Goal: Communication & Community: Answer question/provide support

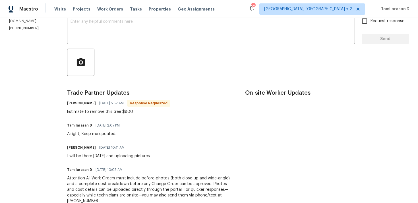
scroll to position [103, 0]
click at [91, 110] on div "Estimate to remove this tree $800" at bounding box center [118, 112] width 103 height 6
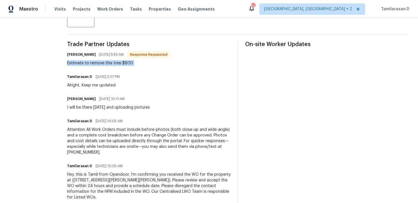
scroll to position [151, 0]
click at [101, 64] on div "Estimate to remove this tree $800" at bounding box center [118, 64] width 103 height 6
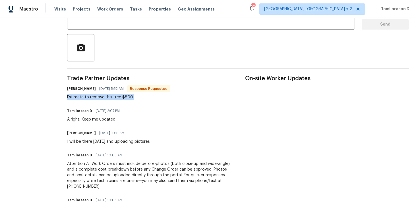
scroll to position [89, 0]
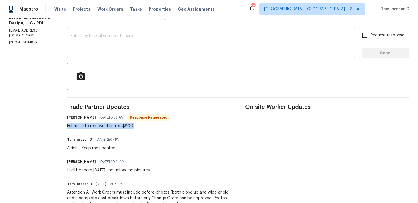
click at [93, 43] on textarea at bounding box center [210, 44] width 281 height 20
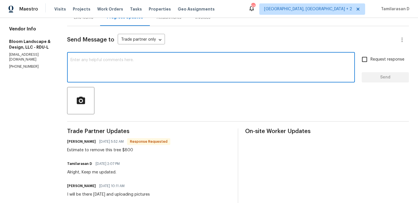
scroll to position [60, 0]
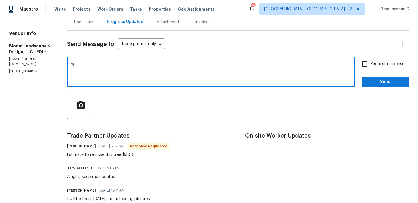
type textarea "A"
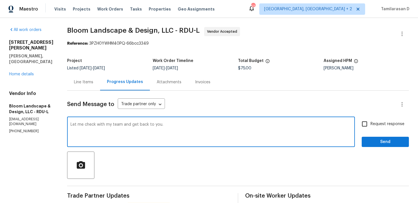
scroll to position [7, 0]
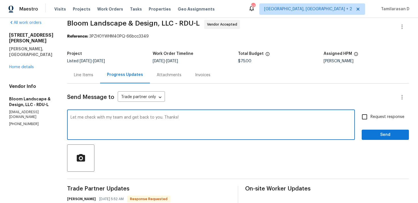
type textarea "Let me check with my team and get back to you. Thanks!"
click at [380, 134] on span "Send" at bounding box center [385, 134] width 38 height 7
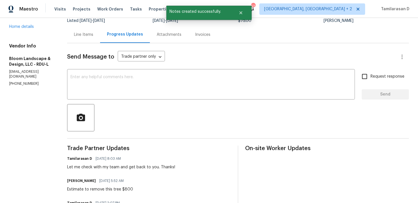
scroll to position [54, 0]
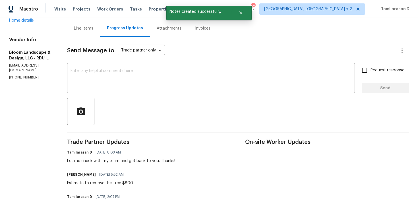
click at [88, 184] on div "Estimate to remove this tree $800" at bounding box center [100, 183] width 66 height 6
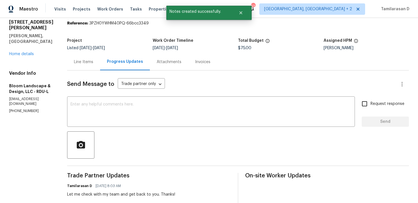
click at [85, 69] on div "Line Items" at bounding box center [83, 61] width 33 height 17
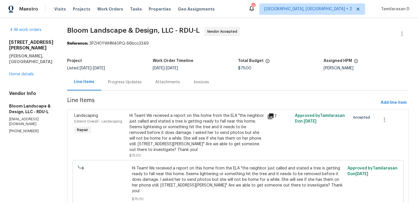
click at [177, 124] on div "Hi Team! We received a report on this home from the ELA "the neighbor just call…" at bounding box center [196, 133] width 134 height 40
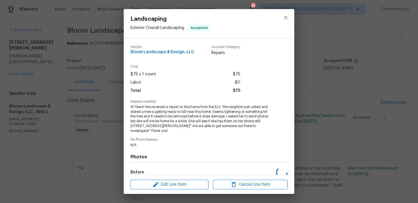
scroll to position [68, 0]
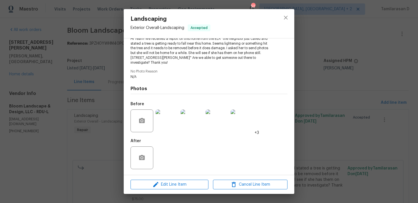
click at [165, 127] on img at bounding box center [166, 120] width 23 height 23
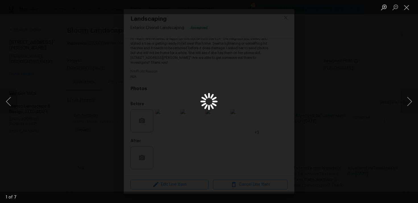
click at [198, 95] on div "Lightbox" at bounding box center [209, 101] width 418 height 203
click at [169, 108] on div "Lightbox" at bounding box center [209, 101] width 418 height 203
click at [406, 99] on button "Next image" at bounding box center [409, 101] width 17 height 23
click at [9, 101] on button "Previous image" at bounding box center [8, 101] width 17 height 23
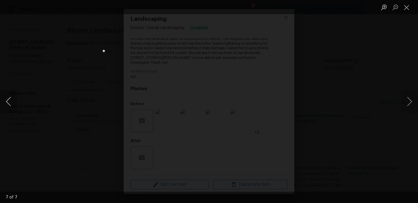
click at [9, 101] on button "Previous image" at bounding box center [8, 101] width 17 height 23
click at [9, 102] on button "Previous image" at bounding box center [8, 101] width 17 height 23
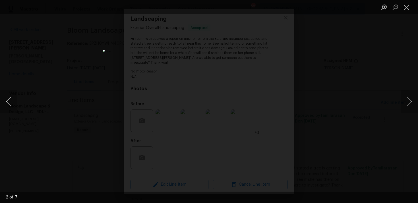
click at [9, 102] on button "Previous image" at bounding box center [8, 101] width 17 height 23
click at [407, 5] on button "Close lightbox" at bounding box center [406, 7] width 11 height 10
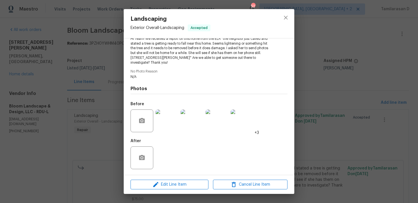
click at [169, 116] on img at bounding box center [166, 120] width 23 height 23
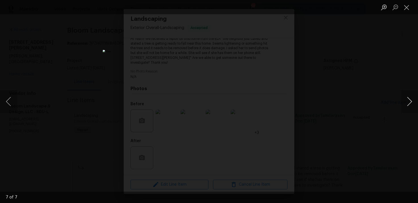
click at [414, 96] on button "Next image" at bounding box center [409, 101] width 17 height 23
click at [412, 99] on button "Next image" at bounding box center [409, 101] width 17 height 23
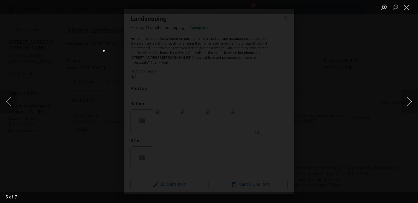
click at [412, 99] on button "Next image" at bounding box center [409, 101] width 17 height 23
click at [409, 101] on button "Next image" at bounding box center [409, 101] width 17 height 23
click at [409, 99] on button "Next image" at bounding box center [409, 101] width 17 height 23
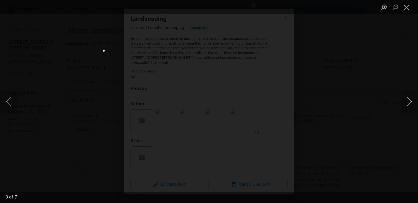
click at [409, 99] on button "Next image" at bounding box center [409, 101] width 17 height 23
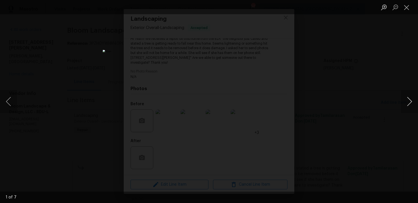
click at [409, 99] on button "Next image" at bounding box center [409, 101] width 17 height 23
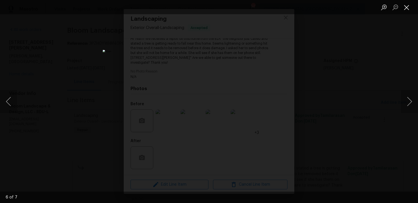
click at [406, 5] on button "Close lightbox" at bounding box center [406, 7] width 11 height 10
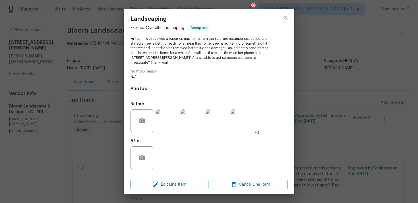
click at [120, 94] on div "Landscaping Exterior Overall - Landscaping Accepted Vendor Bloom Landscape & De…" at bounding box center [209, 101] width 418 height 203
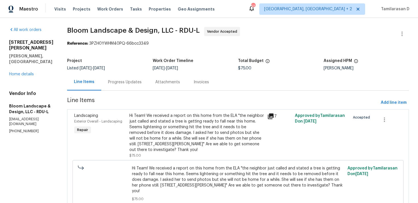
click at [120, 79] on div "Progress Updates" at bounding box center [125, 82] width 34 height 6
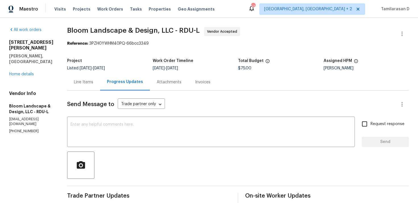
click at [84, 72] on div "Project Listed 10/8/2025 - 10/10/2025 Work Order Timeline 10/8/2025 - 10/10/202…" at bounding box center [238, 64] width 342 height 18
click at [86, 80] on div "Line Items" at bounding box center [83, 82] width 19 height 6
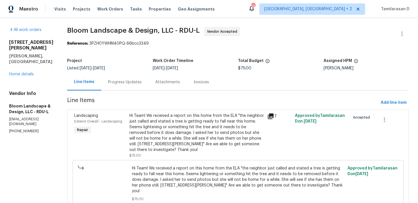
click at [120, 88] on div "Progress Updates" at bounding box center [124, 82] width 47 height 17
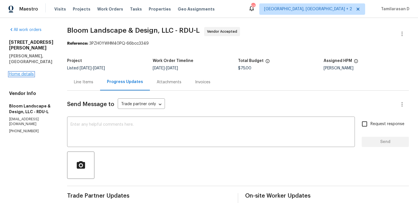
click at [27, 72] on link "Home details" at bounding box center [21, 74] width 25 height 4
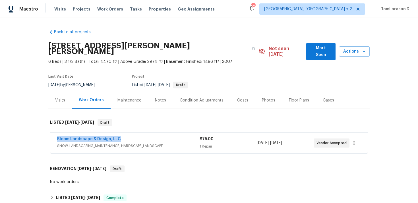
drag, startPoint x: 121, startPoint y: 134, endPoint x: 55, endPoint y: 132, distance: 65.4
click at [55, 133] on div "Bloom Landscape & Design, LLC SNOW, LANDSCAPING_MAINTENANCE, HARDSCAPE_LANDSCAP…" at bounding box center [208, 143] width 317 height 20
copy link "Bloom Landscape & Design, LLC"
click at [82, 137] on link "Bloom Landscape & Design, LLC" at bounding box center [89, 139] width 64 height 4
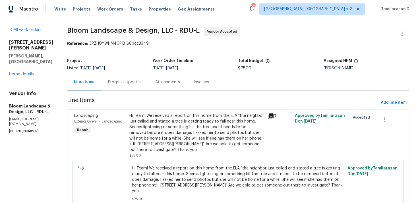
click at [139, 125] on div "Hi Team! We received a report on this home from the ELA "the neighbor just call…" at bounding box center [196, 133] width 134 height 40
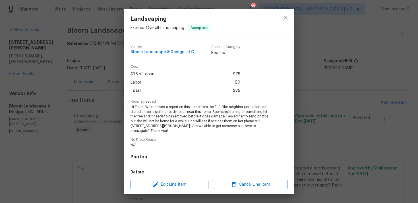
click at [141, 116] on span "Hi Team! We received a report on this home from the ELA "the neighbor just call…" at bounding box center [200, 119] width 141 height 29
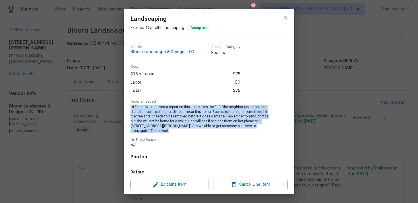
copy span "Hi Team! We received a report on this home from the ELA "the neighbor just call…"
click at [114, 73] on div "Landscaping Exterior Overall - Landscaping Accepted Vendor Bloom Landscape & De…" at bounding box center [209, 101] width 418 height 203
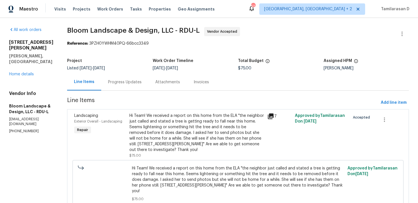
click at [117, 80] on div "Progress Updates" at bounding box center [125, 82] width 34 height 6
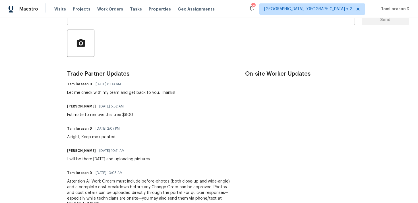
scroll to position [151, 0]
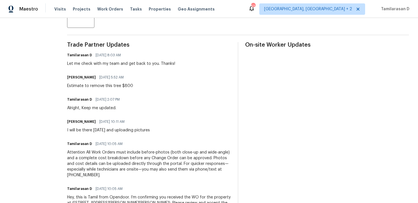
click at [94, 85] on div "Estimate to remove this tree $800" at bounding box center [100, 86] width 66 height 6
copy div "Estimate to remove this tree $800"
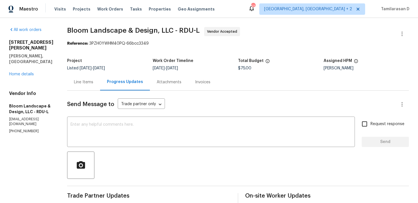
scroll to position [58, 0]
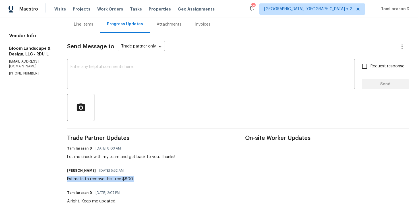
click at [119, 177] on div "Estimate to remove this tree $800" at bounding box center [100, 179] width 66 height 6
copy div "Estimate to remove this tree $800"
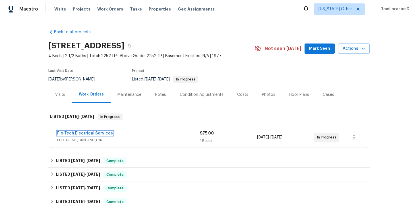
click at [71, 132] on link "Flo-Tech Electrical Services" at bounding box center [85, 133] width 56 height 4
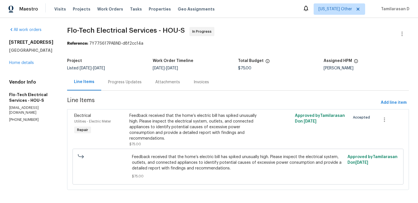
click at [127, 83] on div "Progress Updates" at bounding box center [125, 82] width 34 height 6
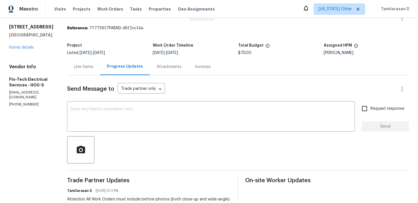
scroll to position [22, 0]
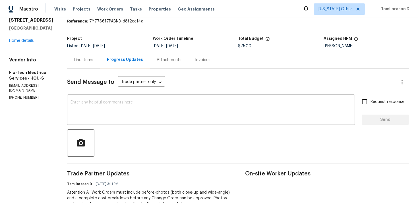
click at [81, 115] on textarea at bounding box center [210, 110] width 281 height 20
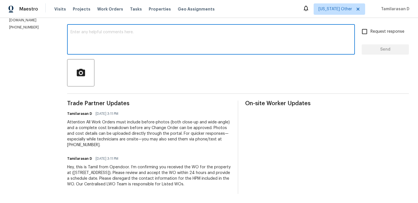
scroll to position [0, 0]
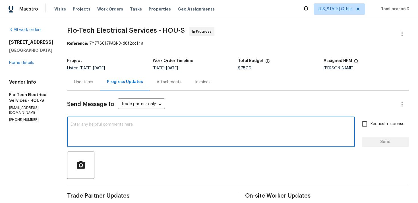
click at [99, 123] on textarea at bounding box center [210, 132] width 281 height 20
paste textarea "Hey there, Thank you for accepting the work order, could you please let me know…"
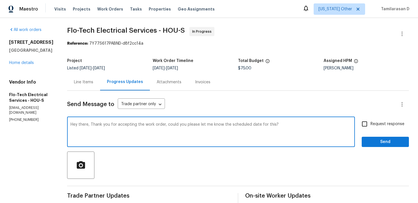
type textarea "Hey there, Thank you for accepting the work order, could you please let me know…"
click at [371, 117] on div "Send Message to Trade partner only Trade partner only ​ Hey there, Thank you fo…" at bounding box center [238, 188] width 342 height 195
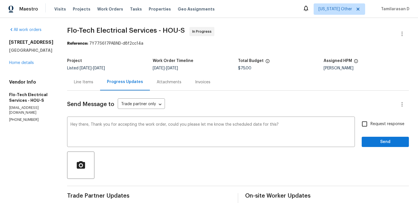
click at [365, 124] on input "Request response" at bounding box center [364, 124] width 12 height 12
checkbox input "true"
click at [381, 138] on span "Send" at bounding box center [385, 141] width 38 height 7
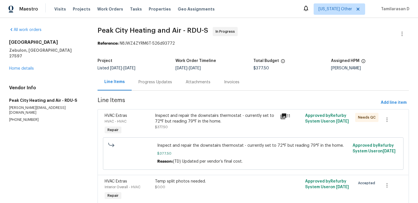
click at [142, 82] on div "Progress Updates" at bounding box center [155, 82] width 34 height 6
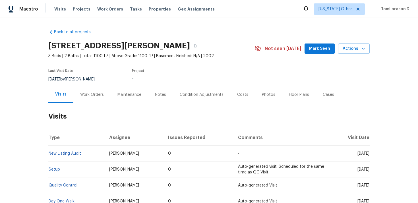
click at [86, 92] on div "Work Orders" at bounding box center [92, 95] width 24 height 6
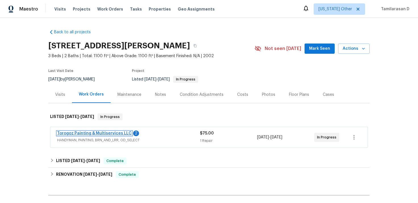
click at [101, 134] on link "Torogoz Painting & Multiservices LLC" at bounding box center [94, 133] width 74 height 4
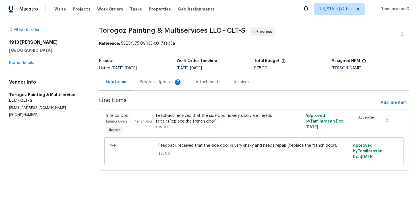
click at [149, 78] on div "Progress Updates 2" at bounding box center [161, 82] width 56 height 17
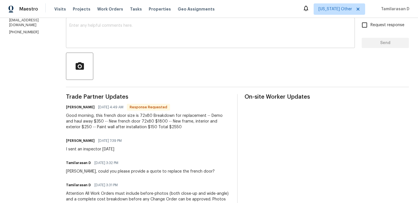
scroll to position [104, 0]
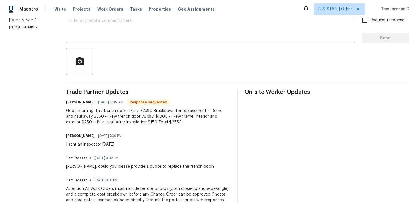
click at [124, 126] on div "Trade Partner Updates Ricardo Arturo 10/09/2025 4:49 AM Response Requested Good…" at bounding box center [148, 174] width 164 height 171
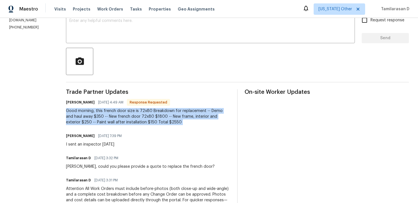
click at [124, 120] on div "Good morning, this french door size is 72x80 Breakdown for replacement -- Demo …" at bounding box center [148, 116] width 164 height 17
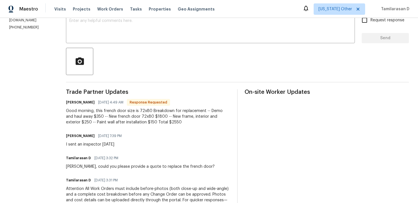
click at [124, 120] on div "Good morning, this french door size is 72x80 Breakdown for replacement -- Demo …" at bounding box center [148, 116] width 164 height 17
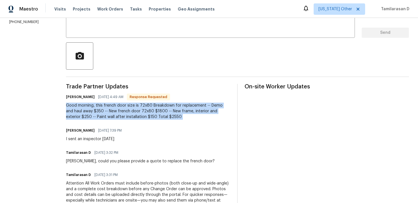
scroll to position [109, 0]
click at [121, 118] on div "Good morning, this french door size is 72x80 Breakdown for replacement -- Demo …" at bounding box center [148, 110] width 164 height 17
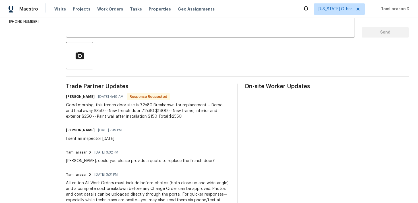
click at [121, 118] on div "Good morning, this french door size is 72x80 Breakdown for replacement -- Demo …" at bounding box center [148, 110] width 164 height 17
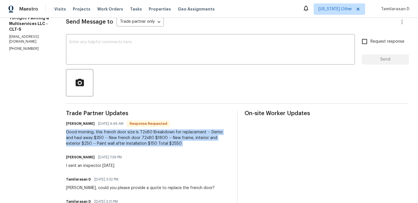
scroll to position [80, 0]
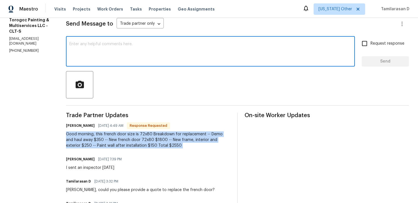
click at [114, 43] on textarea at bounding box center [210, 52] width 282 height 20
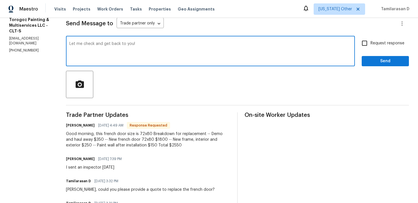
scroll to position [80, 0]
type textarea "Let me check and get back to you. Thanks!"
click at [381, 61] on span "Send" at bounding box center [385, 61] width 38 height 7
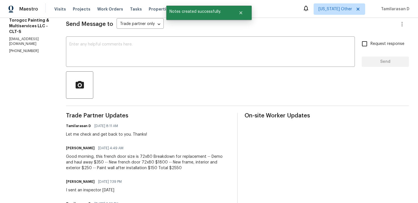
scroll to position [100, 0]
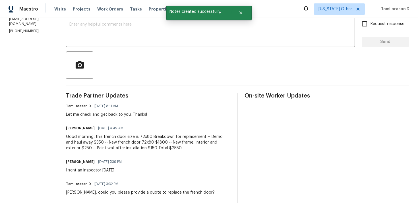
click at [127, 151] on div "Trade Partner Updates Tamilarasan D 10/09/2025 8:11 AM Let me check and get bac…" at bounding box center [148, 189] width 164 height 193
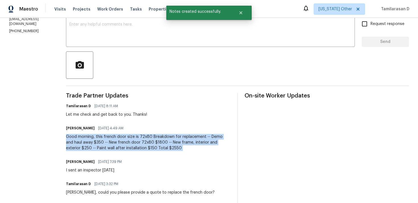
copy div "Good morning, this french door size is 72x80 Breakdown for replacement -- Demo …"
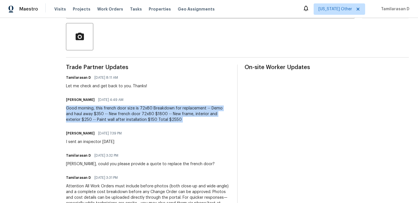
scroll to position [132, 0]
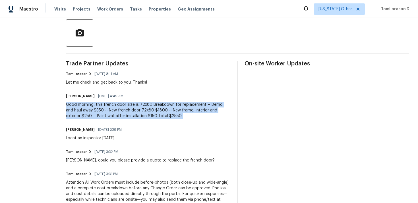
click at [105, 115] on div "Good morning, this french door size is 72x80 Breakdown for replacement -- Demo …" at bounding box center [148, 110] width 164 height 17
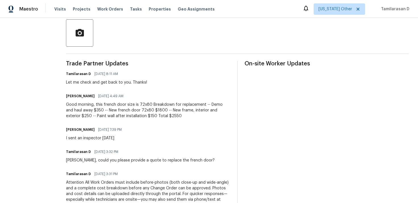
click at [105, 115] on div "Good morning, this french door size is 72x80 Breakdown for replacement -- Demo …" at bounding box center [148, 110] width 164 height 17
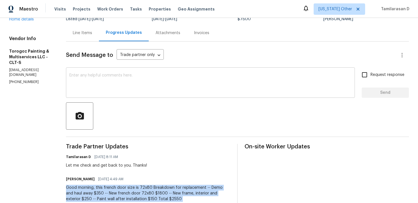
scroll to position [139, 0]
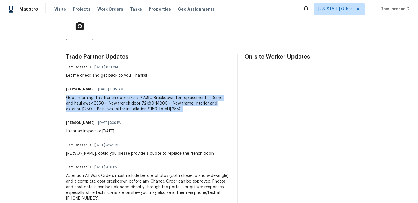
click at [101, 102] on div "Good morning, this french door size is 72x80 Breakdown for replacement -- Demo …" at bounding box center [148, 103] width 164 height 17
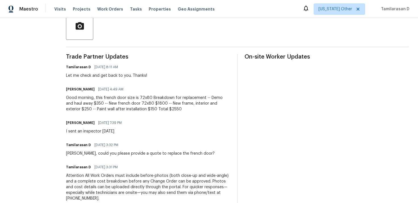
click at [101, 102] on div "Good morning, this french door size is 72x80 Breakdown for replacement -- Demo …" at bounding box center [148, 103] width 164 height 17
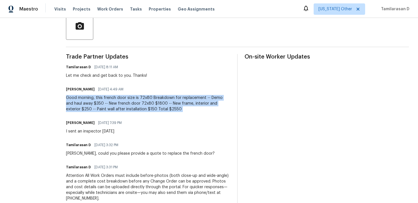
click at [101, 102] on div "Good morning, this french door size is 72x80 Breakdown for replacement -- Demo …" at bounding box center [148, 103] width 164 height 17
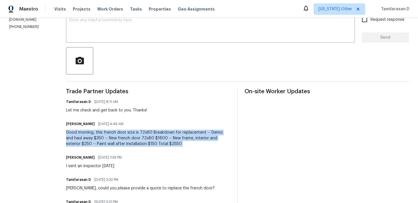
scroll to position [97, 0]
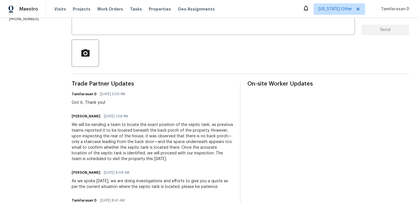
scroll to position [112, 0]
click at [118, 146] on div "We will be sending a team to locate the exact position of the septic tank, as p…" at bounding box center [152, 142] width 161 height 40
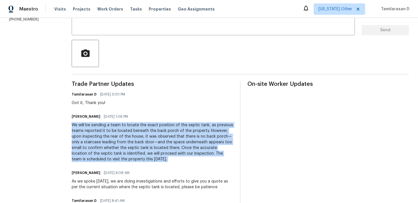
scroll to position [0, 0]
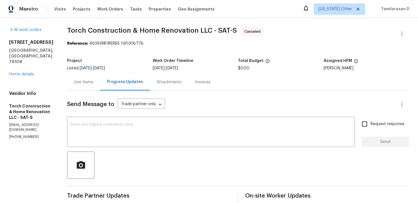
scroll to position [28, 0]
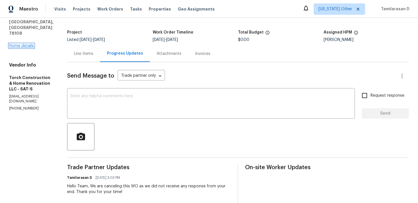
click at [27, 44] on link "Home details" at bounding box center [21, 46] width 25 height 4
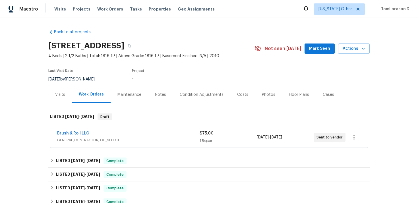
click at [77, 135] on link "Brush & Roll LLC" at bounding box center [73, 133] width 32 height 4
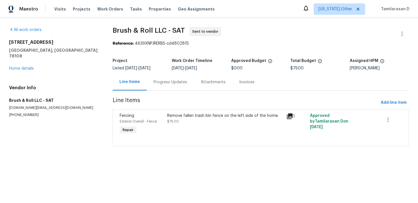
click at [149, 84] on div "Progress Updates" at bounding box center [170, 82] width 47 height 17
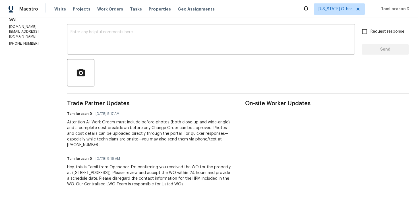
scroll to position [14, 0]
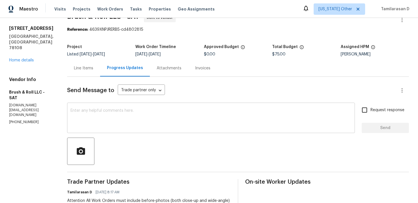
click at [104, 117] on textarea at bounding box center [210, 119] width 281 height 20
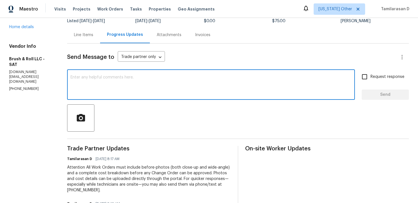
scroll to position [0, 0]
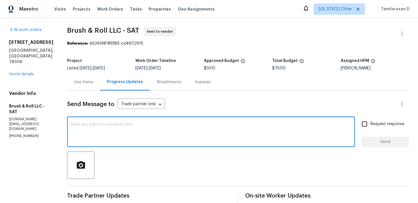
paste textarea "Hello Team, Please confirm your availability by accepting this work order with …"
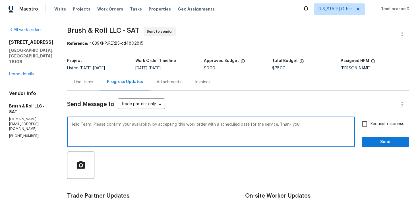
type textarea "Hello Team, Please confirm your availability by accepting this work order with …"
click at [366, 127] on input "Request response" at bounding box center [364, 124] width 12 height 12
checkbox input "true"
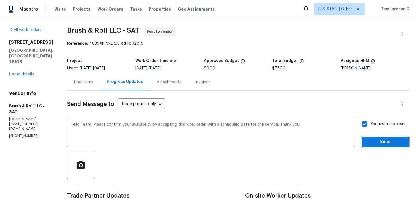
click at [378, 141] on span "Send" at bounding box center [385, 141] width 38 height 7
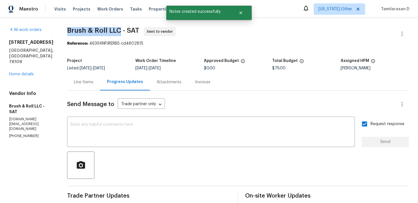
drag, startPoint x: 68, startPoint y: 31, endPoint x: 120, endPoint y: 30, distance: 51.7
click at [120, 30] on span "Brush & Roll LLC - SAT" at bounding box center [103, 30] width 72 height 7
copy span "Brush & Roll LLC"
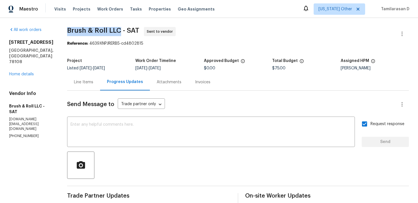
click at [14, 134] on p "(210) 315-6449" at bounding box center [31, 136] width 44 height 5
copy p "(210) 315-6449"
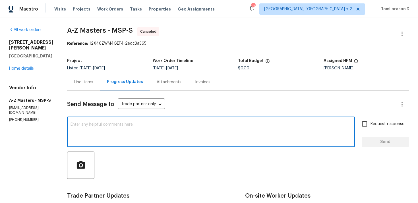
click at [96, 126] on textarea at bounding box center [210, 132] width 281 height 20
type textarea "Thank you!"
click at [370, 142] on span "Send" at bounding box center [385, 141] width 38 height 7
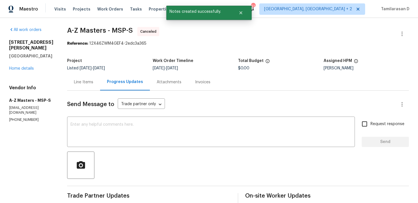
click at [27, 65] on div "[STREET_ADDRESS][PERSON_NAME] Home details" at bounding box center [31, 55] width 44 height 32
click at [26, 66] on link "Home details" at bounding box center [21, 68] width 25 height 4
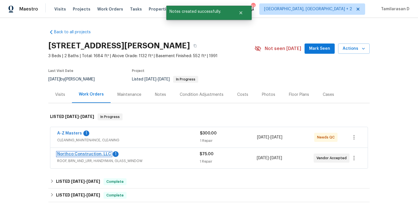
click at [85, 154] on link "Northco Construction, LLC" at bounding box center [84, 154] width 54 height 4
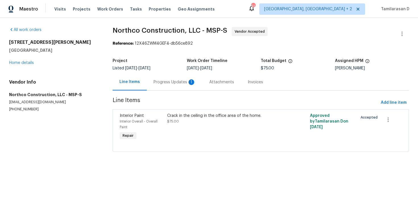
click at [155, 83] on div "Progress Updates 1" at bounding box center [174, 82] width 42 height 6
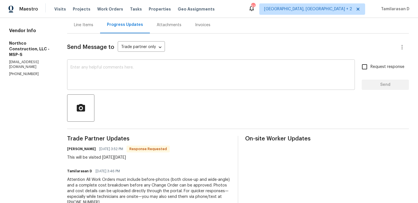
scroll to position [115, 0]
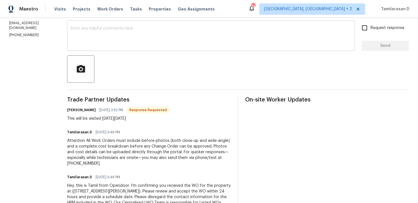
click at [109, 41] on textarea at bounding box center [210, 36] width 281 height 20
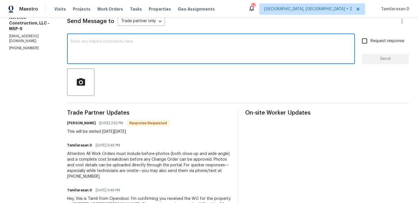
scroll to position [82, 0]
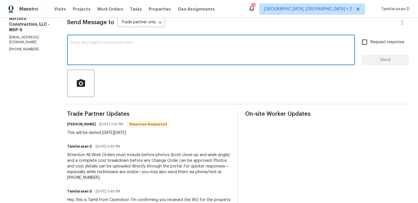
type textarea "S"
type textarea "Alright, Thanks!"
click at [385, 61] on span "Send" at bounding box center [385, 60] width 38 height 7
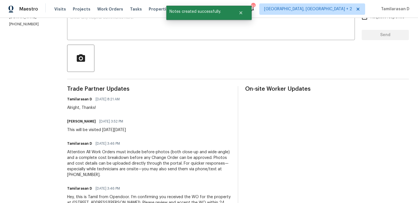
scroll to position [118, 0]
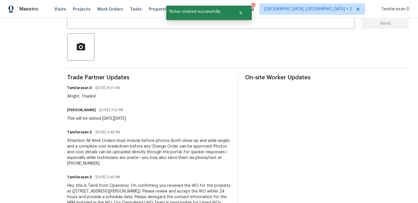
click at [100, 123] on div "Trade Partner Updates Tamilarasan D [DATE] 8:21 AM Alright, Thanks! [PERSON_NAM…" at bounding box center [149, 144] width 164 height 138
click at [100, 123] on div "Trade Partner Updates Tamilarasan D 10/09/2025 8:21 AM Alright, Thanks! Matt He…" at bounding box center [149, 144] width 164 height 138
copy div "This will be visited on Friday 10/10"
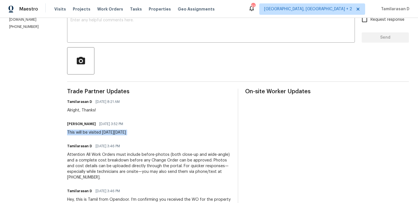
scroll to position [0, 0]
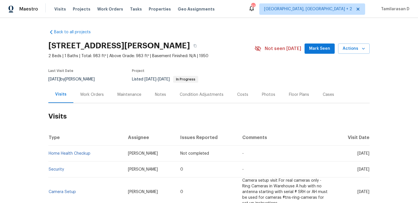
click at [91, 96] on div "Work Orders" at bounding box center [92, 95] width 24 height 6
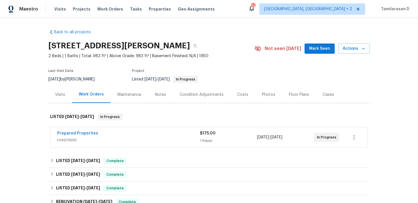
scroll to position [43, 0]
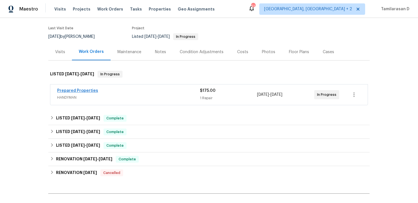
click at [75, 89] on link "Prepared Properties" at bounding box center [77, 91] width 41 height 4
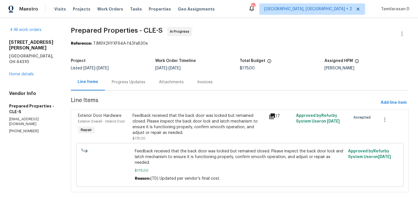
click at [152, 82] on div "Progress Updates" at bounding box center [128, 82] width 47 height 17
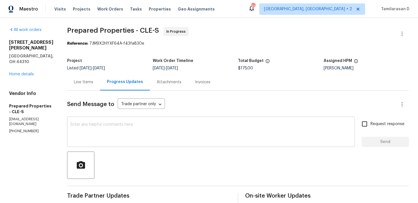
click at [105, 126] on textarea at bounding box center [210, 132] width 281 height 20
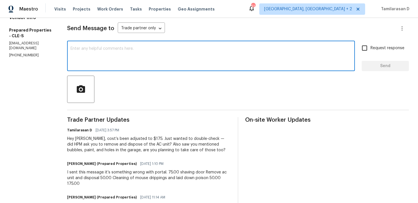
scroll to position [71, 0]
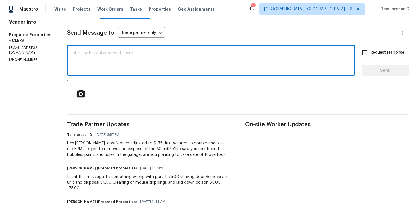
click at [103, 67] on textarea at bounding box center [210, 61] width 281 height 20
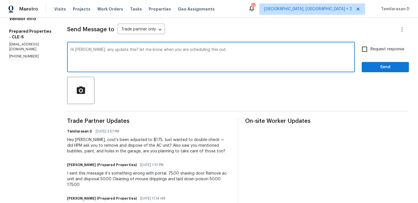
click at [128, 55] on textarea "Hi Staci, any update this? let me know when you are scheduling this out." at bounding box center [210, 58] width 281 height 20
paste textarea "ey Staci, any update on this? Let me know when you’re planning to schedule i"
type textarea "Hey Staci, any update on this? Let me know when you’re planning to schedule it."
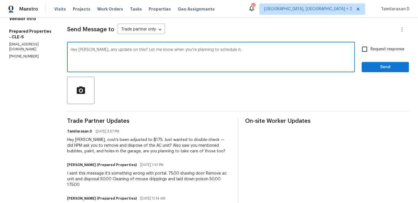
click at [363, 49] on input "Request response" at bounding box center [364, 49] width 12 height 12
checkbox input "true"
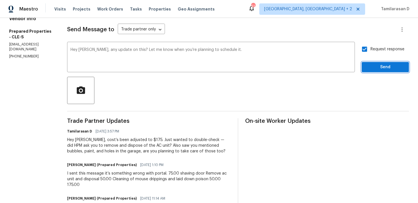
click at [370, 65] on span "Send" at bounding box center [385, 67] width 38 height 7
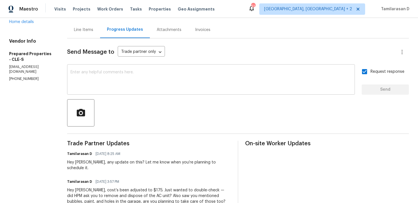
scroll to position [0, 0]
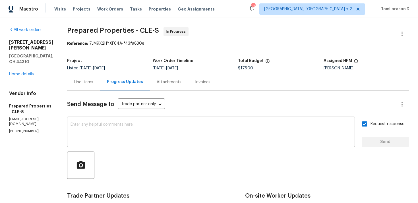
click at [194, 133] on textarea at bounding box center [210, 132] width 281 height 20
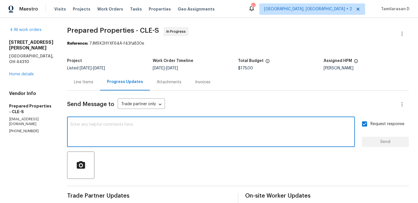
click at [99, 86] on div "Line Items" at bounding box center [83, 82] width 33 height 17
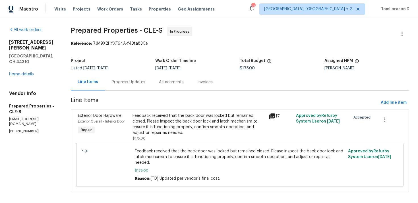
click at [137, 83] on div "Progress Updates" at bounding box center [129, 82] width 34 height 6
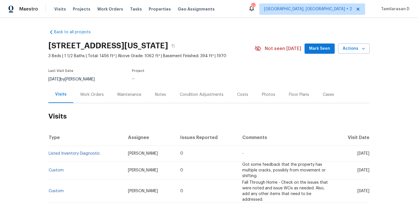
click at [88, 93] on div "Work Orders" at bounding box center [92, 95] width 24 height 6
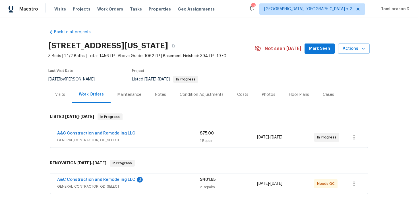
scroll to position [43, 0]
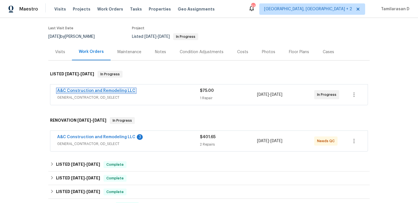
click at [113, 90] on link "A&C Construction and Remodeling LLC" at bounding box center [96, 91] width 78 height 4
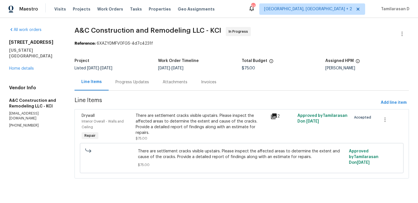
click at [131, 88] on div "Progress Updates" at bounding box center [132, 82] width 47 height 17
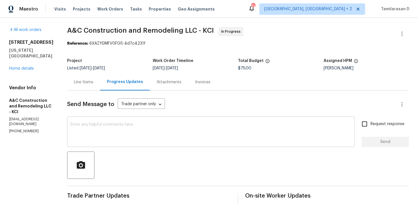
click at [110, 120] on div "x ​" at bounding box center [211, 132] width 288 height 29
click at [31, 129] on p "[PHONE_NUMBER]" at bounding box center [31, 131] width 44 height 5
copy p "[PHONE_NUMBER]"
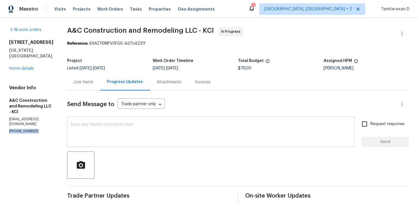
click at [88, 135] on textarea at bounding box center [210, 132] width 281 height 20
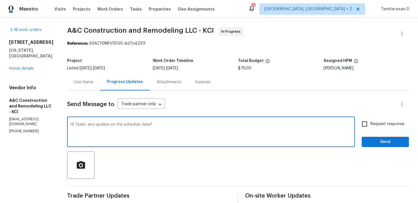
type textarea "Hi Team, any update on the schedule date?"
click at [373, 122] on span "Request response" at bounding box center [387, 124] width 34 height 6
click at [370, 122] on input "Request response" at bounding box center [364, 124] width 12 height 12
checkbox input "true"
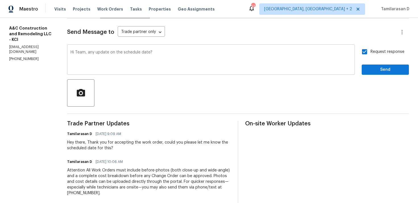
scroll to position [74, 0]
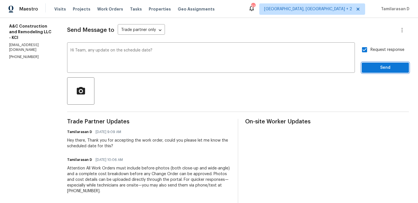
click at [375, 65] on span "Send" at bounding box center [385, 67] width 38 height 7
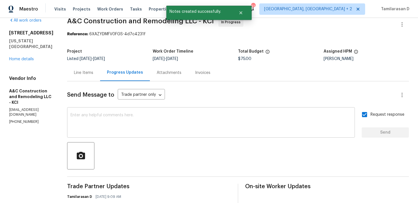
scroll to position [0, 0]
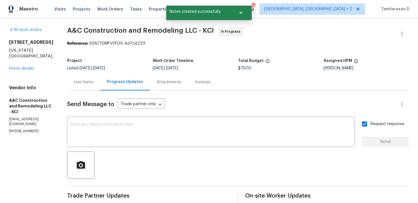
click at [19, 129] on p "[PHONE_NUMBER]" at bounding box center [31, 131] width 44 height 5
copy p "[PHONE_NUMBER]"
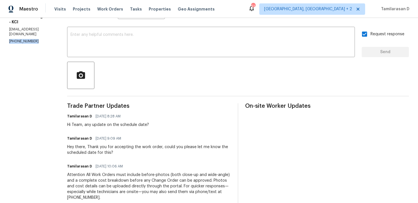
scroll to position [148, 0]
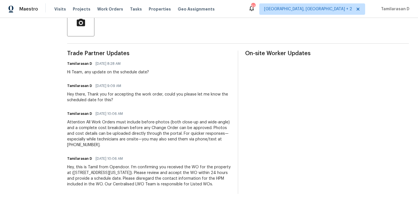
copy p "[PHONE_NUMBER]"
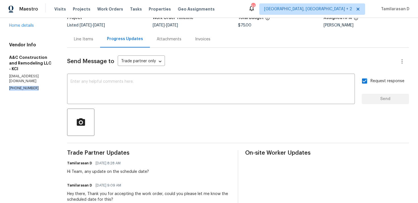
scroll to position [41, 0]
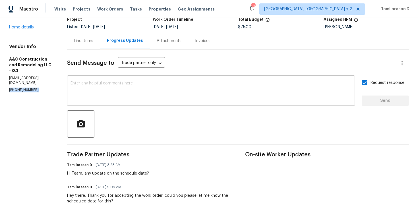
click at [112, 99] on textarea at bounding box center [210, 91] width 281 height 20
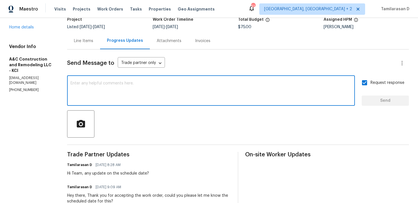
click at [88, 106] on div "Send Message to Trade partner only Trade partner only ​ x ​ Request response Se…" at bounding box center [238, 171] width 342 height 245
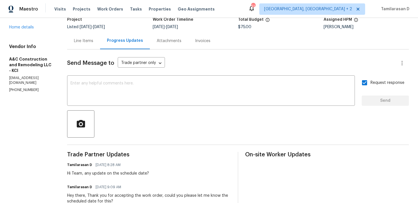
scroll to position [46, 0]
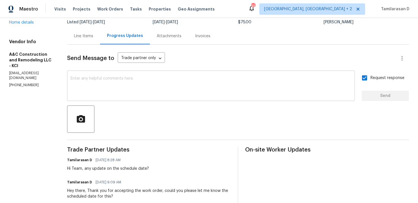
click at [91, 76] on div "x ​" at bounding box center [211, 86] width 288 height 29
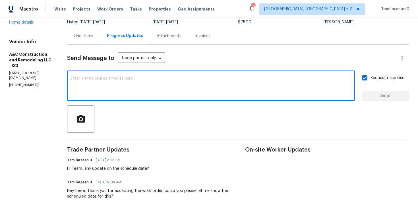
click at [91, 76] on textarea at bounding box center [210, 86] width 281 height 20
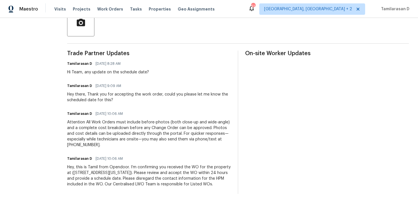
scroll to position [0, 0]
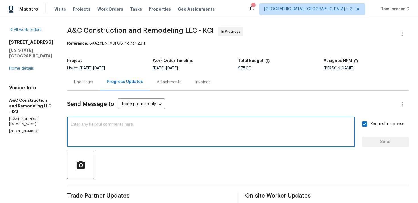
click at [129, 132] on textarea at bounding box center [210, 132] width 281 height 20
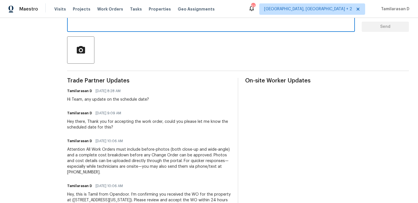
scroll to position [3, 0]
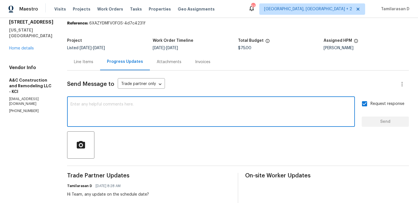
click at [121, 115] on textarea at bounding box center [210, 112] width 281 height 20
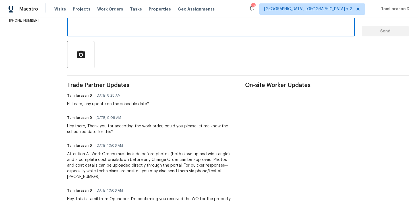
scroll to position [0, 0]
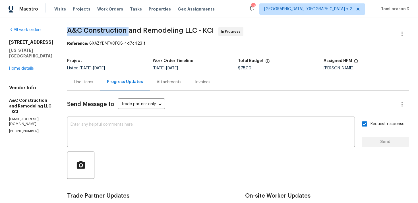
drag, startPoint x: 77, startPoint y: 30, endPoint x: 138, endPoint y: 30, distance: 60.2
click at [138, 30] on span "A&C Construction and Remodeling LLC - KCI" at bounding box center [140, 30] width 147 height 7
copy span "A&C Construction"
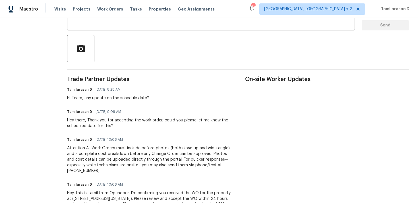
scroll to position [89, 0]
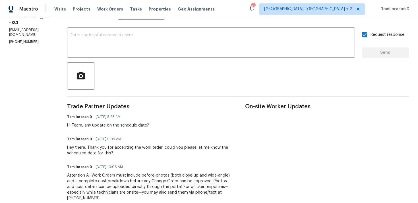
click at [155, 106] on span "Trade Partner Updates" at bounding box center [149, 107] width 164 height 6
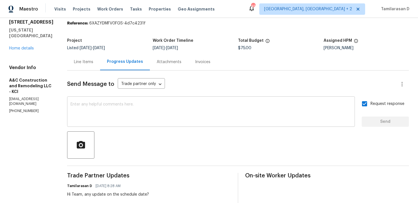
click at [124, 112] on textarea at bounding box center [210, 112] width 281 height 20
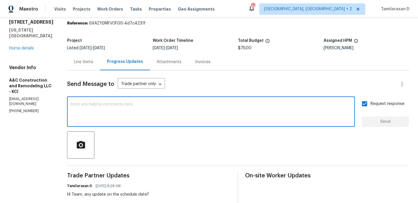
scroll to position [67, 0]
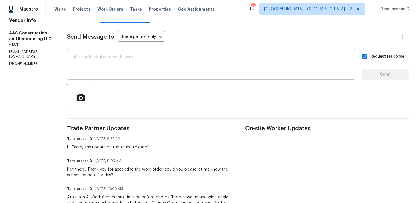
click at [101, 76] on div "x ​" at bounding box center [211, 65] width 288 height 29
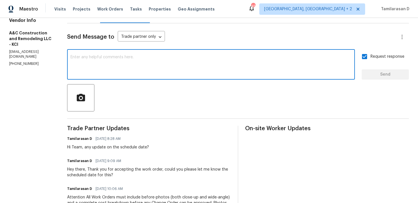
scroll to position [0, 0]
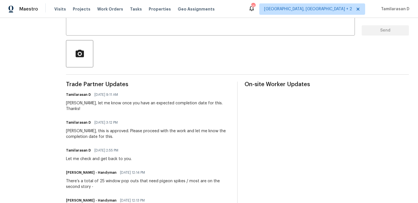
scroll to position [14, 0]
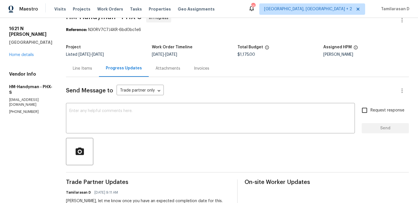
click at [20, 109] on p "[PHONE_NUMBER]" at bounding box center [30, 111] width 43 height 5
copy p "[PHONE_NUMBER]"
click at [123, 121] on textarea at bounding box center [210, 119] width 282 height 20
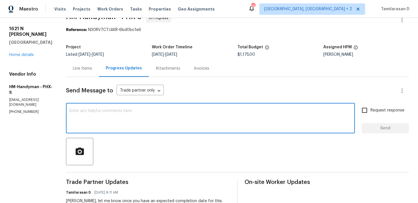
scroll to position [34, 0]
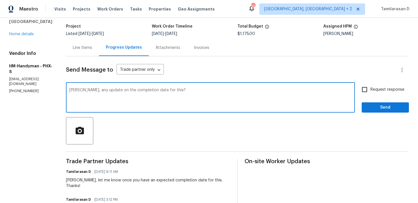
type textarea "[PERSON_NAME], any update on the completion date for this?"
click at [370, 86] on input "Request response" at bounding box center [364, 90] width 12 height 12
checkbox input "true"
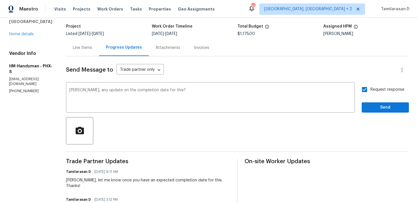
click at [377, 107] on span "Send" at bounding box center [385, 107] width 38 height 7
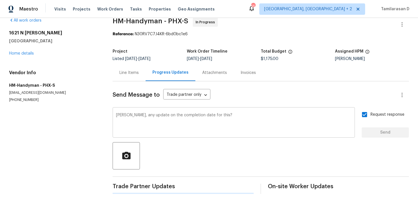
scroll to position [0, 0]
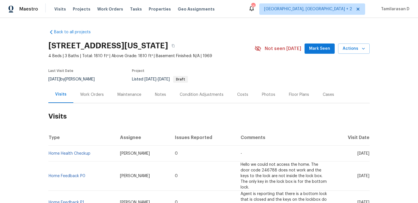
click at [84, 95] on div "Work Orders" at bounding box center [92, 95] width 24 height 6
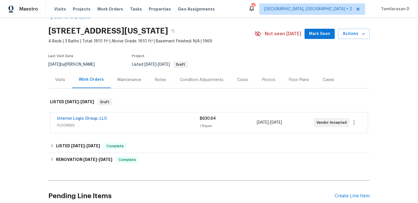
scroll to position [32, 0]
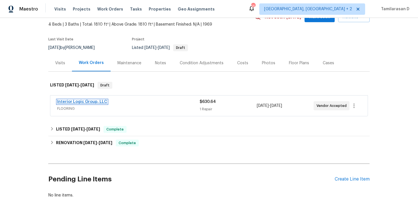
click at [78, 102] on link "Interior Logic Group, LLC" at bounding box center [82, 102] width 50 height 4
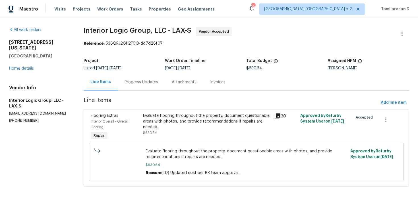
click at [135, 82] on div "Progress Updates" at bounding box center [141, 82] width 34 height 6
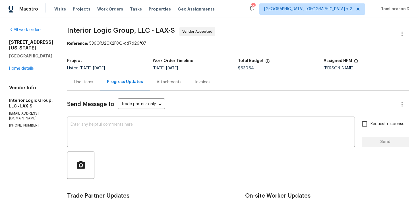
click at [93, 82] on div "Line Items" at bounding box center [83, 82] width 19 height 6
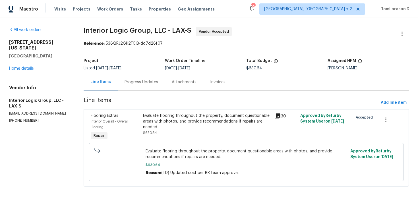
click at [127, 88] on div "Progress Updates" at bounding box center [141, 82] width 47 height 17
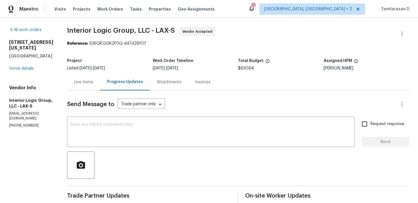
click at [87, 79] on div "Line Items" at bounding box center [83, 82] width 19 height 6
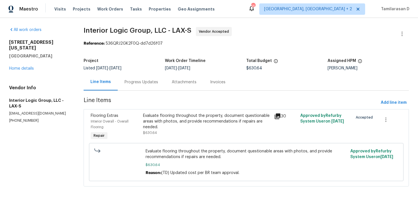
click at [147, 81] on div "Progress Updates" at bounding box center [141, 82] width 34 height 6
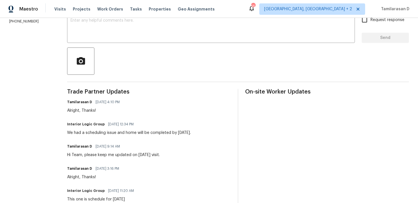
scroll to position [200, 0]
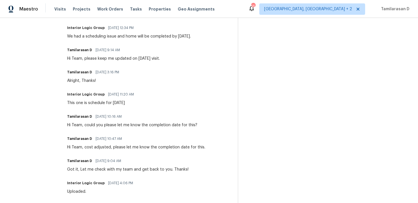
click at [138, 147] on div "Hi Team, cost adjusted, please let me know the completion date for this." at bounding box center [136, 147] width 138 height 6
click at [123, 147] on div "Hi Team, cost adjusted, please let me know the completion date for this." at bounding box center [136, 147] width 138 height 6
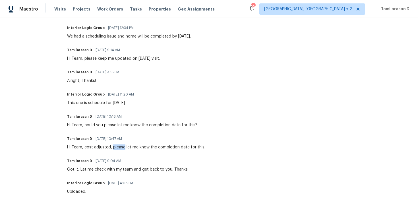
click at [123, 147] on div "Hi Team, cost adjusted, please let me know the completion date for this." at bounding box center [136, 147] width 138 height 6
click at [108, 146] on div "Hi Team, cost adjusted, please let me know the completion date for this." at bounding box center [136, 147] width 138 height 6
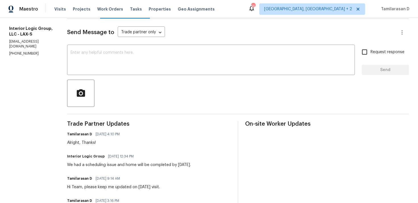
scroll to position [0, 0]
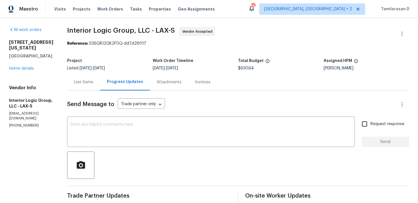
click at [96, 78] on div "Line Items" at bounding box center [83, 82] width 33 height 17
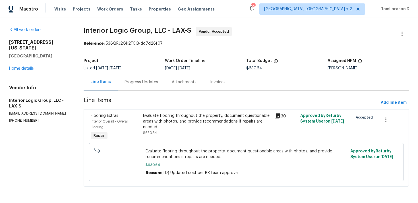
click at [132, 84] on div "Progress Updates" at bounding box center [141, 82] width 34 height 6
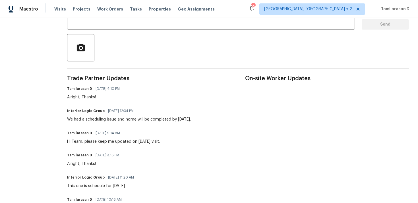
scroll to position [120, 0]
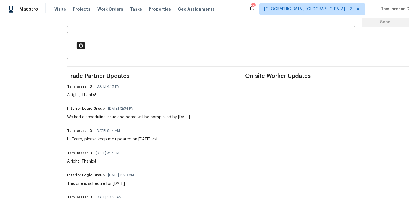
click at [111, 135] on div "Tamilarasan D 10/08/2025 9:14 AM Hi Team, please keep me updated on today's vis…" at bounding box center [113, 134] width 93 height 15
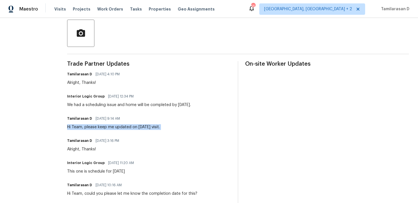
scroll to position [132, 0]
click at [103, 128] on div "Hi Team, please keep me updated on today's visit." at bounding box center [113, 127] width 93 height 6
click at [98, 107] on div "We had a scheduling issue and home will be completed by tomorrow." at bounding box center [129, 105] width 124 height 6
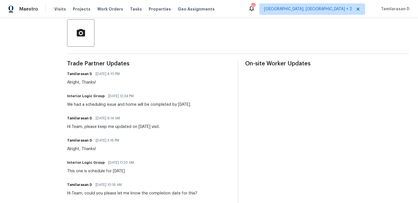
click at [102, 105] on div "We had a scheduling issue and home will be completed by tomorrow." at bounding box center [129, 105] width 124 height 6
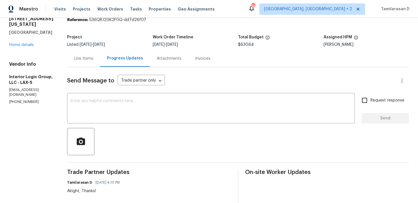
scroll to position [0, 0]
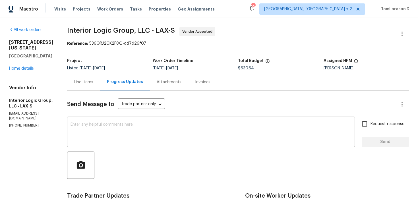
click at [108, 119] on div "x ​" at bounding box center [211, 132] width 288 height 29
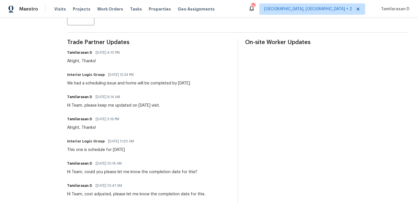
scroll to position [151, 0]
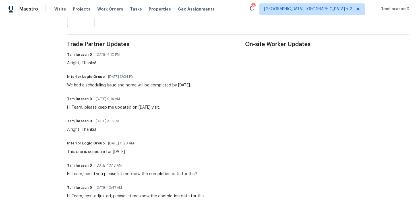
click at [111, 88] on div "We had a scheduling issue and home will be completed by tomorrow." at bounding box center [129, 85] width 124 height 6
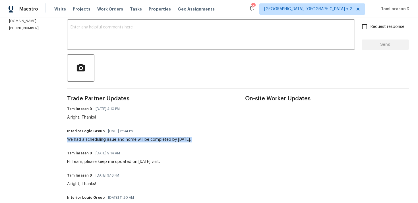
scroll to position [82, 0]
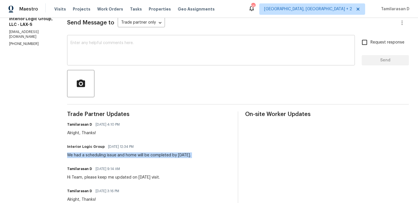
click at [89, 46] on textarea at bounding box center [210, 51] width 281 height 20
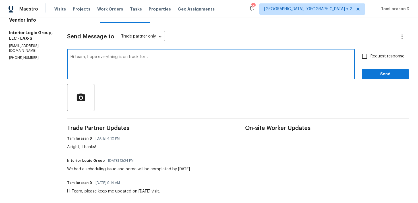
scroll to position [48, 0]
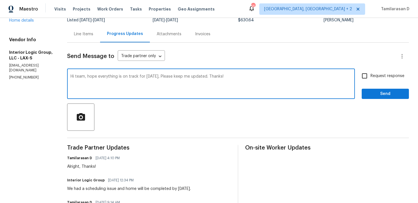
type textarea "Hi team, hope everything is on track for today, Please keep me updated. Thanks!"
click at [366, 75] on input "Request response" at bounding box center [364, 76] width 12 height 12
checkbox input "true"
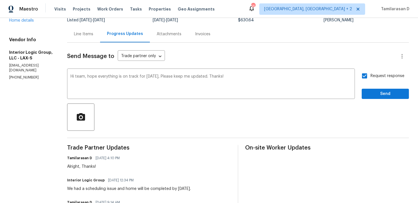
scroll to position [54, 0]
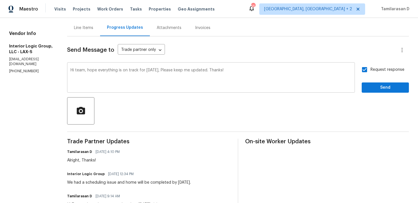
click at [272, 70] on textarea "Hi team, hope everything is on track for today, Please keep me updated. Thanks!" at bounding box center [210, 78] width 281 height 20
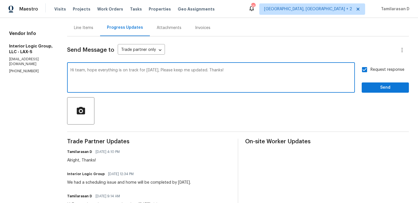
scroll to position [65, 0]
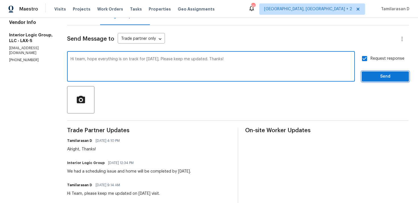
click at [376, 78] on span "Send" at bounding box center [385, 76] width 38 height 7
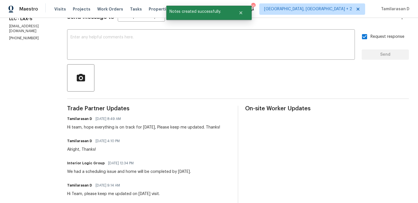
scroll to position [91, 0]
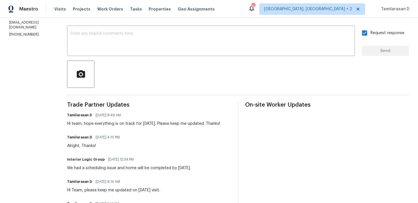
click at [121, 125] on div "Hi team, hope everything is on track for today, Please keep me updated. Thanks!" at bounding box center [143, 124] width 153 height 6
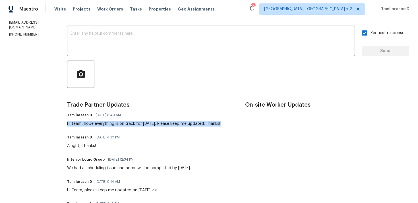
scroll to position [0, 0]
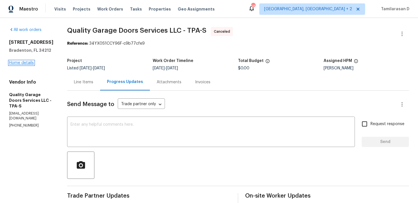
click at [26, 64] on link "Home details" at bounding box center [21, 63] width 25 height 4
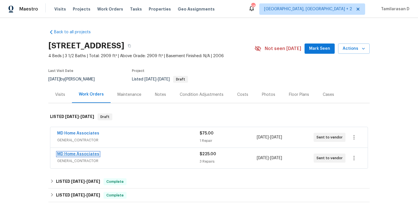
click at [75, 153] on link "MD Home Associates" at bounding box center [78, 154] width 42 height 4
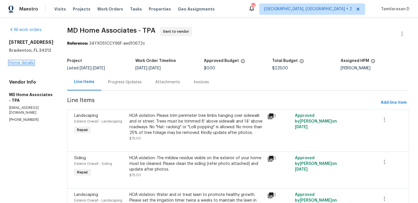
click at [28, 63] on link "Home details" at bounding box center [21, 63] width 25 height 4
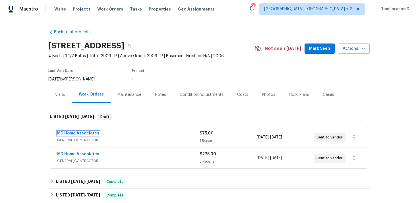
click at [90, 134] on link "MD Home Associates" at bounding box center [78, 133] width 42 height 4
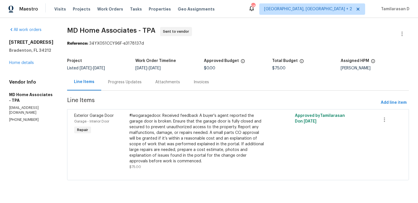
click at [133, 85] on div "Progress Updates" at bounding box center [125, 82] width 34 height 6
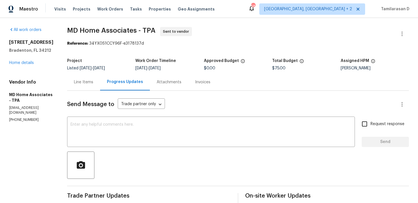
scroll to position [98, 0]
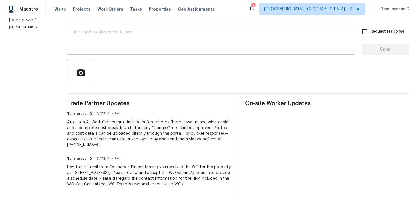
click at [94, 43] on textarea at bounding box center [210, 40] width 281 height 20
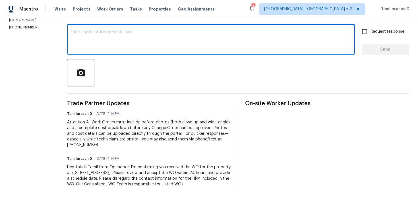
paste textarea "Hello Team, Please confirm your availability by accepting this work order with …"
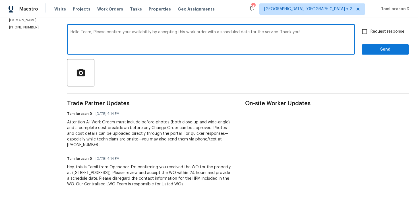
type textarea "Hello Team, Please confirm your availability by accepting this work order with …"
click at [366, 26] on input "Request response" at bounding box center [364, 32] width 12 height 12
checkbox input "true"
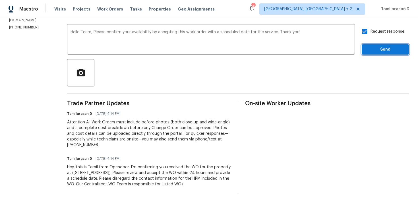
click at [379, 46] on span "Send" at bounding box center [385, 49] width 38 height 7
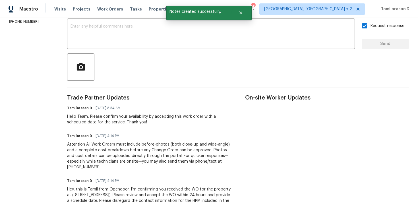
scroll to position [0, 0]
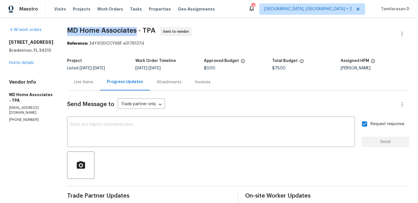
drag, startPoint x: 74, startPoint y: 31, endPoint x: 142, endPoint y: 31, distance: 68.5
click at [142, 31] on span "MD Home Associates - TPA" at bounding box center [111, 30] width 88 height 7
copy span "MD Home Associates"
click at [21, 117] on p "[PHONE_NUMBER]" at bounding box center [31, 119] width 44 height 5
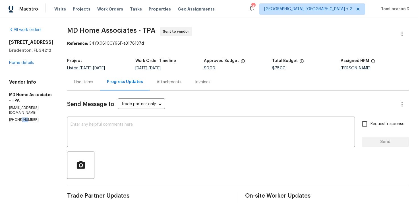
click at [21, 117] on p "[PHONE_NUMBER]" at bounding box center [31, 119] width 44 height 5
copy p "[PHONE_NUMBER]"
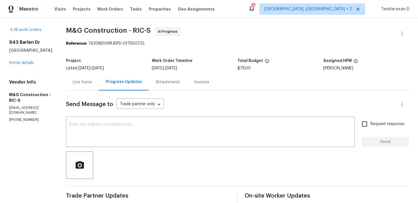
click at [20, 117] on p "[PHONE_NUMBER]" at bounding box center [30, 119] width 43 height 5
copy p "[PHONE_NUMBER]"
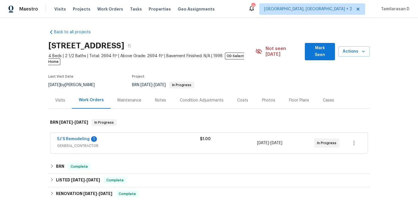
click at [99, 136] on div "5J’S Remodeling 1" at bounding box center [128, 139] width 143 height 7
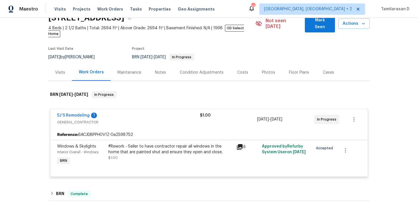
scroll to position [33, 0]
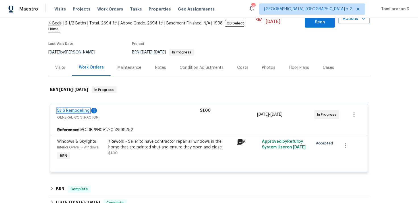
click at [68, 109] on link "5J’S Remodeling" at bounding box center [73, 111] width 32 height 4
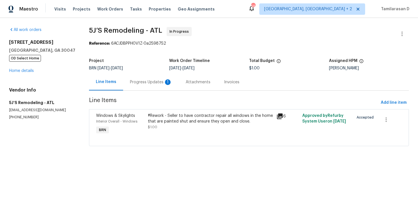
click at [149, 80] on div "Progress Updates 1" at bounding box center [151, 82] width 42 height 6
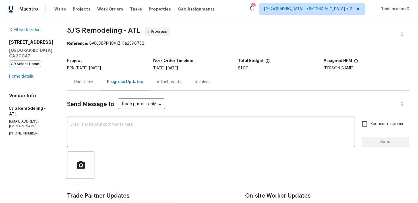
scroll to position [115, 0]
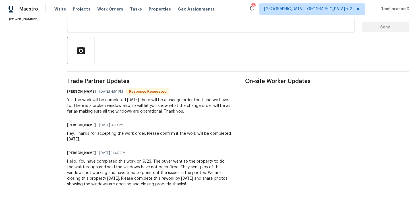
click at [147, 94] on span "Response Requested" at bounding box center [148, 92] width 42 height 6
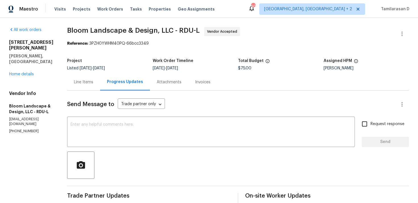
click at [89, 81] on div "Line Items" at bounding box center [83, 82] width 19 height 6
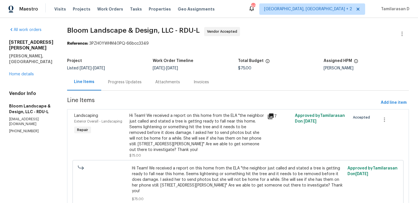
click at [168, 118] on div "Hi Team! We received a report on this home from the ELA "the neighbor just call…" at bounding box center [196, 133] width 134 height 40
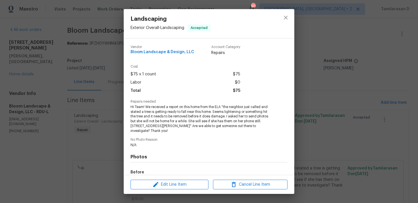
click at [161, 108] on span "Hi Team! We received a report on this home from the ELA "the neighbor just call…" at bounding box center [200, 119] width 141 height 29
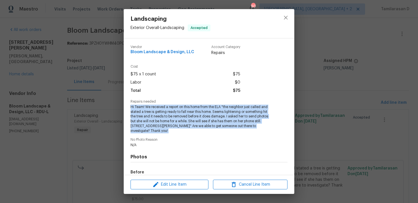
copy span "Hi Team! We received a report on this home from the ELA "the neighbor just call…"
click at [107, 97] on div "Landscaping Exterior Overall - Landscaping Accepted Vendor Bloom Landscape & De…" at bounding box center [209, 101] width 418 height 203
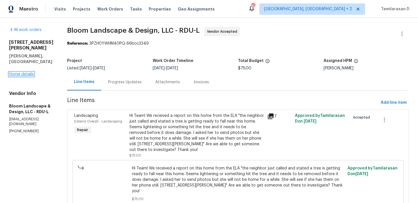
click at [30, 72] on link "Home details" at bounding box center [21, 74] width 25 height 4
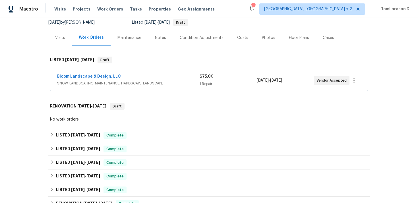
scroll to position [132, 0]
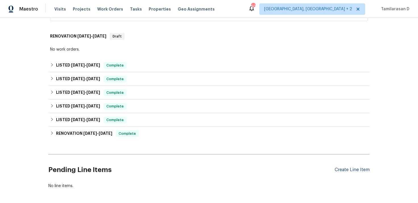
click at [351, 167] on div "Create Line Item" at bounding box center [351, 169] width 35 height 5
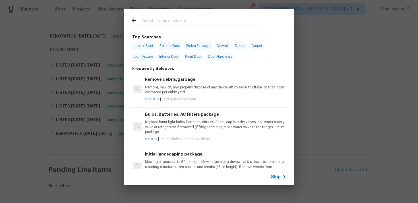
click at [274, 172] on div "Skip" at bounding box center [209, 177] width 170 height 16
click at [276, 176] on span "Skip" at bounding box center [276, 177] width 10 height 6
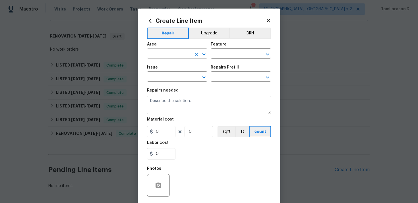
click at [172, 57] on input "text" at bounding box center [169, 54] width 44 height 9
click at [180, 74] on li "Exterior Overall" at bounding box center [177, 76] width 60 height 9
type input "Exterior Overall"
click at [210, 54] on div "Area Exterior Overall ​ Feature ​" at bounding box center [209, 50] width 124 height 23
click at [217, 54] on input "text" at bounding box center [233, 54] width 44 height 9
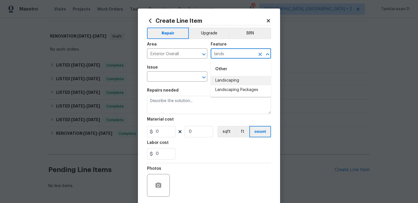
click at [234, 78] on li "Landscaping" at bounding box center [241, 80] width 60 height 9
type input "Landscaping"
click at [167, 72] on div "Issue" at bounding box center [177, 68] width 60 height 7
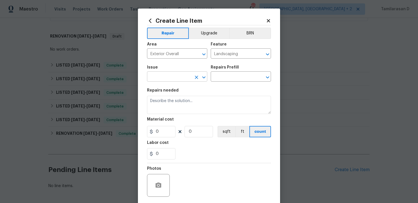
click at [164, 76] on input "text" at bounding box center [169, 77] width 44 height 9
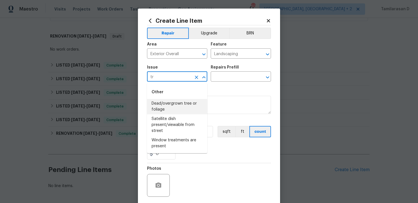
type input "t"
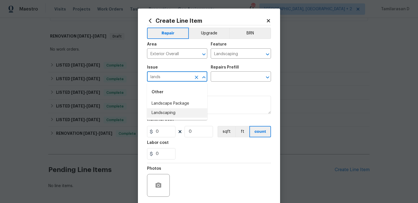
click at [174, 110] on li "Landscaping" at bounding box center [177, 112] width 60 height 9
type input "Landscaping"
click at [224, 80] on input "text" at bounding box center [233, 77] width 44 height 9
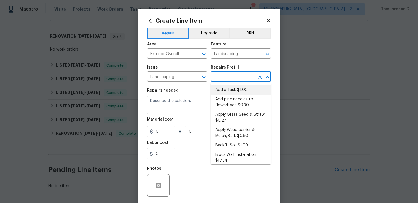
click at [227, 89] on li "Add a Task $1.00" at bounding box center [241, 89] width 60 height 9
type input "Add a Task $1.00"
type textarea "HPM to detail"
type input "1"
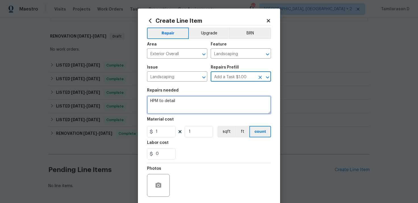
click at [166, 101] on textarea "HPM to detail" at bounding box center [209, 105] width 124 height 18
paste textarea "i Team! We received a report on this home from the ELA "the neighbor just calle…"
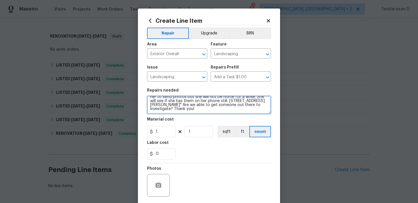
scroll to position [20, 0]
type textarea "Hi Team! We received a report on this home from the ELA "the neighbor just call…"
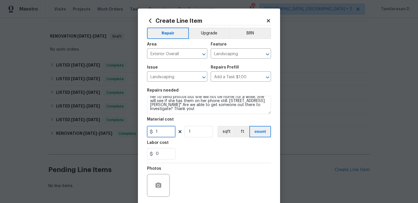
click at [173, 130] on input "1" at bounding box center [161, 131] width 28 height 11
type input "75"
click at [210, 164] on div "Photos" at bounding box center [209, 181] width 124 height 37
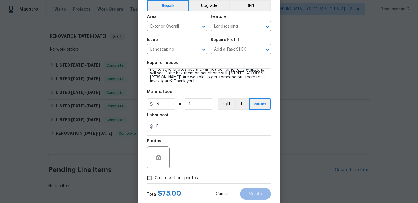
scroll to position [42, 0]
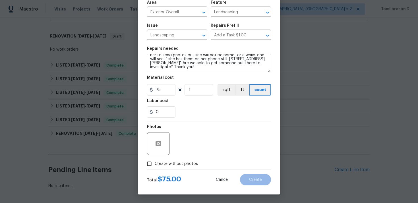
click at [151, 164] on input "Create without photos" at bounding box center [149, 163] width 11 height 11
checkbox input "true"
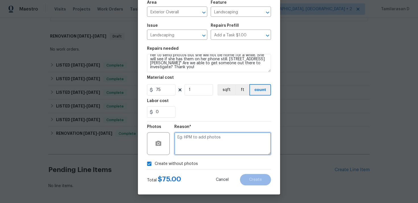
click at [191, 143] on textarea at bounding box center [222, 143] width 97 height 23
type textarea "N/A"
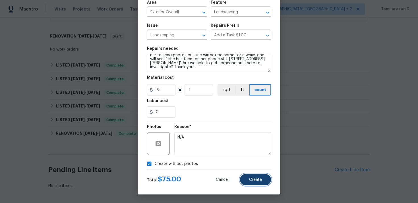
click at [255, 176] on button "Create" at bounding box center [255, 179] width 31 height 11
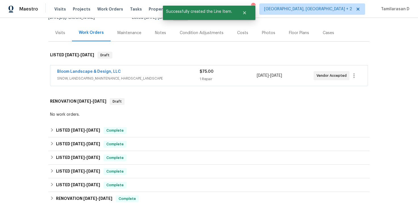
scroll to position [59, 0]
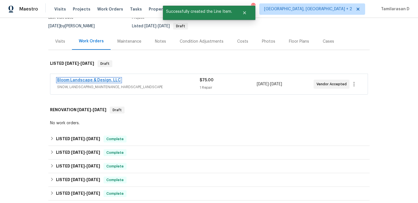
click at [93, 78] on link "Bloom Landscape & Design, LLC" at bounding box center [89, 80] width 64 height 4
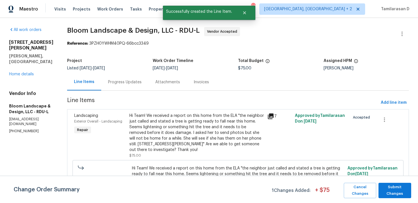
click at [173, 119] on div "Hi Team! We received a report on this home from the ELA "the neighbor just call…" at bounding box center [196, 133] width 134 height 40
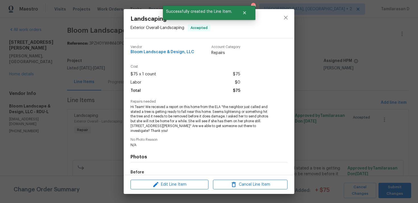
scroll to position [68, 0]
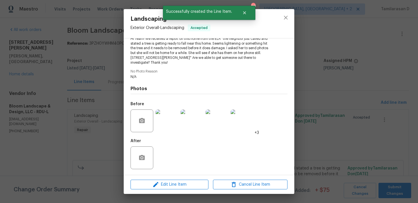
click at [168, 119] on img at bounding box center [166, 120] width 23 height 23
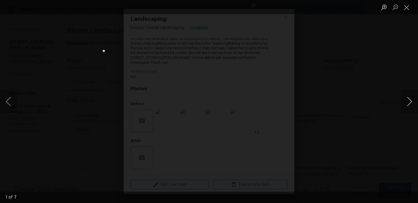
click at [411, 102] on button "Next image" at bounding box center [409, 101] width 17 height 23
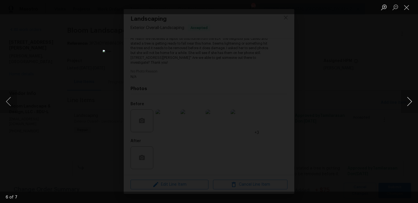
click at [411, 102] on button "Next image" at bounding box center [409, 101] width 17 height 23
click at [409, 5] on button "Close lightbox" at bounding box center [406, 7] width 11 height 10
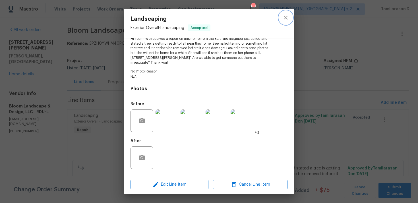
click at [284, 21] on icon "close" at bounding box center [285, 17] width 7 height 7
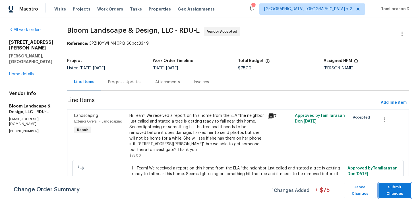
click at [388, 191] on span "Submit Changes" at bounding box center [394, 190] width 27 height 13
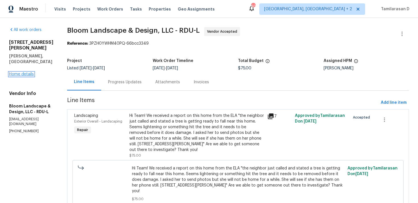
click at [20, 72] on link "Home details" at bounding box center [21, 74] width 25 height 4
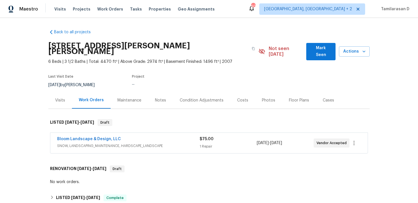
scroll to position [216, 0]
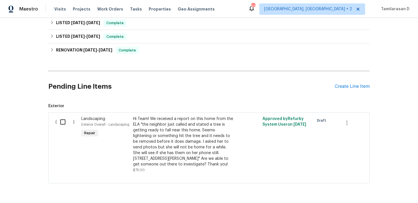
click at [61, 116] on input "checkbox" at bounding box center [65, 122] width 16 height 12
checkbox input "true"
click at [381, 188] on span "Create Work Order" at bounding box center [385, 188] width 38 height 7
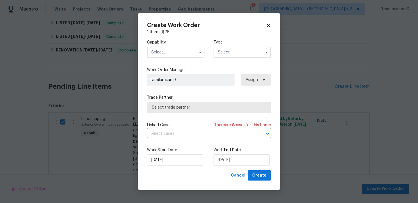
click at [236, 51] on input "text" at bounding box center [241, 52] width 57 height 11
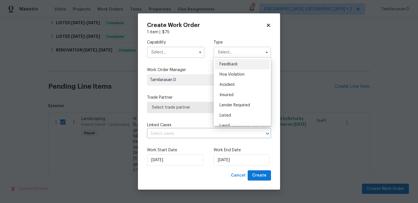
click at [222, 60] on div "Feedback" at bounding box center [242, 64] width 55 height 10
type input "Feedback"
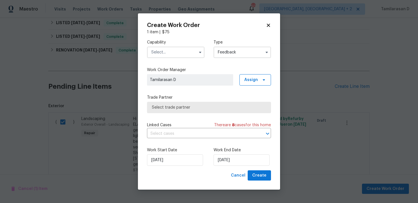
click at [177, 57] on input "text" at bounding box center [175, 52] width 57 height 11
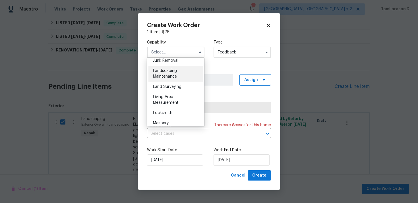
scroll to position [364, 0]
click at [163, 79] on span "Landscaping Maintenance" at bounding box center [165, 77] width 24 height 10
type input "Landscaping Maintenance"
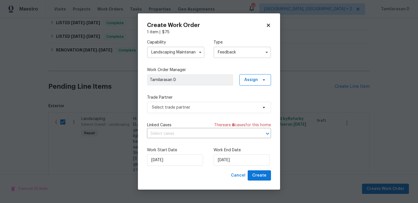
click at [179, 101] on div "Trade Partner Select trade partner" at bounding box center [209, 104] width 124 height 18
click at [177, 104] on span "Select trade partner" at bounding box center [209, 107] width 124 height 11
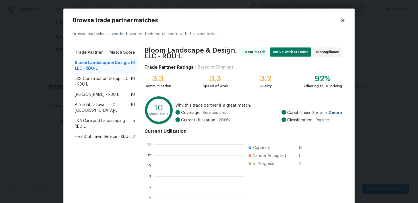
scroll to position [80, 90]
click at [103, 83] on span "JBS Construction Group LLC - RDU-L" at bounding box center [103, 81] width 56 height 11
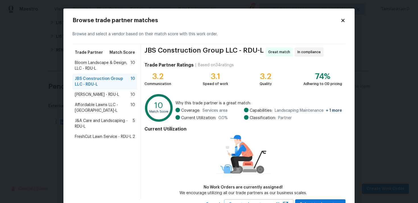
scroll to position [8, 0]
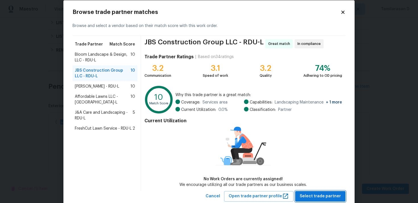
click at [318, 193] on span "Select trade partner" at bounding box center [319, 196] width 41 height 7
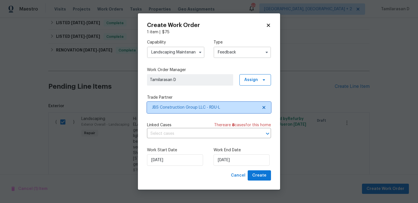
scroll to position [0, 0]
click at [229, 166] on div "Work Start Date 09/10/2025 Work End Date 09/10/2025" at bounding box center [209, 157] width 124 height 28
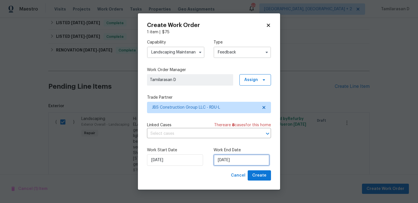
click at [228, 165] on input "[DATE]" at bounding box center [241, 159] width 56 height 11
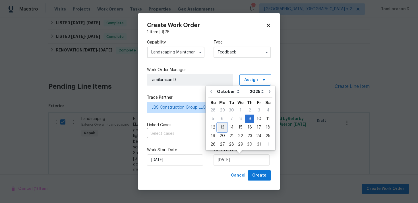
click at [223, 127] on div "13" at bounding box center [221, 127] width 9 height 8
type input "[DATE]"
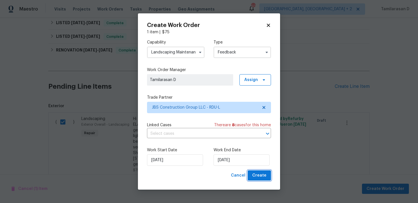
click at [256, 176] on span "Create" at bounding box center [259, 175] width 14 height 7
checkbox input "false"
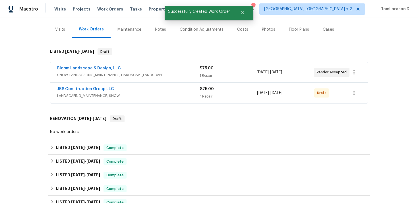
scroll to position [46, 0]
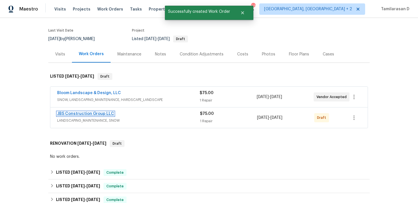
click at [80, 112] on link "JBS Construction Group LLC" at bounding box center [85, 114] width 57 height 4
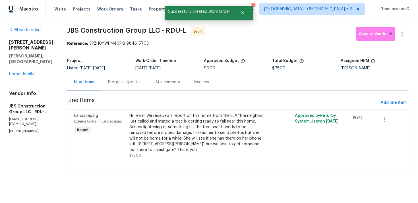
click at [124, 83] on div "Progress Updates" at bounding box center [125, 82] width 34 height 6
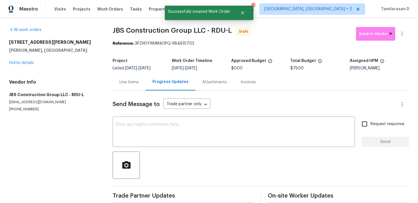
scroll to position [8, 0]
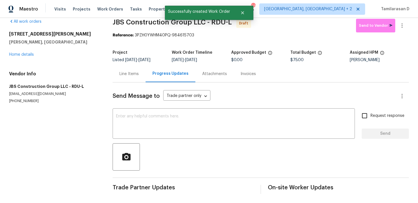
click at [126, 109] on div "Send Message to Trade partner only Trade partner only ​ x ​ Request response Se…" at bounding box center [261, 137] width 296 height 111
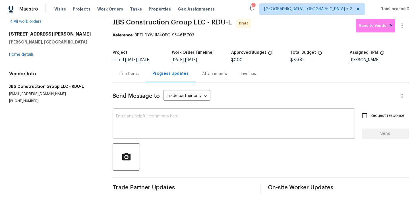
click at [133, 117] on textarea at bounding box center [233, 124] width 235 height 20
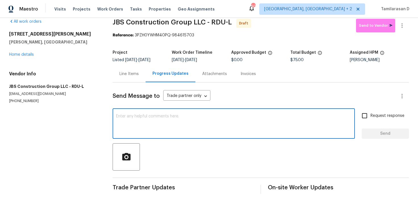
paste textarea "Hey, this is Tamil from Opendoor. I’m confirming you received the WO for the pr…"
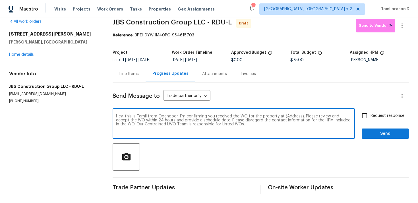
click at [290, 116] on textarea "Hey, this is Tamil from Opendoor. I’m confirming you received the WO for the pr…" at bounding box center [233, 124] width 235 height 20
paste textarea "495 Ruth Cir, Fuquay Varina, NC 27526"
type textarea "Hey, this is Tamil from Opendoor. I’m confirming you received the WO for the pr…"
click at [371, 116] on span "Request response" at bounding box center [387, 116] width 34 height 6
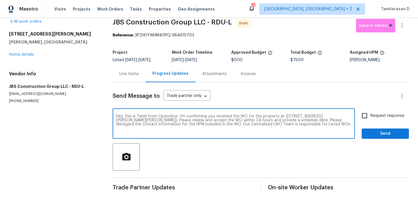
click at [370, 116] on input "Request response" at bounding box center [364, 116] width 12 height 12
checkbox input "true"
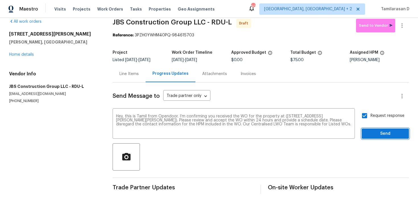
click at [386, 132] on span "Send" at bounding box center [385, 133] width 38 height 7
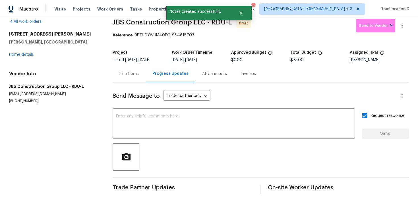
scroll to position [9, 0]
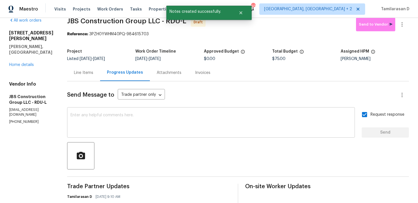
click at [140, 118] on textarea at bounding box center [210, 123] width 281 height 20
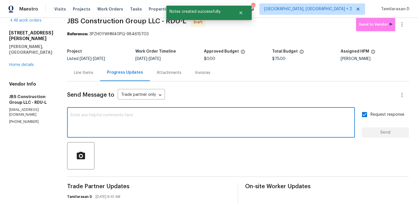
paste textarea "Attention All Work Orders must include before-photos (both close-up and wide-an…"
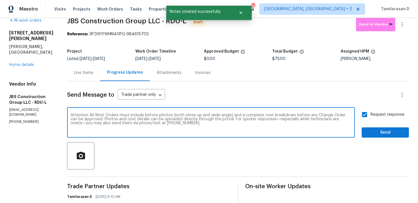
type textarea "Attention All Work Orders must include before-photos (both close-up and wide-an…"
click at [370, 132] on span "Send" at bounding box center [385, 132] width 38 height 7
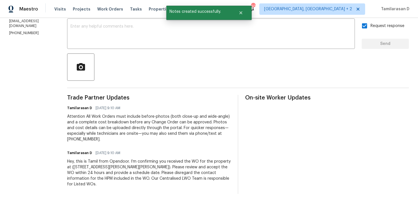
scroll to position [0, 0]
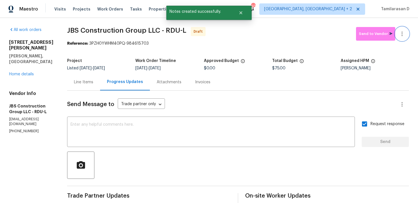
click at [403, 32] on icon "button" at bounding box center [401, 33] width 7 height 7
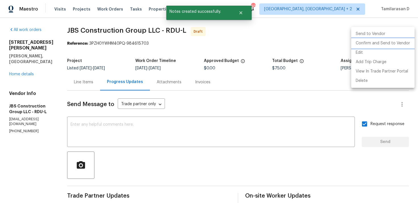
click at [367, 44] on li "Confirm and Send to Vendor" at bounding box center [382, 43] width 63 height 9
click at [280, 43] on div at bounding box center [209, 101] width 418 height 203
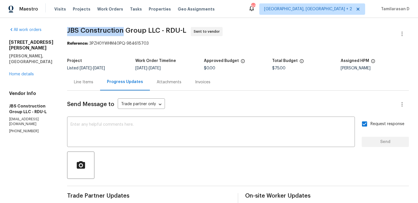
drag, startPoint x: 84, startPoint y: 30, endPoint x: 138, endPoint y: 30, distance: 54.6
click at [138, 30] on span "JBS Construction Group LLC - RDU-L" at bounding box center [126, 30] width 119 height 7
copy span "JBS Construction"
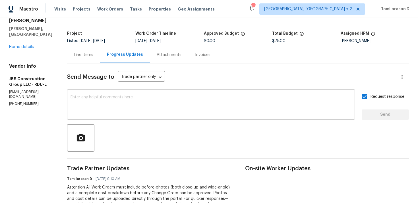
click at [122, 109] on textarea at bounding box center [210, 105] width 281 height 20
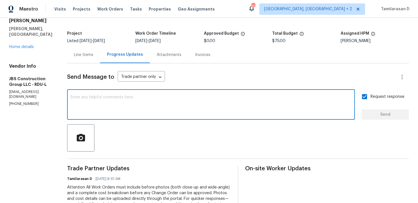
scroll to position [0, 0]
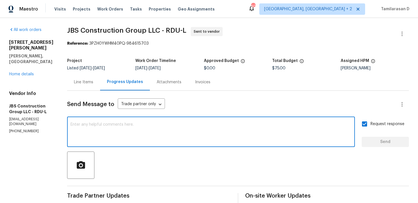
click at [100, 79] on div "Line Items" at bounding box center [83, 82] width 33 height 17
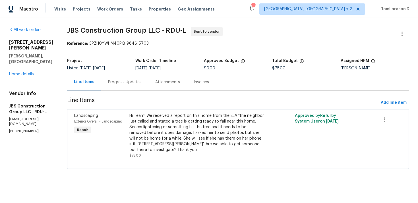
click at [125, 83] on div "Progress Updates" at bounding box center [125, 82] width 34 height 6
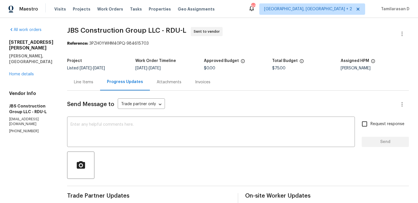
click at [53, 71] on div "All work orders 495 Ruth Cir Fuquay Varina, NC 27526 Home details Vendor Info J…" at bounding box center [31, 80] width 44 height 107
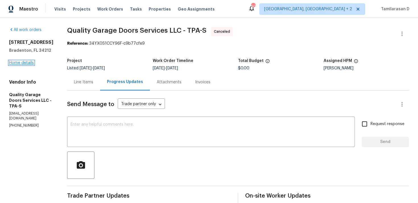
click at [28, 62] on link "Home details" at bounding box center [21, 63] width 25 height 4
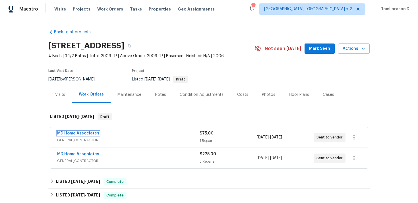
click at [71, 133] on link "MD Home Associates" at bounding box center [78, 133] width 42 height 4
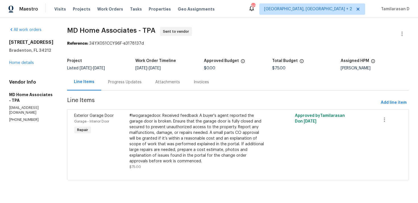
click at [124, 84] on div "Progress Updates" at bounding box center [125, 82] width 34 height 6
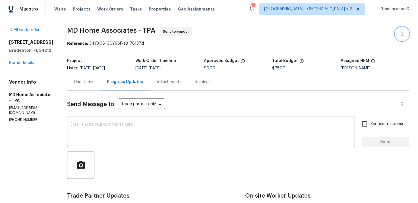
click at [405, 35] on icon "button" at bounding box center [401, 33] width 7 height 7
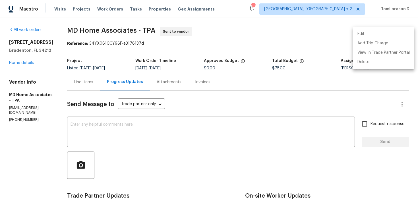
click at [361, 32] on li "Edit" at bounding box center [383, 33] width 61 height 9
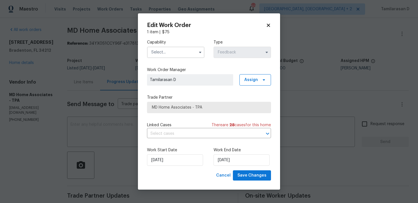
click at [194, 55] on input "text" at bounding box center [175, 52] width 57 height 11
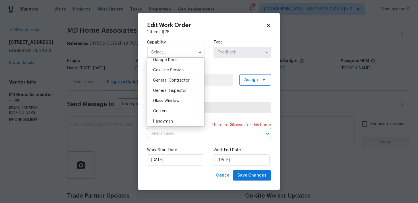
scroll to position [236, 0]
click at [161, 99] on span "General Contractor" at bounding box center [171, 99] width 37 height 4
type input "General Contractor"
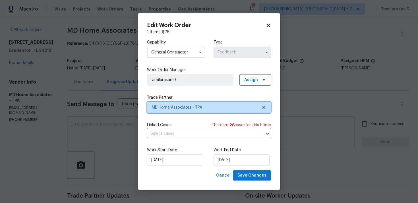
click at [180, 102] on span "MD Home Associates - TPA" at bounding box center [209, 107] width 124 height 11
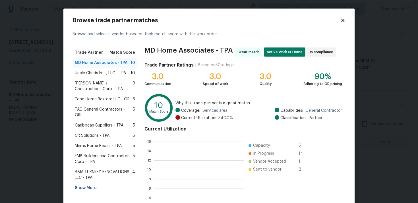
scroll to position [80, 90]
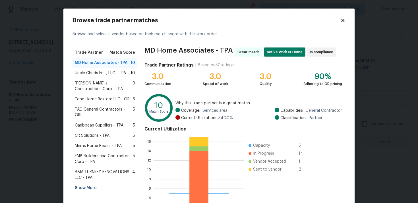
click at [95, 88] on span "[PERSON_NAME]'s Constructions Corp - TPA" at bounding box center [104, 85] width 58 height 11
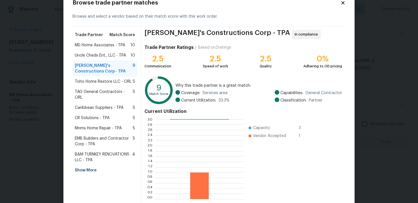
scroll to position [19, 0]
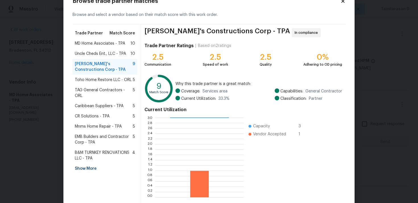
click at [86, 113] on span "CR Solutions - TPA" at bounding box center [92, 116] width 35 height 6
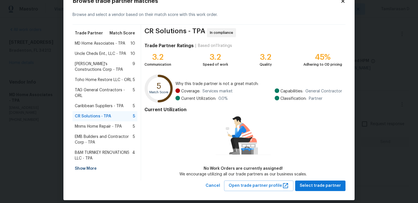
click at [88, 64] on span "[PERSON_NAME]'s Constructions Corp - TPA" at bounding box center [104, 66] width 58 height 11
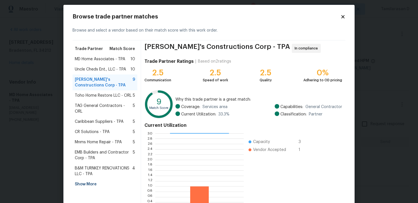
scroll to position [48, 0]
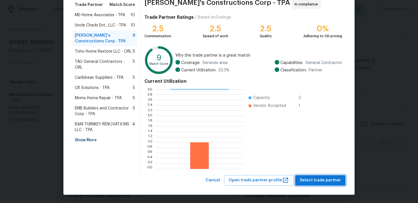
click at [324, 182] on span "Select trade partner" at bounding box center [319, 180] width 41 height 7
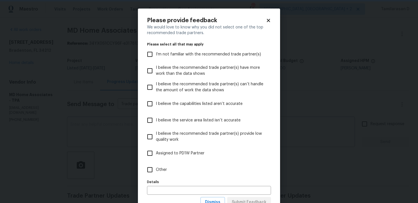
scroll to position [0, 0]
click at [159, 174] on label "Other" at bounding box center [205, 169] width 122 height 16
click at [156, 174] on input "Other" at bounding box center [150, 170] width 12 height 12
checkbox input "true"
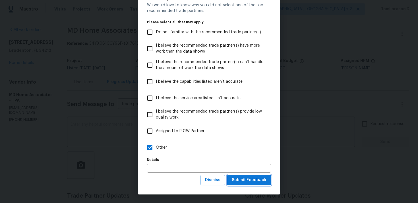
click at [251, 180] on span "Submit Feedback" at bounding box center [249, 179] width 35 height 7
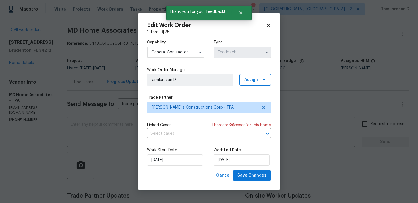
scroll to position [0, 0]
click at [170, 165] on input "[DATE]" at bounding box center [175, 159] width 56 height 11
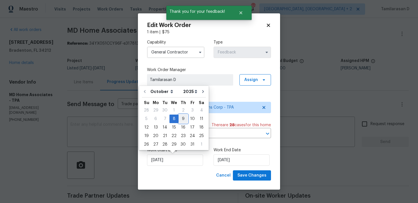
click at [181, 121] on div "9" at bounding box center [182, 119] width 9 height 8
type input "[DATE]"
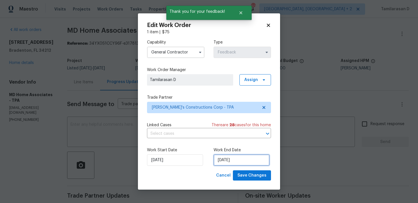
click at [250, 160] on input "[DATE]" at bounding box center [241, 159] width 56 height 11
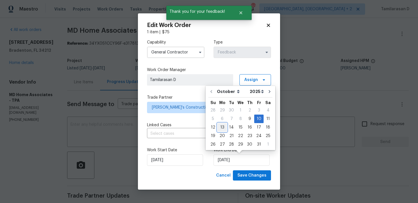
click at [223, 127] on div "13" at bounding box center [221, 127] width 9 height 8
type input "[DATE]"
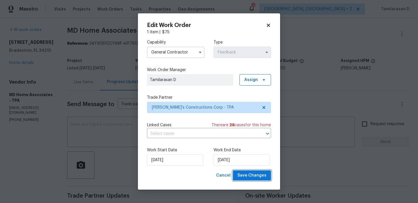
click at [245, 174] on span "Save Changes" at bounding box center [251, 175] width 29 height 7
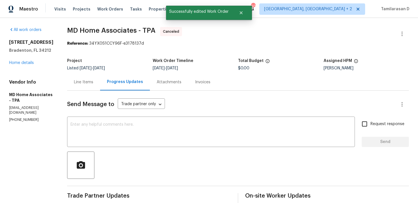
scroll to position [126, 0]
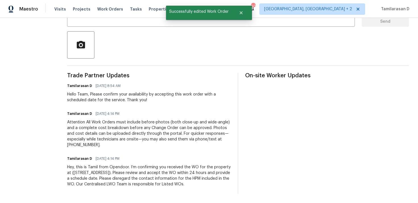
click at [97, 170] on div "Hey, this is Tamil from Opendoor. I’m confirming you received the WO for the pr…" at bounding box center [149, 175] width 164 height 23
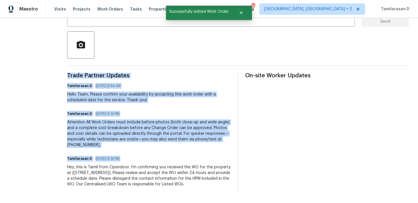
click at [97, 170] on div "Hey, this is Tamil from Opendoor. I’m confirming you received the WO for the pr…" at bounding box center [149, 175] width 164 height 23
copy div "Trade Partner Updates Tamilarasan D [DATE] 8:54 AM Hello Team, Please confirm y…"
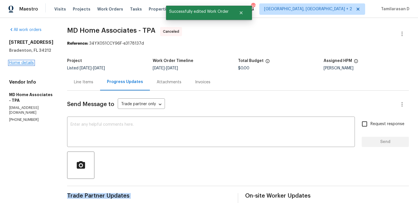
click at [23, 64] on link "Home details" at bounding box center [21, 63] width 25 height 4
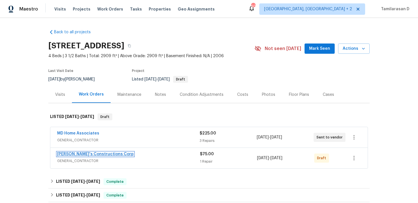
click at [84, 153] on link "[PERSON_NAME]'s Constructions Corp" at bounding box center [95, 154] width 76 height 4
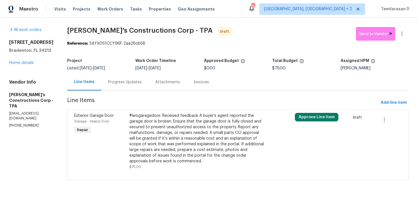
click at [129, 83] on div "Progress Updates" at bounding box center [125, 82] width 34 height 6
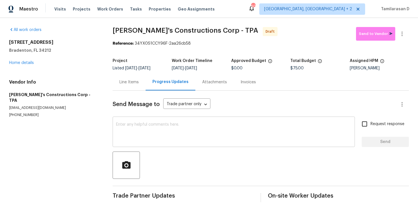
click at [125, 128] on textarea at bounding box center [233, 132] width 235 height 20
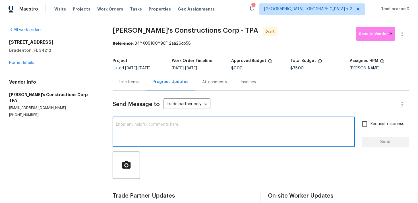
paste textarea "Hey, this is Tamil from Opendoor. I’m confirming you received the WO for the pr…"
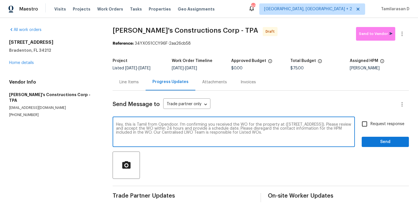
type textarea "Hey, this is Tamil from Opendoor. I’m confirming you received the WO for the pr…"
click at [369, 127] on input "Request response" at bounding box center [364, 124] width 12 height 12
checkbox input "true"
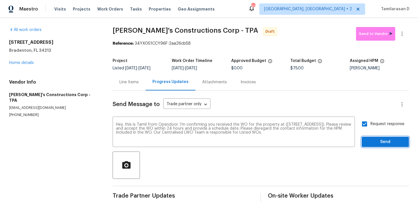
click at [387, 147] on button "Send" at bounding box center [384, 142] width 47 height 11
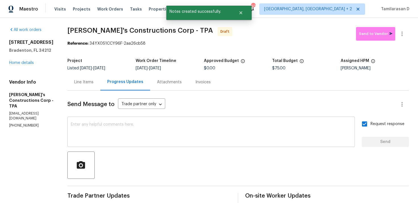
click at [122, 120] on div "x ​" at bounding box center [210, 132] width 287 height 29
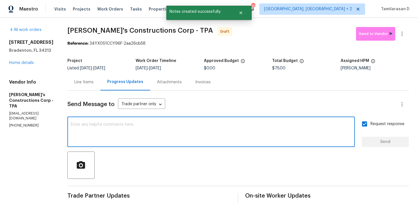
paste textarea "Attention All Work Orders must include before-photos (both close-up and wide-an…"
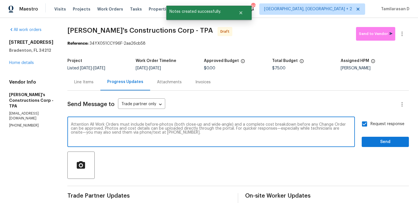
type textarea "Attention All Work Orders must include before-photos (both close-up and wide-an…"
click at [374, 141] on span "Send" at bounding box center [385, 141] width 38 height 7
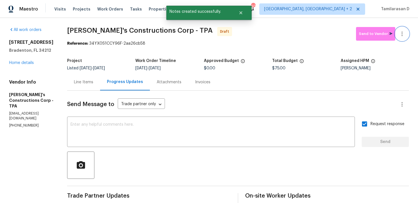
click at [402, 37] on icon "button" at bounding box center [401, 33] width 7 height 7
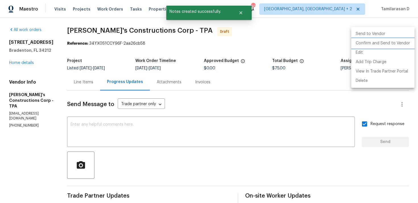
click at [367, 45] on li "Confirm and Send to Vendor" at bounding box center [382, 43] width 63 height 9
click at [252, 47] on div at bounding box center [209, 101] width 418 height 203
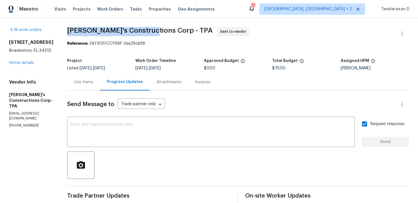
drag, startPoint x: 79, startPoint y: 28, endPoint x: 158, endPoint y: 30, distance: 78.7
click at [158, 30] on span "[PERSON_NAME]'s Constructions Corp - TPA" at bounding box center [139, 30] width 145 height 7
copy span "[PERSON_NAME]'s Constructions"
click at [122, 59] on div "Project" at bounding box center [101, 62] width 68 height 7
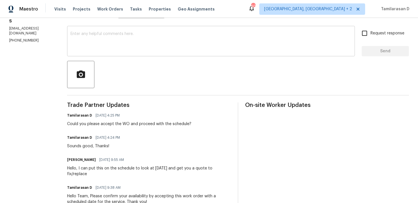
scroll to position [93, 0]
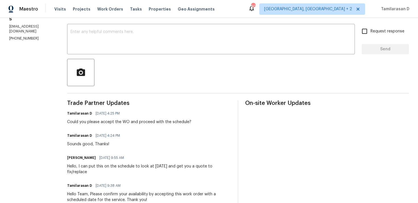
click at [113, 120] on div "Could you please accept the WO and proceed with the schedule?" at bounding box center [129, 122] width 124 height 6
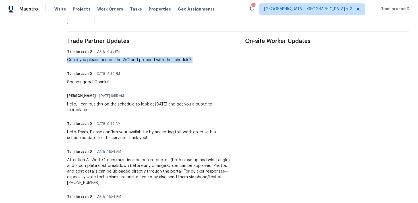
scroll to position [157, 0]
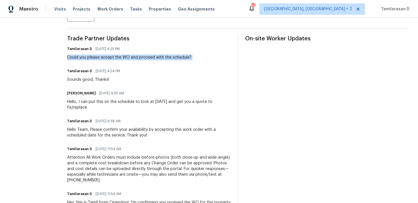
click at [101, 109] on div "Hello, I can put this on the schedule to look at [DATE] and get you a quote to …" at bounding box center [149, 104] width 164 height 11
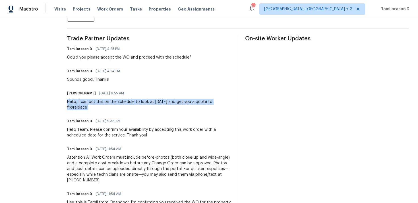
scroll to position [86, 0]
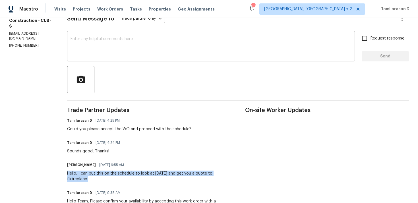
click at [89, 49] on textarea at bounding box center [210, 47] width 281 height 20
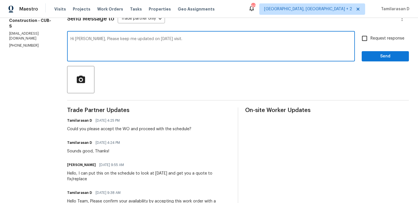
type textarea "Hi [PERSON_NAME], Please keep me updated on [DATE] visit."
click at [368, 34] on input "Request response" at bounding box center [364, 38] width 12 height 12
checkbox input "true"
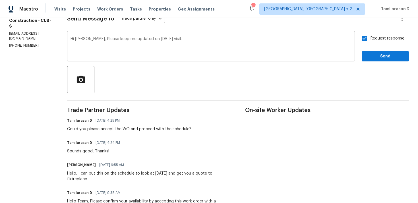
scroll to position [92, 0]
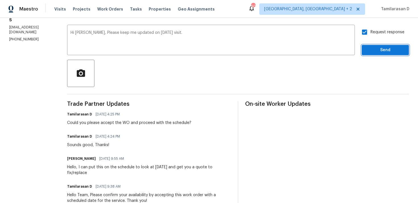
click at [382, 52] on span "Send" at bounding box center [385, 50] width 38 height 7
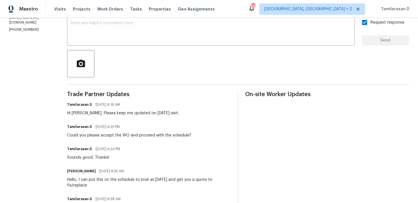
scroll to position [0, 0]
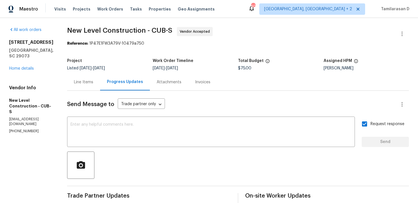
click at [130, 59] on div "Project" at bounding box center [110, 62] width 86 height 7
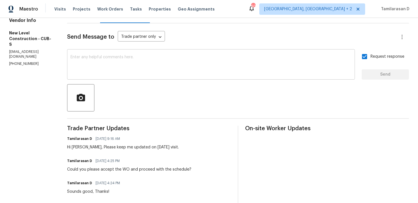
scroll to position [68, 0]
click at [115, 149] on div "Hi James, Please keep me updated on today's visit." at bounding box center [123, 147] width 112 height 6
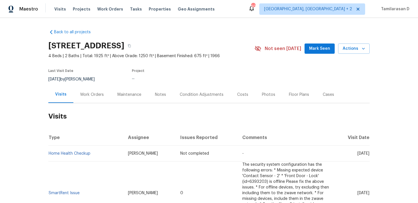
click at [84, 98] on div "Work Orders" at bounding box center [91, 94] width 37 height 17
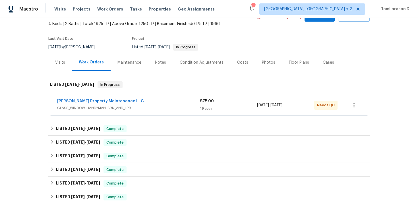
scroll to position [38, 0]
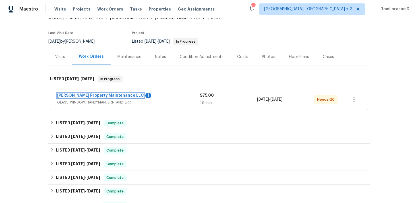
click at [84, 95] on link "[PERSON_NAME] Property Maintenance LLC" at bounding box center [100, 95] width 87 height 4
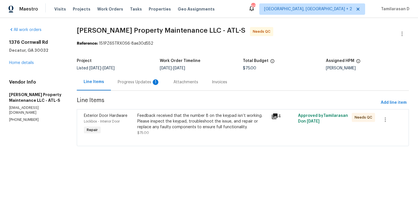
click at [156, 83] on div "1" at bounding box center [156, 82] width 6 height 6
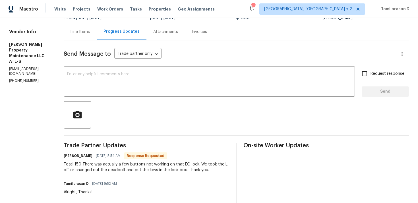
scroll to position [56, 0]
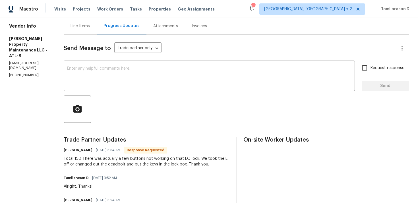
click at [109, 166] on div "Total 150 There was actually a few buttons not working on that EO lock. We took…" at bounding box center [146, 161] width 165 height 11
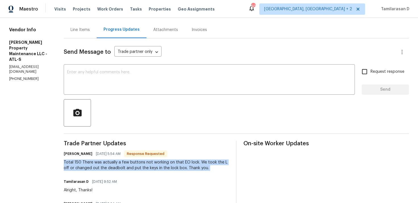
scroll to position [72, 0]
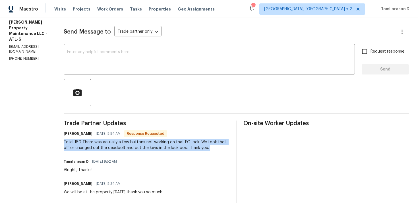
click at [104, 149] on div "Total 150 There was actually a few buttons not working on that EO lock. We took…" at bounding box center [146, 144] width 165 height 11
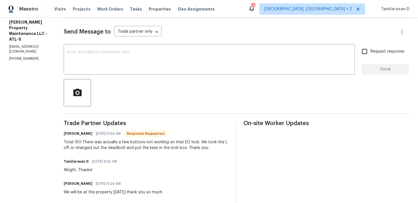
click at [104, 149] on div "Total 150 There was actually a few buttons not working on that EO lock. We took…" at bounding box center [146, 144] width 165 height 11
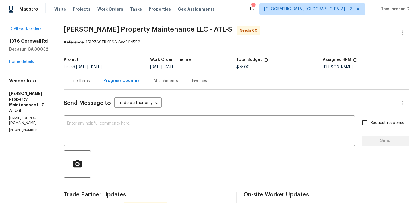
scroll to position [0, 0]
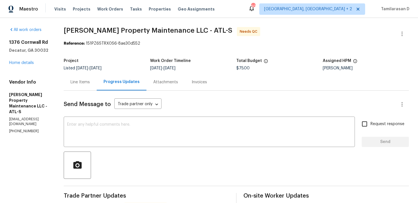
click at [83, 74] on div "Line Items" at bounding box center [80, 82] width 33 height 17
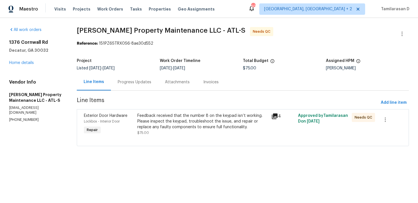
click at [186, 130] on div "Feedback received that the number 8 on the keypad isn’t working. Please inspect…" at bounding box center [202, 124] width 130 height 23
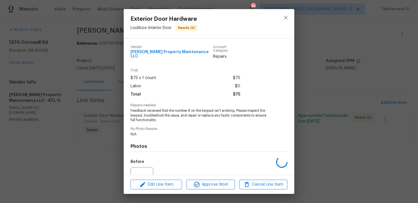
scroll to position [54, 0]
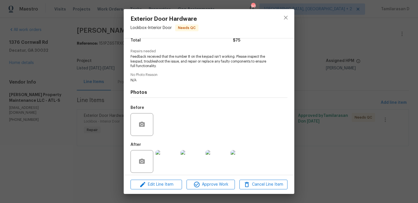
click at [167, 150] on img at bounding box center [166, 161] width 23 height 23
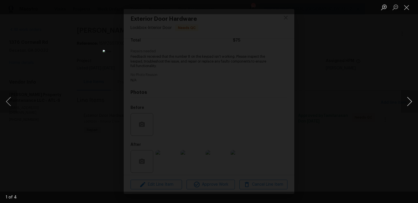
click at [408, 99] on button "Next image" at bounding box center [409, 101] width 17 height 23
click at [14, 98] on button "Previous image" at bounding box center [8, 101] width 17 height 23
click at [407, 7] on button "Close lightbox" at bounding box center [406, 7] width 11 height 10
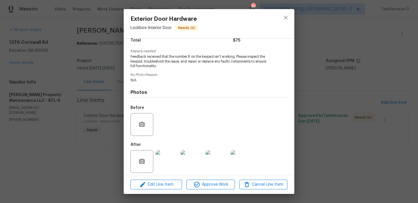
click at [161, 160] on img at bounding box center [166, 161] width 23 height 23
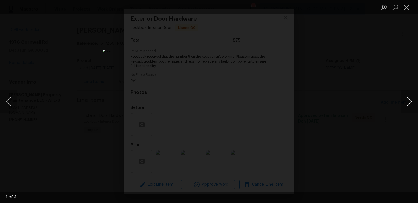
click at [409, 102] on button "Next image" at bounding box center [409, 101] width 17 height 23
click at [405, 2] on button "Close lightbox" at bounding box center [406, 7] width 11 height 10
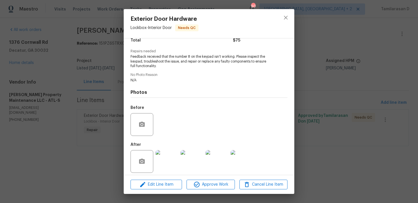
click at [113, 97] on div "Exterior Door Hardware Lockbox - Interior Door Needs QC Vendor Glen Property Ma…" at bounding box center [209, 101] width 418 height 203
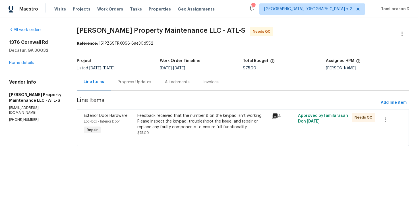
click at [143, 78] on div "Progress Updates" at bounding box center [134, 82] width 47 height 17
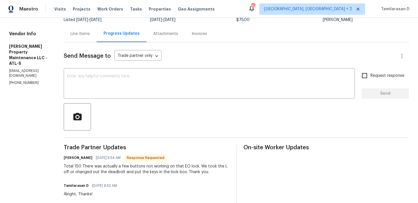
scroll to position [16, 0]
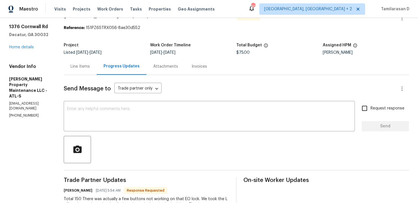
click at [84, 63] on div "Line Items" at bounding box center [80, 66] width 33 height 17
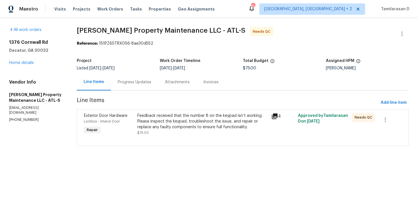
click at [167, 122] on div "Feedback received that the number 8 on the keypad isn’t working. Please inspect…" at bounding box center [202, 121] width 130 height 17
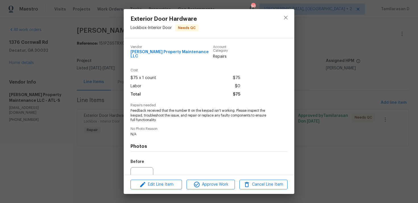
scroll to position [2, 0]
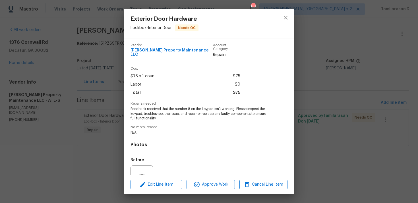
click at [113, 110] on div "Exterior Door Hardware Lockbox - Interior Door Needs QC Vendor Glen Property Ma…" at bounding box center [209, 101] width 418 height 203
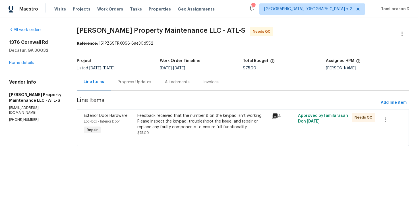
click at [137, 86] on div "Progress Updates" at bounding box center [134, 82] width 47 height 17
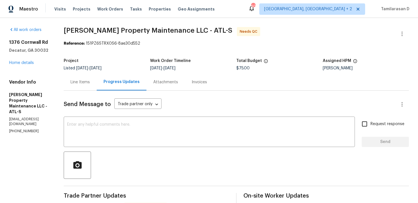
click at [90, 82] on div "Line Items" at bounding box center [79, 82] width 19 height 6
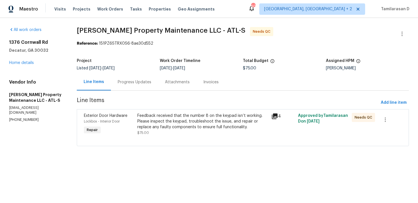
click at [206, 144] on div "Exterior Door Hardware Lockbox - Interior Door Repair Feedback received that th…" at bounding box center [243, 127] width 332 height 37
click at [188, 128] on div "Feedback received that the number 8 on the keypad isn’t working. Please inspect…" at bounding box center [202, 121] width 130 height 17
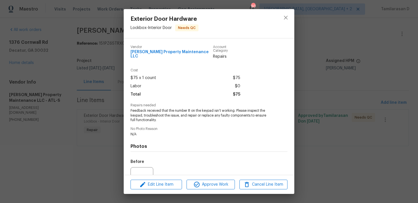
scroll to position [54, 0]
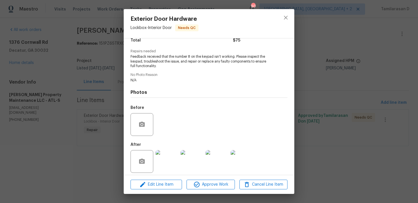
click at [165, 155] on img at bounding box center [166, 161] width 23 height 23
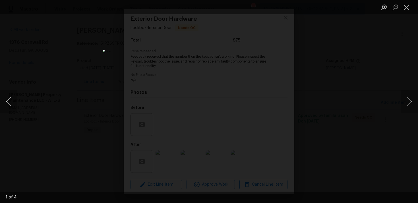
click at [8, 101] on button "Previous image" at bounding box center [8, 101] width 17 height 23
click at [190, 82] on img "Lightbox" at bounding box center [209, 101] width 212 height 103
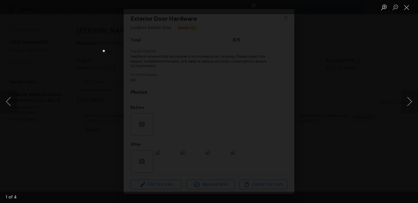
click at [190, 82] on img "Lightbox" at bounding box center [209, 101] width 212 height 103
click at [173, 0] on html "Maestro Visits Projects Work Orders Tasks Properties Geo Assignments 60 Albuque…" at bounding box center [209, 81] width 418 height 162
click at [178, 100] on img "Lightbox" at bounding box center [197, 56] width 421 height 204
click at [178, 157] on img "Lightbox" at bounding box center [197, 115] width 421 height 204
click at [161, 116] on img "Lightbox" at bounding box center [197, 118] width 421 height 204
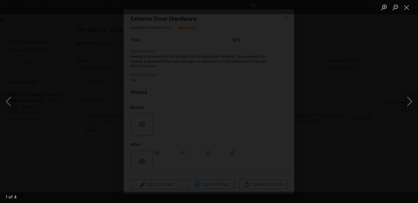
click at [161, 116] on img "Lightbox" at bounding box center [197, 118] width 421 height 204
click at [410, 104] on button "Next image" at bounding box center [409, 101] width 17 height 23
click at [409, 99] on button "Next image" at bounding box center [409, 101] width 17 height 23
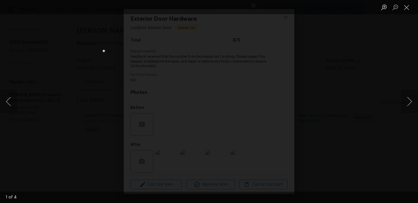
click at [203, 78] on img "Lightbox" at bounding box center [209, 101] width 212 height 103
click at [205, 81] on img "Lightbox" at bounding box center [209, 101] width 212 height 103
click at [408, 95] on button "Next image" at bounding box center [409, 101] width 17 height 23
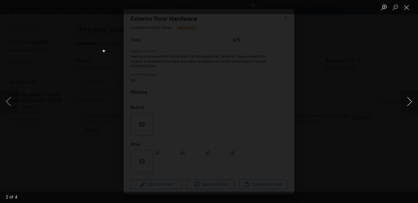
click at [409, 97] on button "Next image" at bounding box center [409, 101] width 17 height 23
click at [405, 6] on button "Close lightbox" at bounding box center [406, 7] width 11 height 10
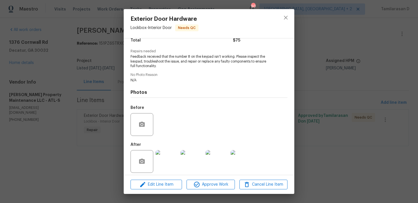
click at [110, 87] on div "Exterior Door Hardware Lockbox - Interior Door Needs QC Vendor Glen Property Ma…" at bounding box center [209, 101] width 418 height 203
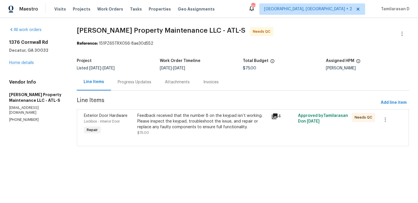
click at [157, 125] on div "Feedback received that the number 8 on the keypad isn’t working. Please inspect…" at bounding box center [202, 121] width 130 height 17
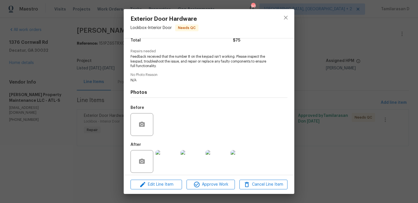
click at [89, 98] on div "Exterior Door Hardware Lockbox - Interior Door Needs QC Vendor Glen Property Ma…" at bounding box center [209, 101] width 418 height 203
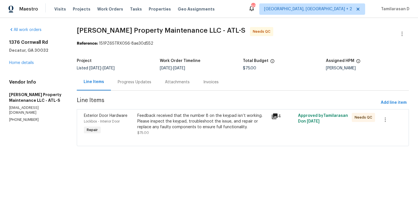
click at [131, 83] on div "Progress Updates" at bounding box center [135, 82] width 34 height 6
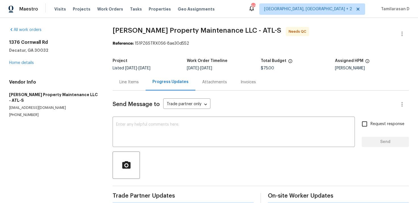
scroll to position [57, 0]
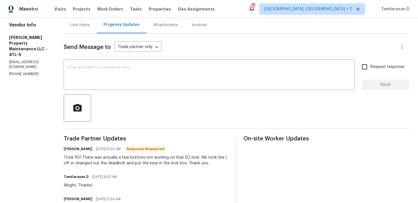
click at [108, 163] on div "Total 150 There was actually a few buttons not working on that EO lock. We took…" at bounding box center [146, 160] width 165 height 11
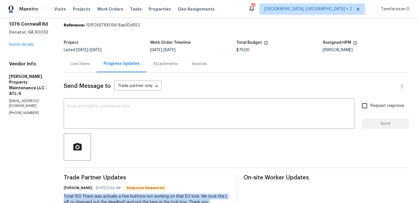
scroll to position [0, 0]
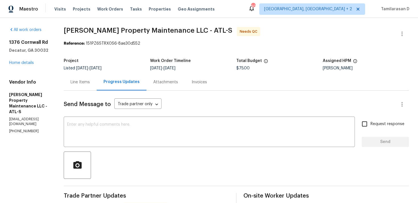
click at [72, 88] on div "Line Items" at bounding box center [80, 82] width 33 height 17
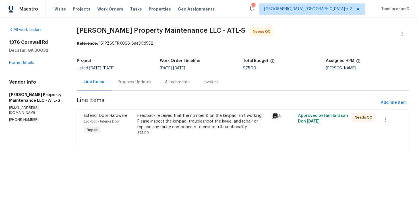
click at [223, 121] on div "Feedback received that the number 8 on the keypad isn’t working. Please inspect…" at bounding box center [202, 121] width 130 height 17
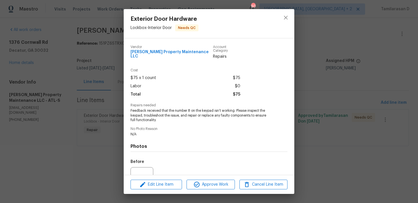
scroll to position [54, 0]
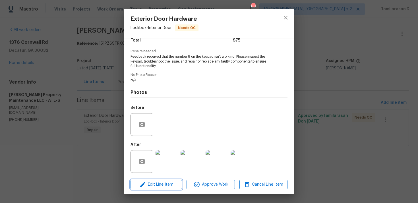
click at [155, 184] on span "Edit Line Item" at bounding box center [156, 184] width 48 height 7
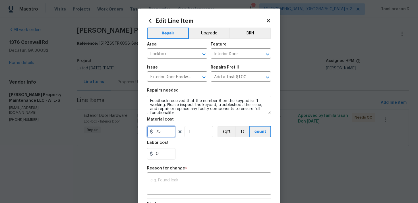
click at [161, 132] on input "75" at bounding box center [161, 131] width 28 height 11
type input "150"
click at [158, 177] on div "x ​" at bounding box center [209, 184] width 124 height 21
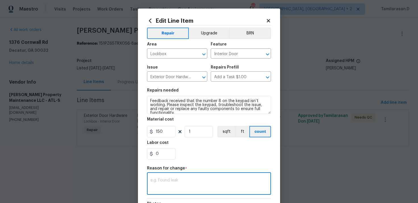
paste textarea "(TD) Updated per vendor’s final cost."
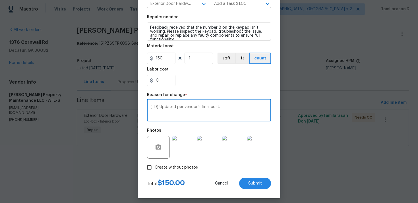
scroll to position [77, 0]
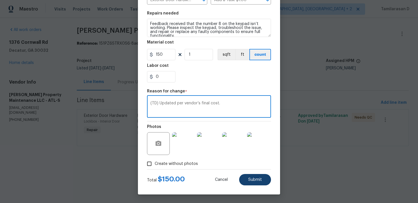
type textarea "(TD) Updated per vendor’s final cost."
click at [259, 178] on span "Submit" at bounding box center [255, 180] width 14 height 4
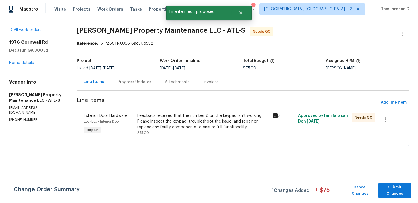
scroll to position [0, 0]
click at [388, 188] on span "Submit Changes" at bounding box center [394, 190] width 27 height 13
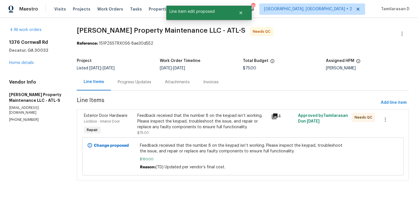
click at [126, 82] on div "Progress Updates" at bounding box center [135, 82] width 34 height 6
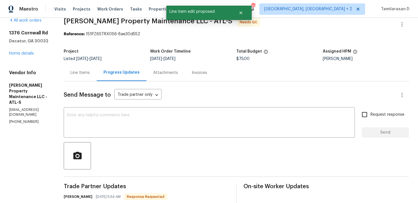
scroll to position [42, 0]
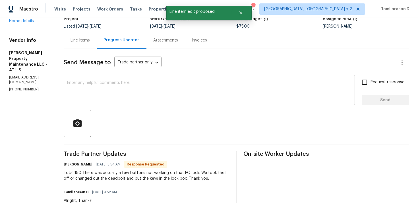
click at [123, 89] on textarea at bounding box center [209, 91] width 284 height 20
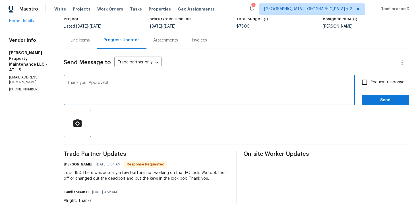
type textarea "Thank you, Approved!"
click at [396, 100] on span "Send" at bounding box center [385, 100] width 38 height 7
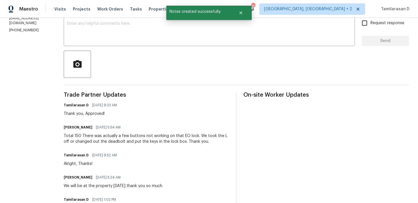
scroll to position [126, 0]
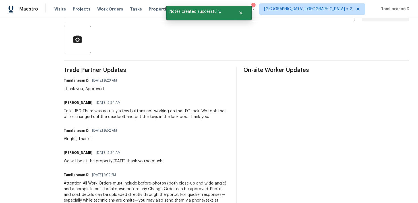
click at [103, 113] on div "Total 150 There was actually a few buttons not working on that EO lock. We took…" at bounding box center [146, 113] width 165 height 11
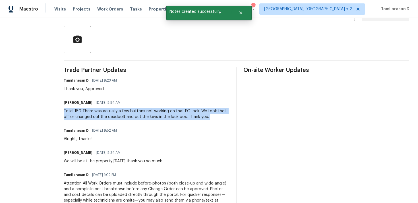
copy div "Total 150 There was actually a few buttons not working on that EO lock. We took…"
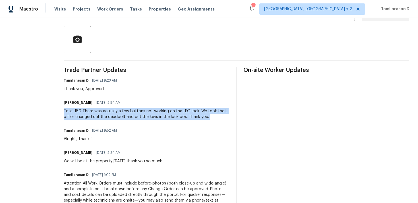
scroll to position [0, 0]
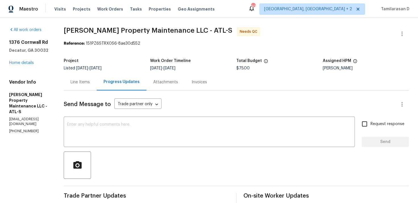
click at [93, 77] on div "Line Items" at bounding box center [80, 82] width 33 height 17
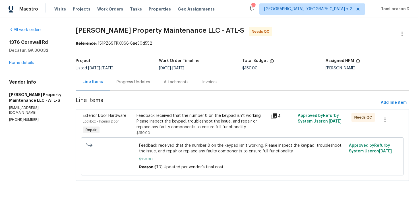
click at [158, 127] on div "Feedback received that the number 8 on the keypad isn’t working. Please inspect…" at bounding box center [201, 121] width 131 height 17
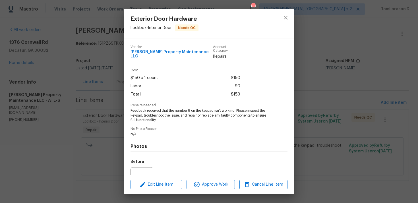
scroll to position [54, 0]
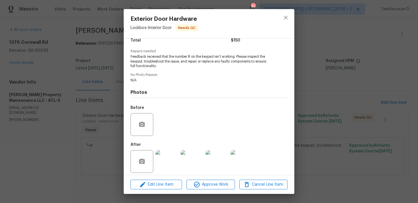
click at [170, 153] on img at bounding box center [166, 161] width 23 height 23
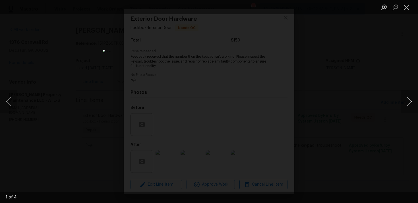
click at [409, 100] on button "Next image" at bounding box center [409, 101] width 17 height 23
click at [408, 100] on button "Next image" at bounding box center [409, 101] width 17 height 23
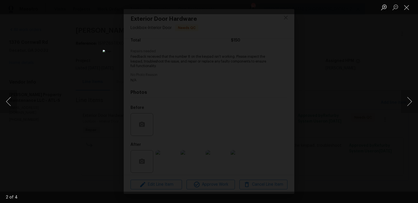
click at [211, 66] on img "Lightbox" at bounding box center [209, 101] width 212 height 103
click at [405, 7] on button "Close lightbox" at bounding box center [406, 7] width 11 height 10
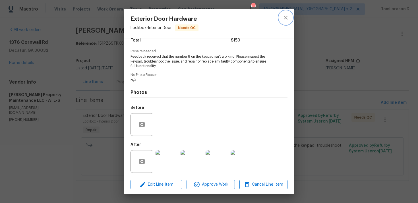
click at [284, 21] on button "close" at bounding box center [286, 18] width 14 height 14
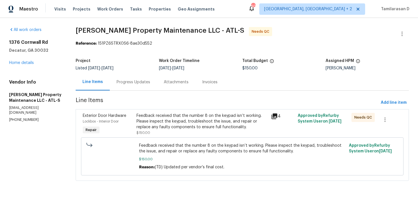
click at [131, 83] on div "Progress Updates" at bounding box center [133, 82] width 34 height 6
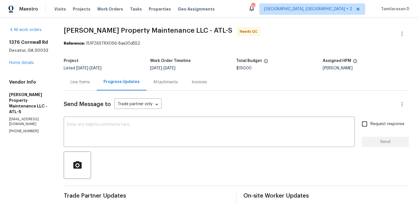
click at [88, 78] on div "Line Items" at bounding box center [80, 82] width 33 height 17
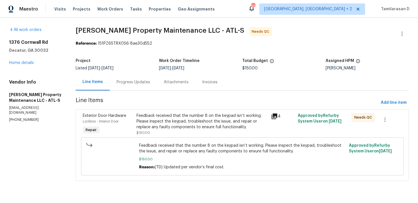
click at [166, 120] on div "Feedback received that the number 8 on the keypad isn’t working. Please inspect…" at bounding box center [201, 121] width 131 height 17
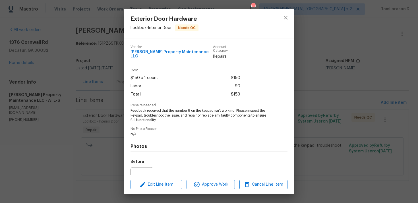
scroll to position [54, 0]
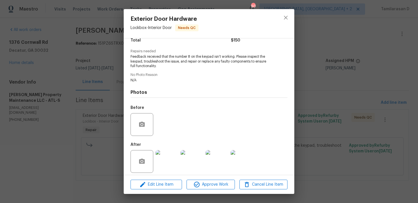
click at [166, 154] on img at bounding box center [166, 161] width 23 height 23
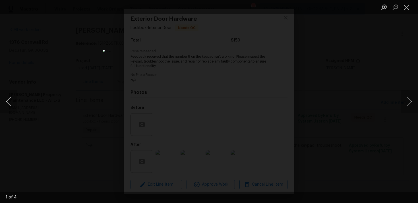
click at [12, 97] on button "Previous image" at bounding box center [8, 101] width 17 height 23
click at [406, 6] on button "Close lightbox" at bounding box center [406, 7] width 11 height 10
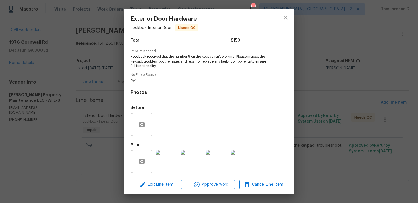
click at [109, 106] on div "Exterior Door Hardware Lockbox - Interior Door Needs QC Vendor Glen Property Ma…" at bounding box center [209, 101] width 418 height 203
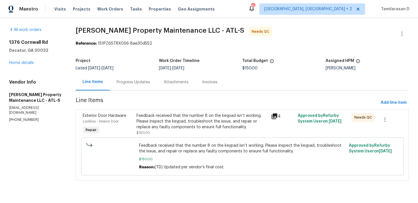
click at [125, 90] on div "Progress Updates" at bounding box center [133, 82] width 47 height 17
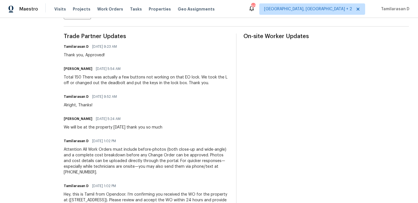
scroll to position [135, 0]
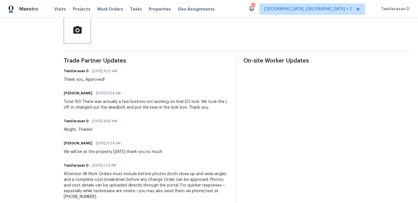
click at [108, 100] on div "Total 150 There was actually a few buttons not working on that EO lock. We took…" at bounding box center [146, 104] width 165 height 11
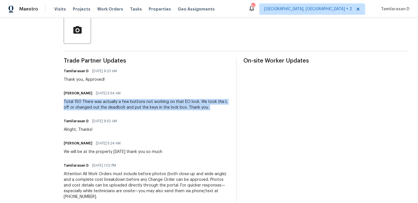
scroll to position [0, 0]
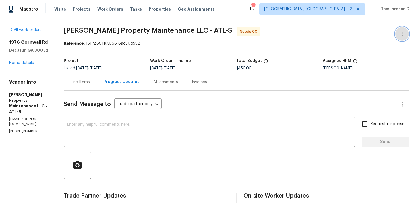
click at [405, 28] on button "button" at bounding box center [402, 34] width 14 height 14
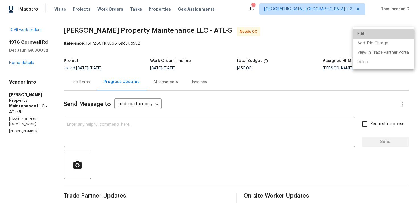
click at [359, 36] on li "Edit" at bounding box center [383, 33] width 61 height 9
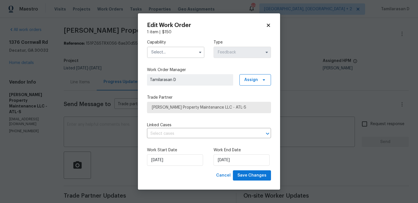
click at [182, 50] on input "text" at bounding box center [175, 52] width 57 height 11
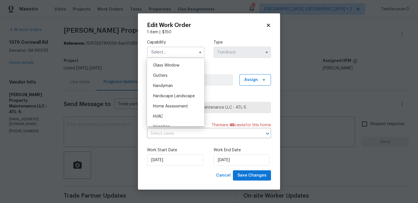
scroll to position [301, 0]
click at [162, 76] on span "Handyman" at bounding box center [163, 76] width 20 height 4
type input "Handyman"
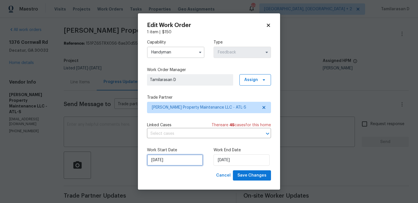
click at [162, 159] on input "07/10/2025" at bounding box center [175, 159] width 56 height 11
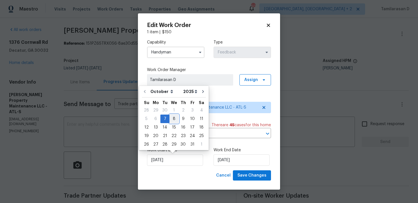
click at [172, 118] on div "8" at bounding box center [173, 119] width 9 height 8
type input "08/10/2025"
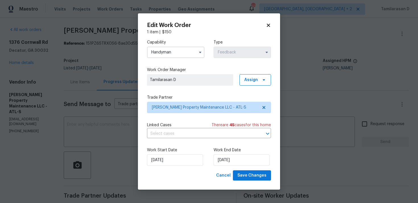
click at [245, 169] on div "Work Start Date 08/10/2025 Work End Date 09/10/2025" at bounding box center [209, 157] width 124 height 28
click at [245, 178] on span "Save Changes" at bounding box center [251, 175] width 29 height 7
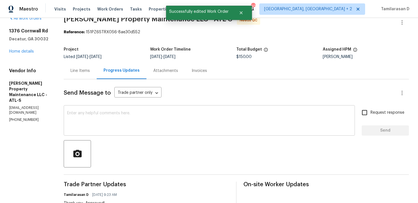
scroll to position [0, 0]
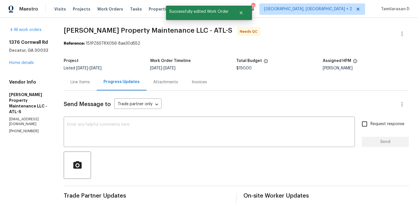
click at [74, 76] on div "Line Items" at bounding box center [80, 82] width 33 height 17
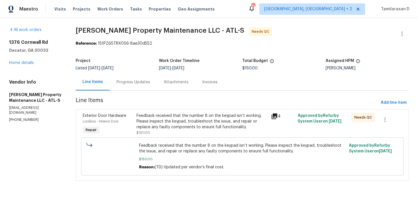
click at [139, 80] on div "Progress Updates" at bounding box center [133, 82] width 34 height 6
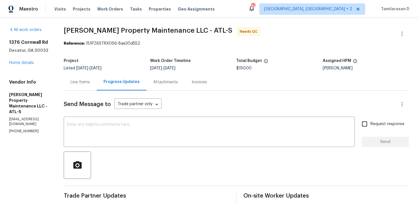
click at [82, 89] on div "Line Items" at bounding box center [80, 82] width 33 height 17
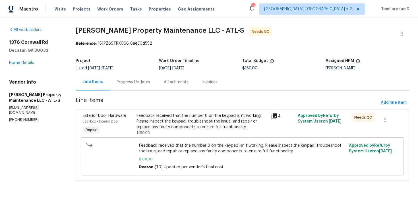
click at [199, 132] on div "Feedback received that the number 8 on the keypad isn’t working. Please inspect…" at bounding box center [201, 124] width 131 height 23
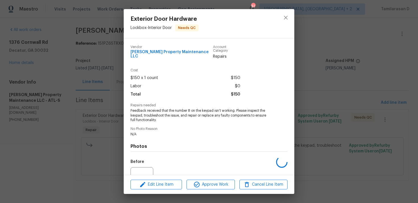
scroll to position [54, 0]
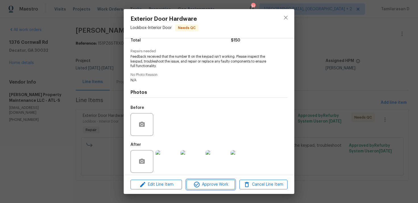
click at [204, 185] on span "Approve Work" at bounding box center [210, 184] width 45 height 7
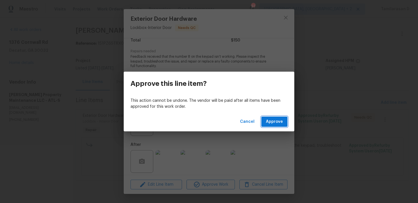
click at [267, 124] on span "Approve" at bounding box center [274, 121] width 17 height 7
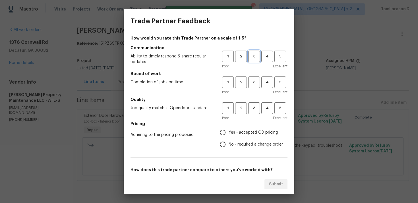
click at [250, 53] on button "3" at bounding box center [254, 57] width 12 height 12
click at [254, 79] on span "3" at bounding box center [254, 82] width 11 height 7
click at [255, 111] on button "3" at bounding box center [254, 108] width 12 height 12
click at [225, 141] on input "No - required a change order" at bounding box center [223, 144] width 12 height 12
radio input "true"
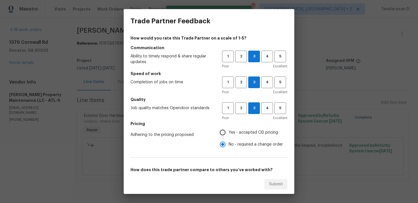
scroll to position [86, 0]
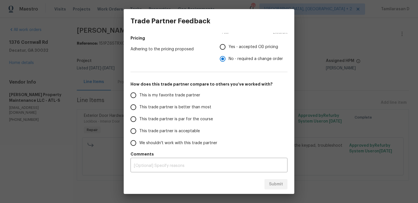
click at [136, 119] on input "This trade partner is par for the course" at bounding box center [133, 119] width 12 height 12
click at [270, 181] on span "Submit" at bounding box center [276, 184] width 14 height 7
radio input "true"
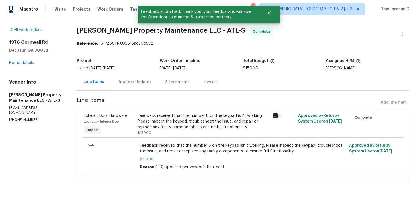
click at [129, 81] on div "Progress Updates" at bounding box center [135, 82] width 34 height 6
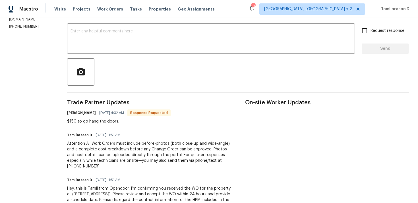
scroll to position [95, 0]
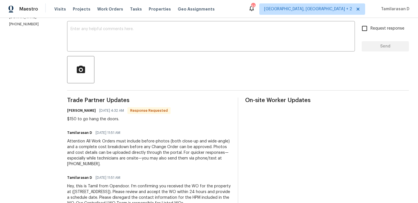
click at [89, 116] on div "$150 to go hang the doors." at bounding box center [118, 119] width 103 height 6
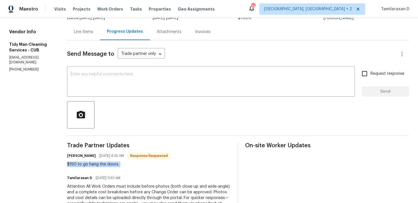
scroll to position [0, 0]
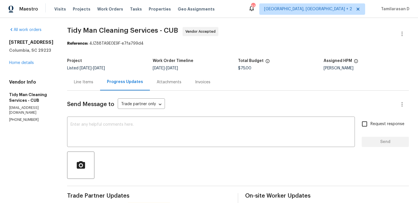
click at [81, 85] on div "Line Items" at bounding box center [83, 82] width 19 height 6
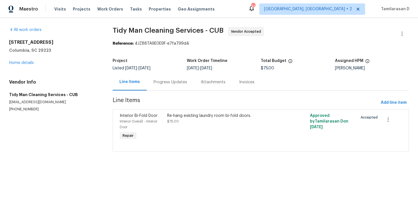
click at [203, 123] on div "Re-hang existing laundry room bi-fold doors. $75.00" at bounding box center [224, 118] width 115 height 11
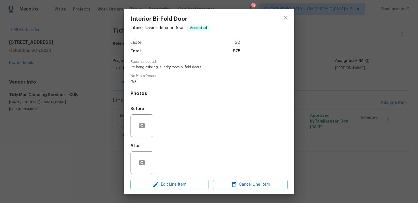
scroll to position [44, 0]
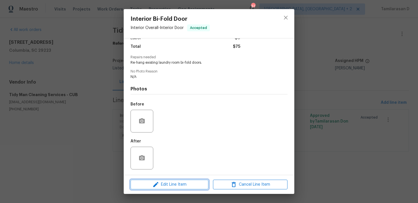
click at [154, 186] on icon "button" at bounding box center [155, 184] width 5 height 5
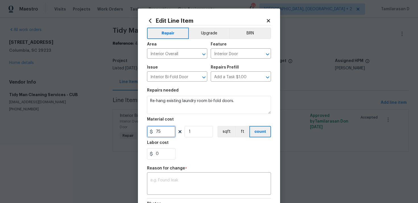
click at [160, 129] on input "75" at bounding box center [161, 131] width 28 height 11
type input "150"
click at [166, 166] on div "Repair Upgrade BRN Area Interior Overall ​ Feature Interior Door ​ Issue Interi…" at bounding box center [209, 135] width 124 height 221
click at [162, 175] on div "x ​" at bounding box center [209, 184] width 124 height 21
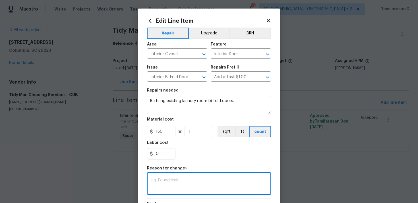
paste textarea "(TD) Updated per vendor’s final cost."
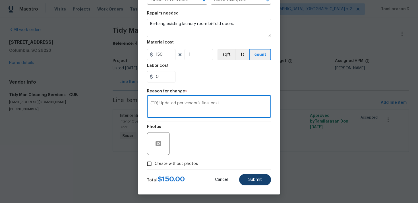
type textarea "(TD) Updated per vendor’s final cost."
click at [254, 180] on span "Submit" at bounding box center [255, 180] width 14 height 4
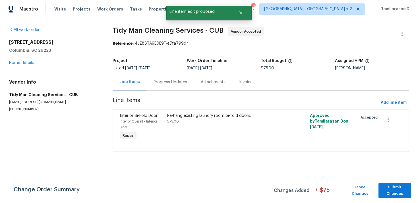
scroll to position [0, 0]
click at [397, 191] on span "Submit Changes" at bounding box center [394, 190] width 27 height 13
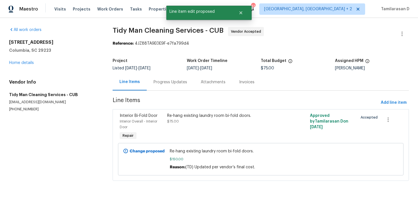
click at [155, 78] on div "Progress Updates" at bounding box center [170, 82] width 47 height 17
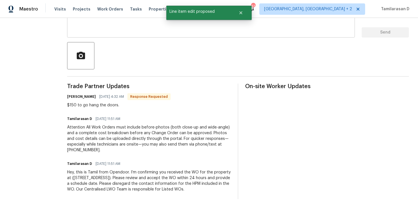
click at [101, 34] on div "x ​" at bounding box center [211, 23] width 288 height 29
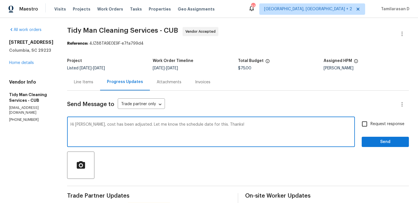
scroll to position [78, 0]
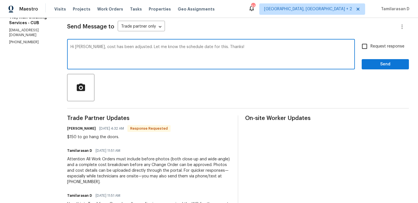
type textarea "Hi [PERSON_NAME], cost has been adjusted. Let me know the schedule date for thi…"
click at [365, 43] on input "Request response" at bounding box center [364, 46] width 12 height 12
checkbox input "true"
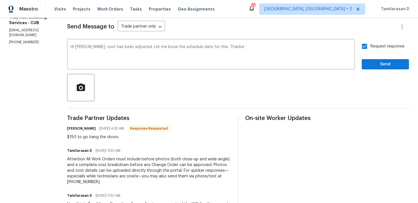
scroll to position [74, 0]
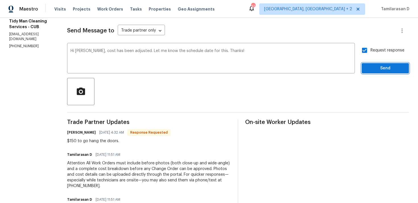
click at [378, 68] on span "Send" at bounding box center [385, 68] width 38 height 7
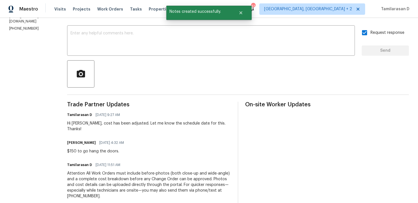
scroll to position [137, 0]
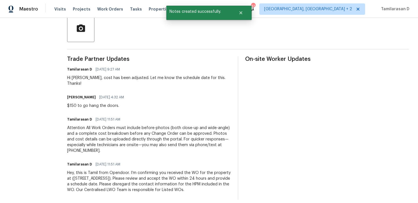
click at [90, 103] on div "$150 to go hang the doors." at bounding box center [97, 106] width 60 height 6
copy div "$150 to go hang the doors."
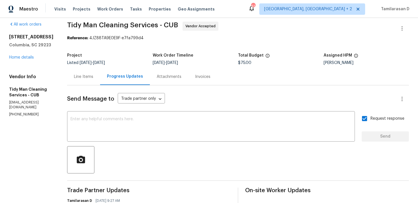
scroll to position [0, 0]
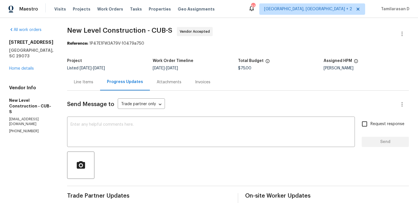
click at [121, 57] on div "Project Listed [DATE] - [DATE] Work Order Timeline [DATE] - [DATE] Total Budget…" at bounding box center [238, 64] width 342 height 18
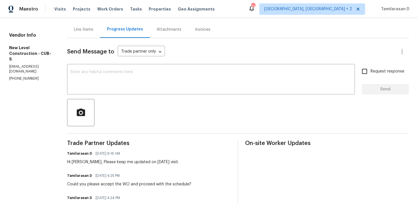
scroll to position [50, 0]
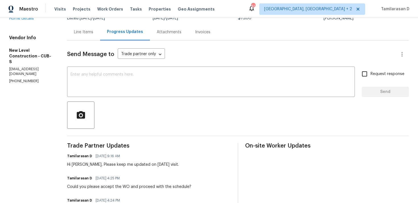
click at [148, 164] on div "Hi [PERSON_NAME], Please keep me updated on [DATE] visit." at bounding box center [123, 165] width 112 height 6
click at [118, 166] on div "Hi [PERSON_NAME], Please keep me updated on [DATE] visit." at bounding box center [123, 165] width 112 height 6
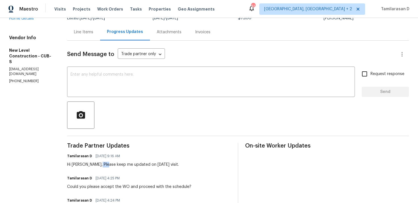
click at [118, 166] on div "Hi [PERSON_NAME], Please keep me updated on [DATE] visit." at bounding box center [123, 165] width 112 height 6
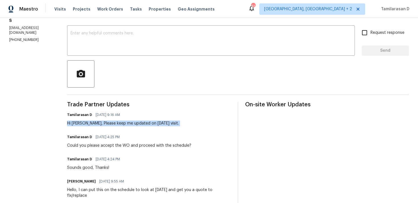
scroll to position [91, 0]
click at [106, 147] on div "Could you please accept the WO and proceed with the schedule?" at bounding box center [129, 145] width 124 height 6
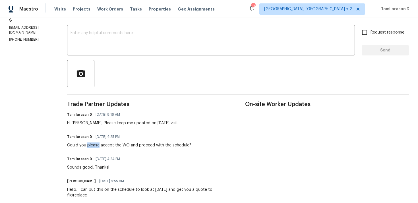
click at [106, 147] on div "Could you please accept the WO and proceed with the schedule?" at bounding box center [129, 145] width 124 height 6
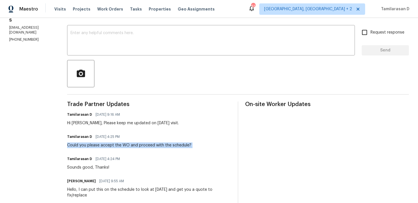
click at [107, 124] on div "Hi [PERSON_NAME], Please keep me updated on [DATE] visit." at bounding box center [123, 123] width 112 height 6
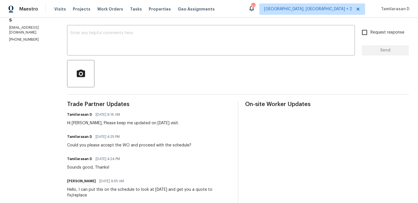
click at [107, 124] on div "Hi [PERSON_NAME], Please keep me updated on [DATE] visit." at bounding box center [123, 123] width 112 height 6
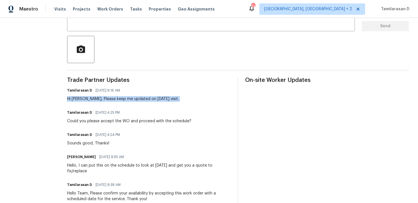
scroll to position [117, 0]
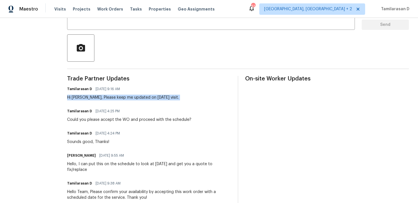
click at [107, 98] on div "Hi [PERSON_NAME], Please keep me updated on [DATE] visit." at bounding box center [123, 98] width 112 height 6
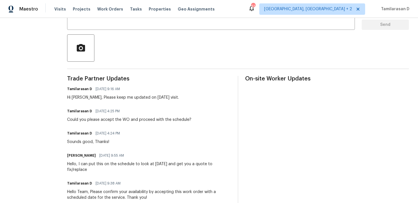
click at [107, 98] on div "Hi [PERSON_NAME], Please keep me updated on [DATE] visit." at bounding box center [123, 98] width 112 height 6
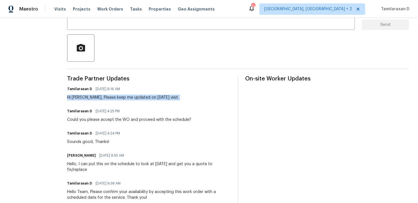
click at [103, 122] on div "Could you please accept the WO and proceed with the schedule?" at bounding box center [129, 120] width 124 height 6
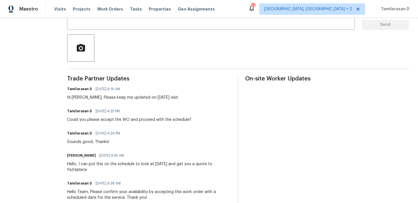
click at [103, 122] on div "Could you please accept the WO and proceed with the schedule?" at bounding box center [129, 120] width 124 height 6
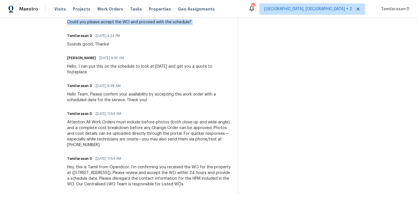
scroll to position [0, 0]
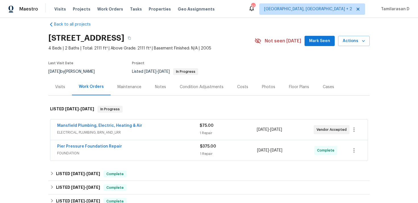
scroll to position [8, 0]
click at [83, 123] on link "Mansfield Plumbing, Electric, Heating & Air" at bounding box center [99, 125] width 85 height 4
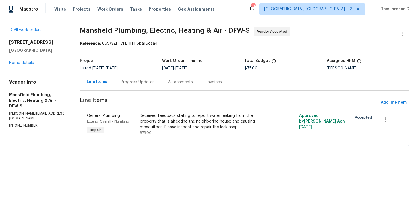
click at [136, 86] on div "Progress Updates" at bounding box center [137, 82] width 47 height 17
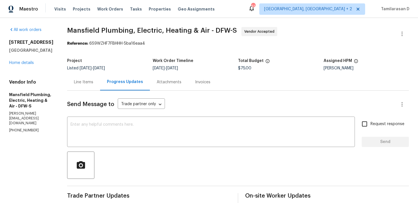
click at [93, 84] on div "Line Items" at bounding box center [83, 82] width 19 height 6
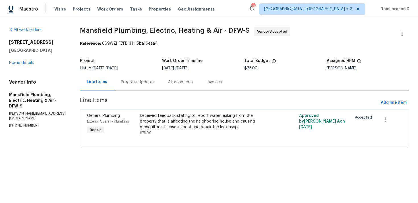
click at [137, 84] on div "Progress Updates" at bounding box center [138, 82] width 34 height 6
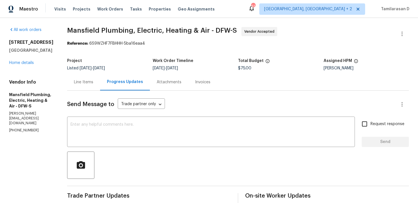
click at [93, 84] on div "Line Items" at bounding box center [83, 82] width 19 height 6
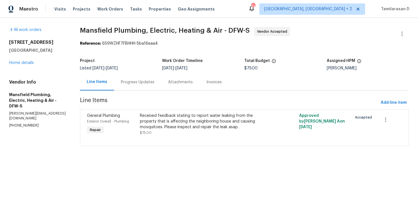
click at [137, 86] on div "Progress Updates" at bounding box center [137, 82] width 47 height 17
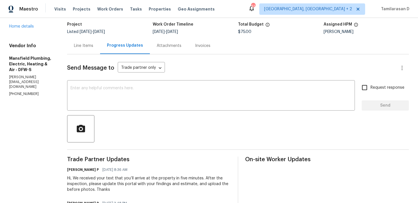
scroll to position [44, 0]
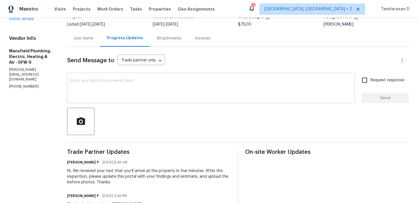
click at [122, 100] on div "x ​" at bounding box center [211, 88] width 288 height 29
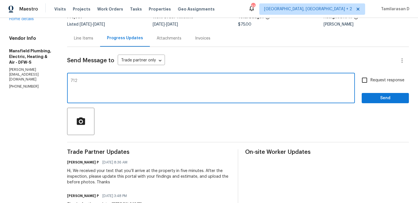
type textarea "$712"
click at [112, 88] on textarea "$712" at bounding box center [210, 89] width 281 height 20
click at [84, 82] on textarea "$712" at bounding box center [210, 89] width 281 height 20
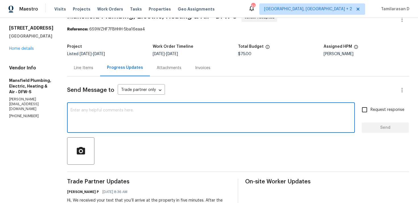
scroll to position [0, 0]
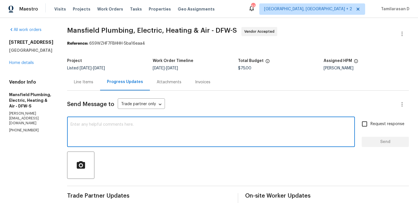
click at [93, 80] on div "Line Items" at bounding box center [83, 82] width 19 height 6
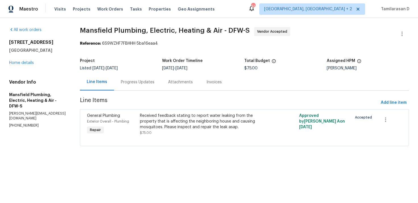
click at [166, 124] on div "Received feedback stating to report water leaking from the property that is aff…" at bounding box center [204, 121] width 129 height 17
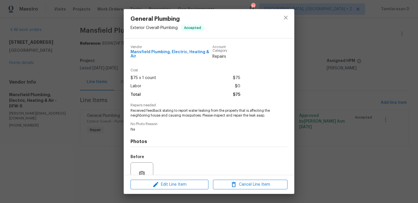
click at [112, 79] on div "General Plumbing Exterior Overall - Plumbing Accepted Vendor Mansfield Plumbing…" at bounding box center [209, 101] width 418 height 203
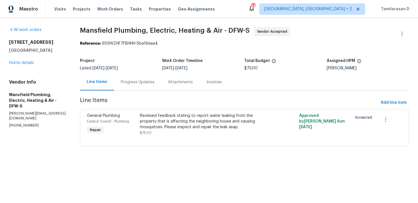
click at [131, 80] on div "Progress Updates" at bounding box center [138, 82] width 34 height 6
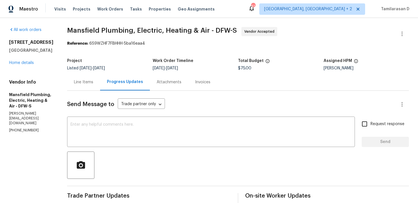
click at [85, 82] on div "Line Items" at bounding box center [83, 82] width 33 height 17
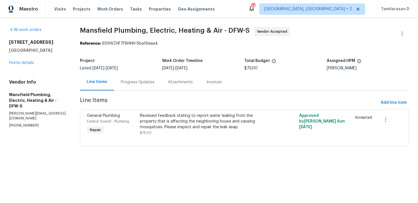
click at [138, 83] on div "Progress Updates" at bounding box center [138, 82] width 34 height 6
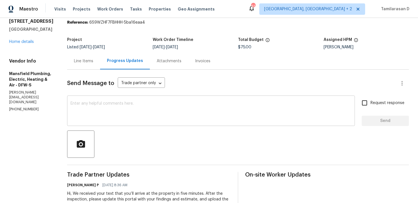
scroll to position [36, 0]
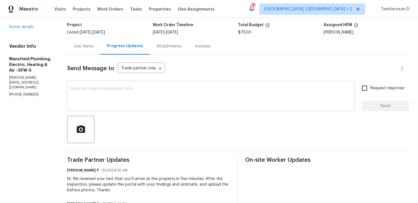
click at [132, 102] on textarea at bounding box center [210, 97] width 281 height 20
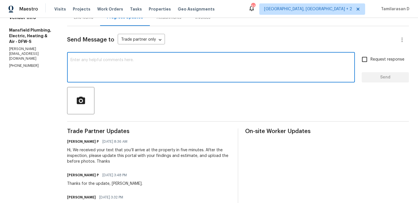
scroll to position [0, 0]
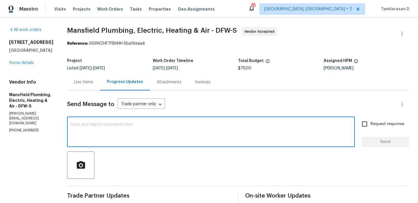
click at [96, 132] on textarea at bounding box center [210, 132] width 281 height 20
click at [101, 126] on textarea "Tamilarasan.d@opendoor.com" at bounding box center [210, 132] width 281 height 20
type textarea "Tamilarasan.d@opendoor.com"
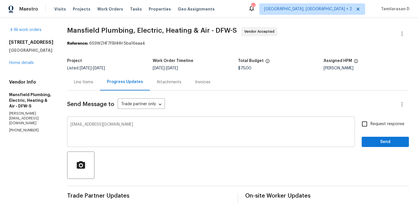
click at [123, 124] on textarea "Tamilarasan.d@opendoor.com" at bounding box center [210, 132] width 281 height 20
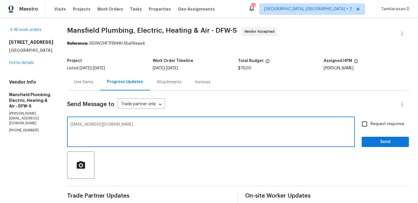
click at [123, 124] on textarea "Tamilarasan.d@opendoor.com" at bounding box center [210, 132] width 281 height 20
click at [178, 162] on div at bounding box center [238, 164] width 342 height 27
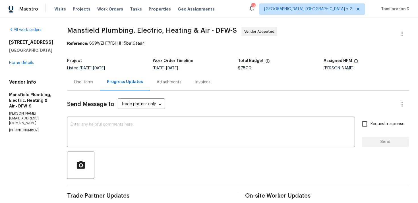
click at [90, 85] on div "Line Items" at bounding box center [83, 82] width 33 height 17
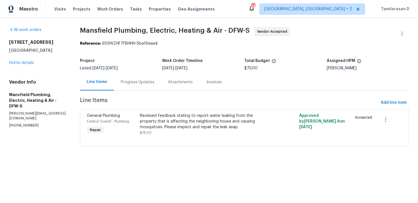
click at [157, 120] on div "Received feedback stating to report water leaking from the property that is aff…" at bounding box center [204, 121] width 129 height 17
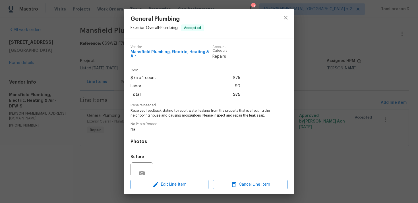
scroll to position [53, 0]
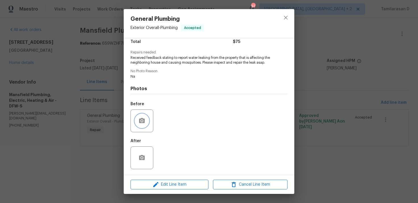
click at [145, 118] on button "button" at bounding box center [142, 121] width 14 height 14
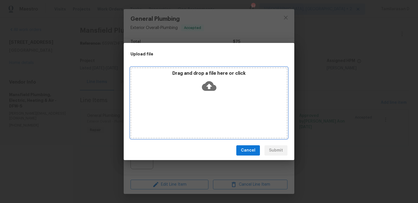
click at [208, 85] on icon at bounding box center [209, 86] width 14 height 14
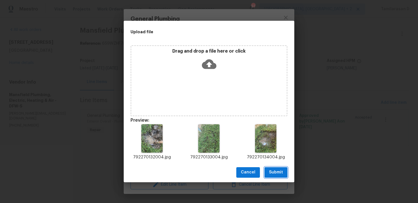
click at [278, 171] on span "Submit" at bounding box center [276, 172] width 14 height 7
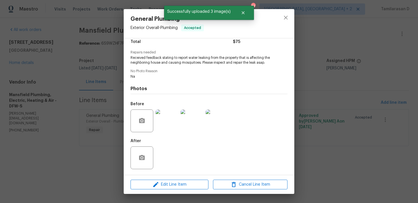
click at [103, 76] on div "General Plumbing Exterior Overall - Plumbing Accepted Vendor Mansfield Plumbing…" at bounding box center [209, 101] width 418 height 203
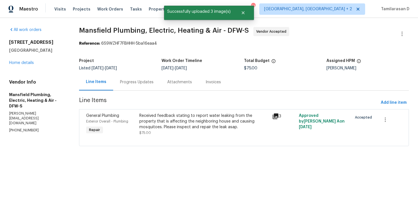
click at [156, 162] on html "Maestro Visits Projects Work Orders Tasks Properties Geo Assignments 61 Albuque…" at bounding box center [209, 81] width 418 height 162
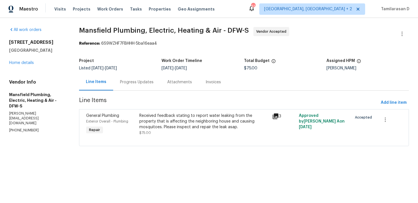
click at [127, 80] on div "Progress Updates" at bounding box center [137, 82] width 34 height 6
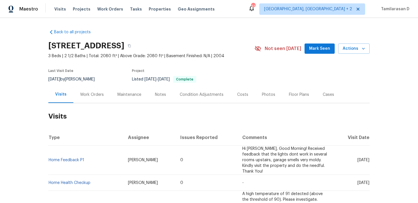
click at [84, 92] on div "Work Orders" at bounding box center [92, 95] width 24 height 6
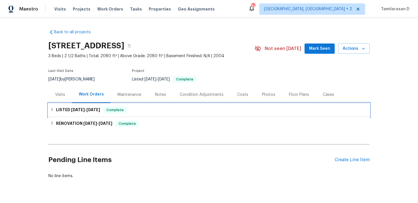
click at [66, 110] on h6 "LISTED [DATE] - [DATE]" at bounding box center [78, 110] width 44 height 7
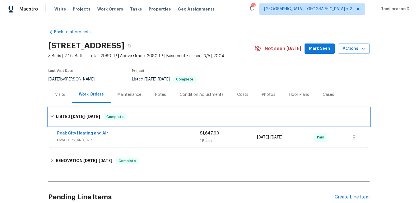
scroll to position [52, 0]
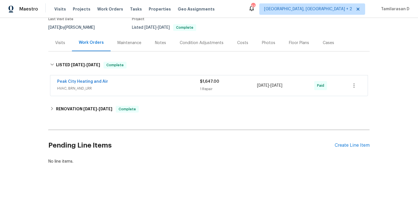
click at [354, 142] on div "Pending Line Items Create Line Item" at bounding box center [208, 145] width 321 height 26
click at [351, 145] on div "Create Line Item" at bounding box center [351, 145] width 35 height 5
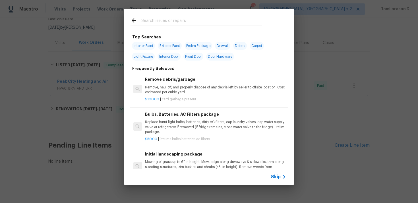
click at [279, 177] on span "Skip" at bounding box center [276, 177] width 10 height 6
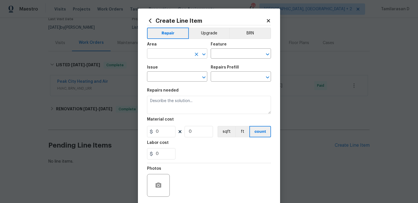
click at [171, 53] on input "text" at bounding box center [169, 54] width 44 height 9
click at [163, 77] on li "Interior Overall" at bounding box center [177, 76] width 60 height 9
type input "Interior Overall"
click at [222, 51] on input "text" at bounding box center [233, 54] width 44 height 9
click at [224, 81] on li "Odor" at bounding box center [241, 80] width 60 height 9
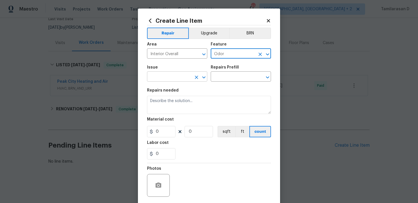
type input "Odor"
click at [175, 74] on input "text" at bounding box center [169, 77] width 44 height 9
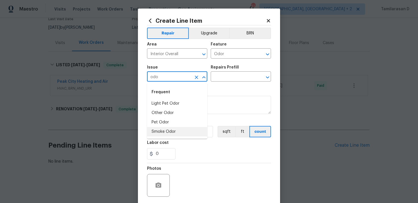
click at [165, 131] on li "Smoke Odor" at bounding box center [177, 131] width 60 height 9
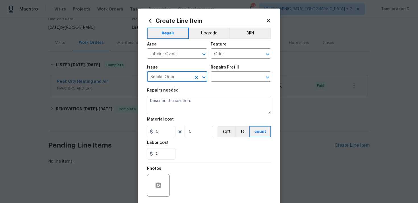
type input "Smoke Odor"
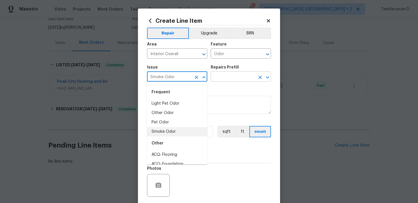
click at [236, 73] on input "text" at bounding box center [233, 77] width 44 height 9
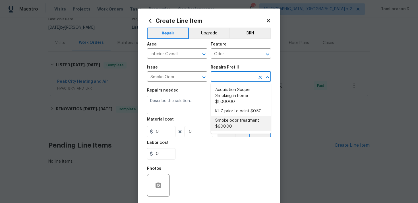
click at [218, 126] on li "Smoke odor treatment $600.00" at bounding box center [241, 123] width 60 height 15
type input "Smoke odor treatment $600.00"
type textarea "Complete a chlorine dioxide odor treatment for the home due to heavy odor. This…"
type input "600"
type input "1"
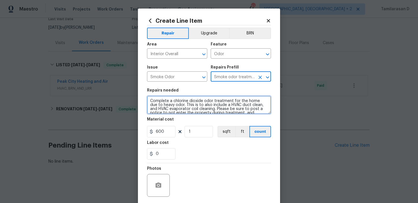
click at [163, 103] on textarea "Complete a chlorine dioxide odor treatment for the home due to heavy odor. This…" at bounding box center [209, 105] width 124 height 18
paste textarea "There is a smoke odor inside the home. Please inspect and provide an estimate f…"
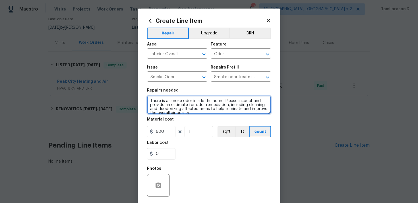
scroll to position [1, 0]
type textarea "There is a smoke odor inside the home. Please inspect and provide an estimate f…"
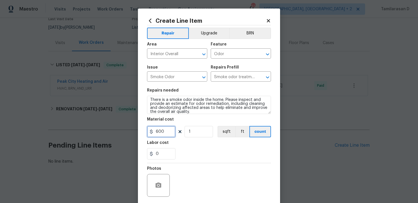
click at [160, 135] on input "600" at bounding box center [161, 131] width 28 height 11
type input "75"
click at [208, 171] on div "Photos" at bounding box center [209, 181] width 124 height 37
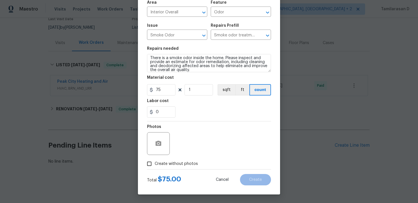
click at [145, 165] on input "Create without photos" at bounding box center [149, 163] width 11 height 11
checkbox input "true"
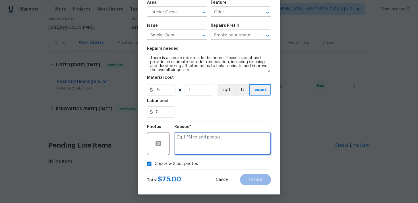
click at [185, 147] on textarea at bounding box center [222, 143] width 97 height 23
type textarea "N/A"
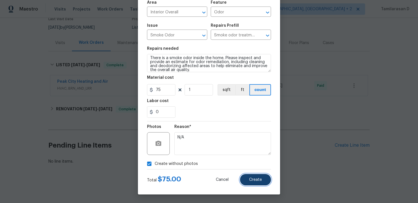
click at [251, 178] on span "Create" at bounding box center [255, 180] width 13 height 4
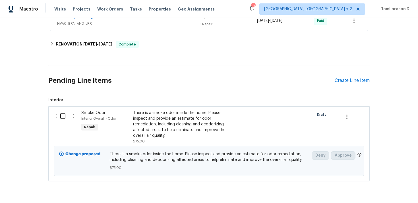
scroll to position [134, 0]
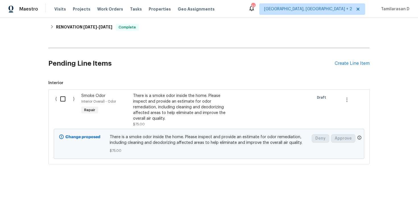
click at [65, 98] on input "checkbox" at bounding box center [65, 99] width 16 height 12
checkbox input "true"
click at [390, 188] on span "Create Work Order" at bounding box center [385, 188] width 38 height 7
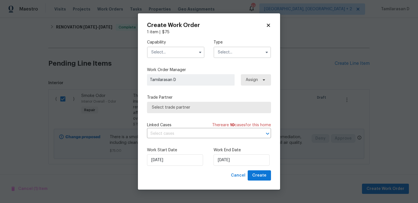
click at [232, 57] on input "text" at bounding box center [241, 52] width 57 height 11
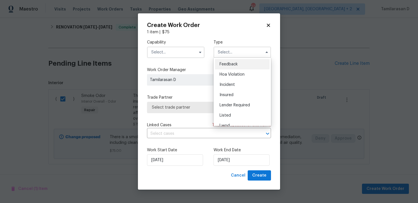
click at [219, 63] on span "Feedback" at bounding box center [228, 64] width 18 height 4
type input "Feedback"
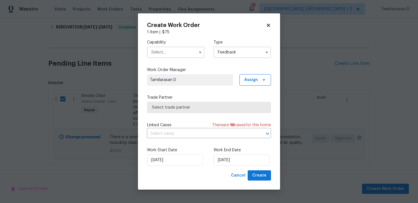
click at [179, 57] on input "text" at bounding box center [175, 52] width 57 height 11
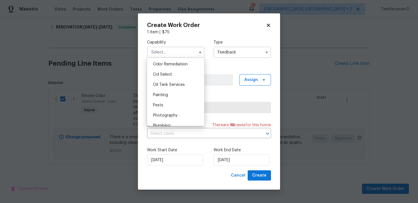
scroll to position [413, 0]
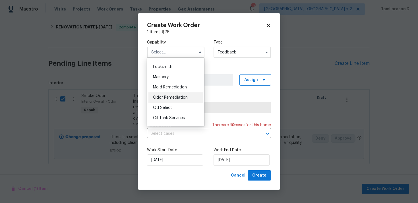
click at [165, 93] on div "Odor Remediation" at bounding box center [175, 97] width 55 height 10
type input "Odor Remediation"
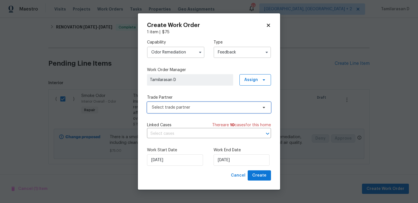
click at [173, 105] on span "Select trade partner" at bounding box center [205, 108] width 106 height 6
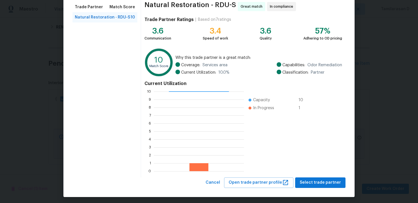
scroll to position [48, 0]
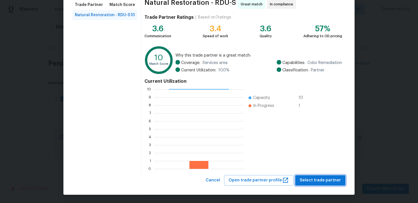
click at [315, 181] on span "Select trade partner" at bounding box center [319, 180] width 41 height 7
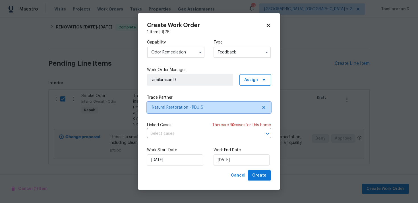
scroll to position [0, 0]
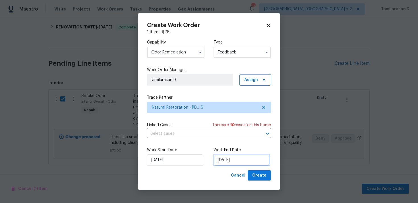
click at [221, 161] on input "[DATE]" at bounding box center [241, 159] width 56 height 11
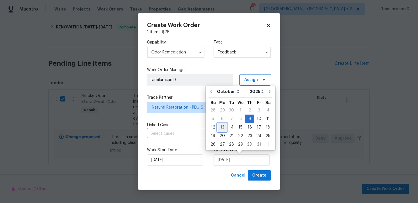
click at [218, 127] on div "13" at bounding box center [221, 127] width 9 height 8
type input "[DATE]"
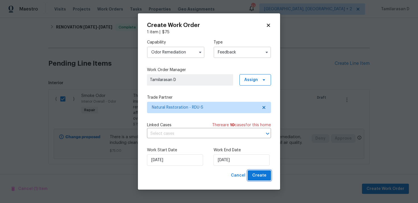
click at [257, 177] on span "Create" at bounding box center [259, 175] width 14 height 7
checkbox input "false"
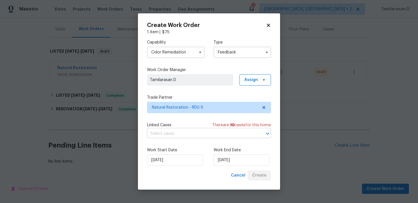
scroll to position [65, 0]
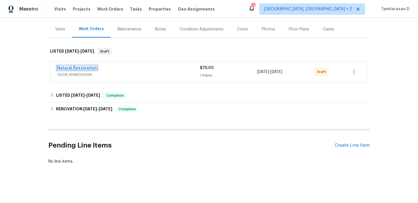
click at [92, 68] on link "Natural Restoration" at bounding box center [77, 68] width 40 height 4
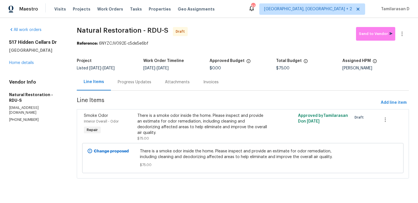
click at [141, 84] on div "Progress Updates" at bounding box center [135, 82] width 34 height 6
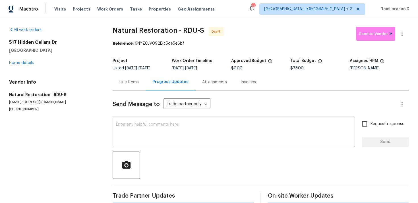
click at [140, 130] on textarea at bounding box center [233, 132] width 235 height 20
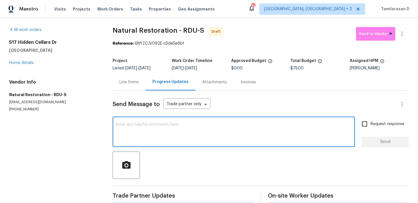
scroll to position [8, 0]
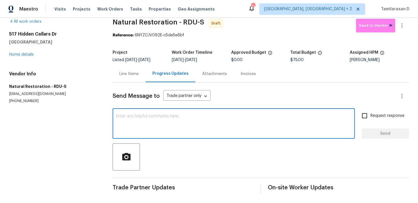
click at [128, 121] on textarea at bounding box center [233, 124] width 235 height 20
paste textarea "Hey, this is Tamil from Opendoor. I’m confirming you received the WO for the pr…"
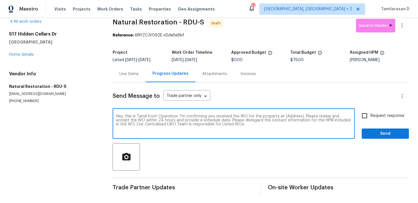
click at [288, 115] on textarea "Hey, this is Tamil from Opendoor. I’m confirming you received the WO for the pr…" at bounding box center [233, 124] width 235 height 20
paste textarea "[STREET_ADDRESS]"
type textarea "Hey, this is Tamil from Opendoor. I’m confirming you received the WO for the pr…"
click at [373, 116] on span "Request response" at bounding box center [387, 116] width 34 height 6
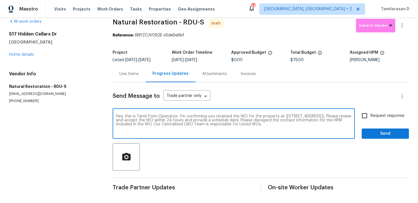
click at [370, 116] on input "Request response" at bounding box center [364, 116] width 12 height 12
checkbox input "true"
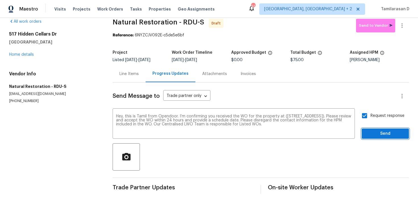
click at [390, 130] on button "Send" at bounding box center [384, 133] width 47 height 11
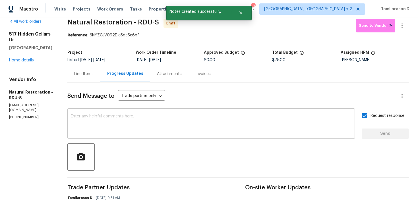
click at [112, 130] on textarea at bounding box center [211, 124] width 280 height 20
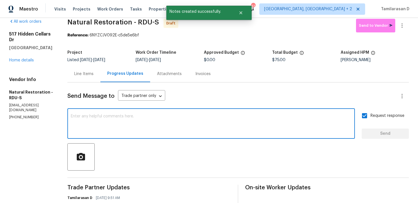
paste textarea "Attention All Work Orders must include before-photos (both close-up and wide-an…"
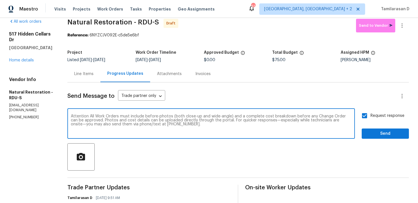
type textarea "Attention All Work Orders must include before-photos (both close-up and wide-an…"
click at [378, 130] on span "Send" at bounding box center [385, 133] width 38 height 7
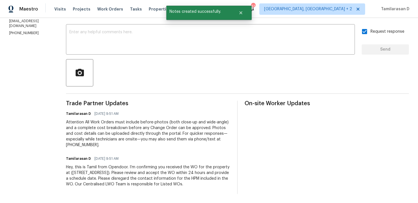
scroll to position [0, 0]
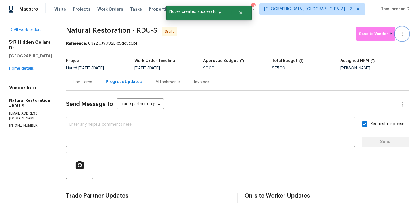
click at [401, 35] on icon "button" at bounding box center [401, 34] width 1 height 5
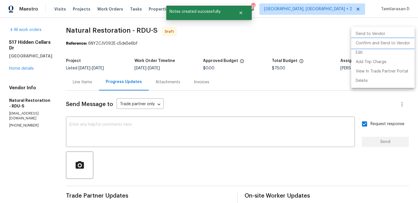
click at [372, 41] on li "Confirm and Send to Vendor" at bounding box center [382, 43] width 63 height 9
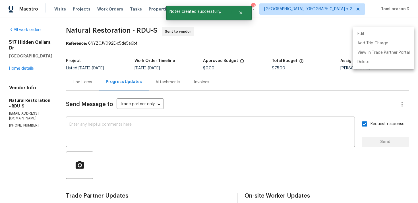
click at [280, 38] on div at bounding box center [209, 101] width 418 height 203
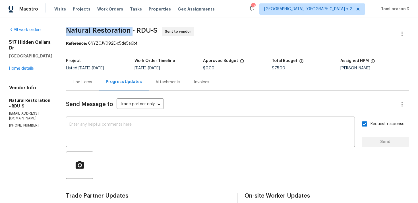
drag, startPoint x: 68, startPoint y: 30, endPoint x: 130, endPoint y: 31, distance: 62.8
click at [130, 31] on span "Natural Restoration - RDU-S" at bounding box center [111, 30] width 91 height 7
copy span "Natural Restoration"
click at [108, 51] on section "Natural Restoration - RDU-S Sent to vendor Reference: 6NYZCJV092E-c5de5e6bf Pro…" at bounding box center [237, 156] width 343 height 259
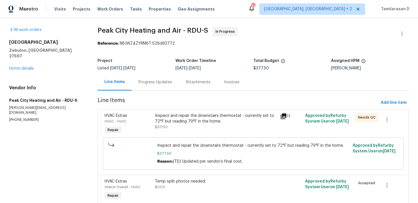
scroll to position [25, 0]
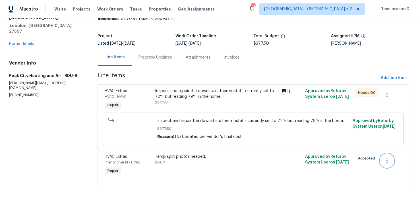
click at [382, 157] on button "button" at bounding box center [387, 161] width 14 height 14
click at [387, 160] on li "Cancel" at bounding box center [391, 160] width 22 height 9
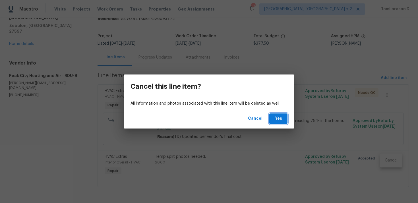
click at [272, 122] on button "Yes" at bounding box center [278, 118] width 18 height 11
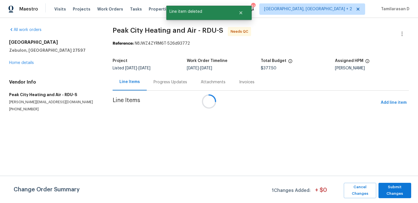
scroll to position [0, 0]
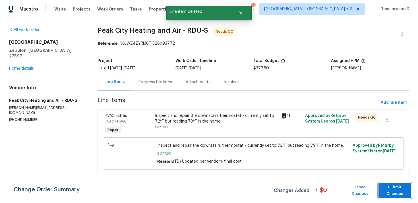
click at [397, 191] on span "Submit Changes" at bounding box center [394, 190] width 27 height 13
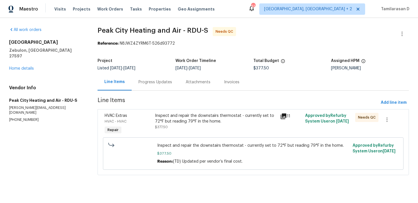
click at [151, 81] on div "Progress Updates" at bounding box center [155, 82] width 34 height 6
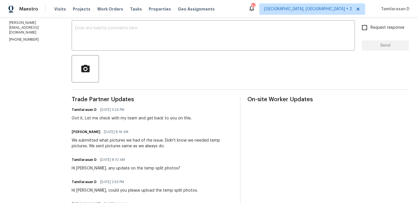
scroll to position [72, 0]
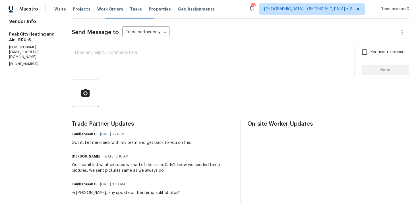
click at [105, 73] on div "x ​" at bounding box center [213, 60] width 283 height 29
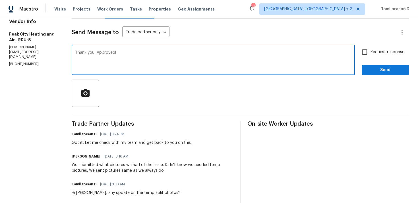
type textarea "Thank you, Approved!"
click at [380, 69] on span "Send" at bounding box center [385, 69] width 38 height 7
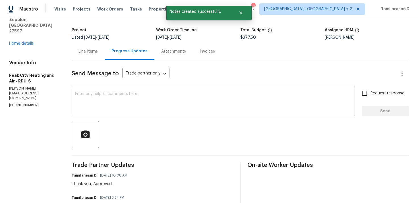
scroll to position [0, 0]
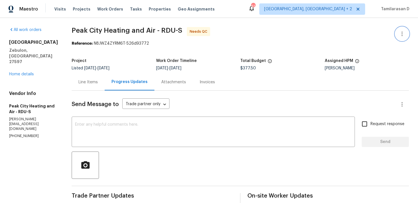
click at [400, 35] on icon "button" at bounding box center [401, 33] width 7 height 7
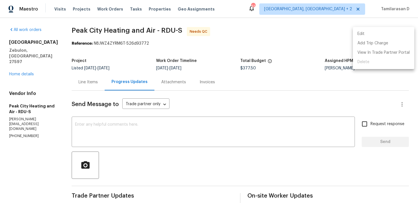
click at [371, 30] on li "Edit" at bounding box center [383, 33] width 61 height 9
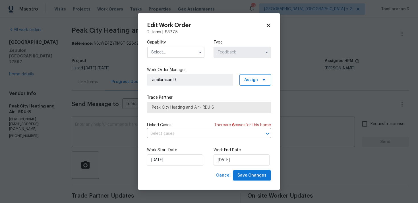
click at [203, 54] on span at bounding box center [200, 52] width 9 height 9
click at [201, 53] on icon "button" at bounding box center [200, 52] width 5 height 5
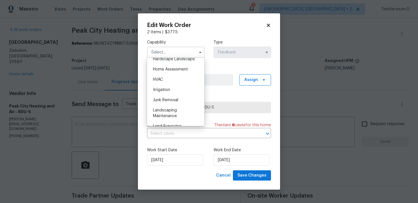
scroll to position [322, 0]
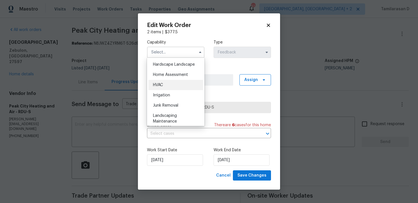
click at [164, 86] on div "HVAC" at bounding box center [175, 85] width 55 height 10
type input "HVAC"
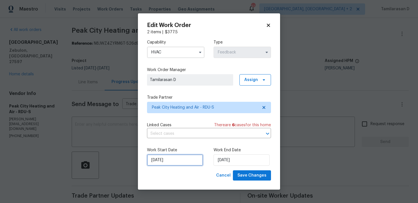
click at [180, 156] on input "[DATE]" at bounding box center [175, 159] width 56 height 11
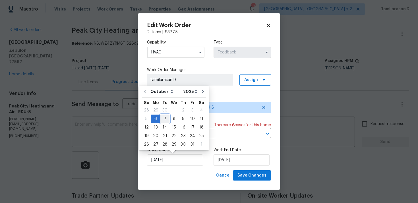
click at [166, 122] on div "7" at bounding box center [164, 119] width 9 height 8
type input "[DATE]"
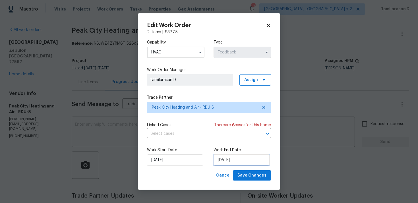
click at [230, 162] on input "[DATE]" at bounding box center [241, 159] width 56 height 11
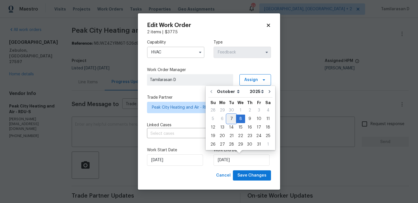
click at [232, 118] on div "7" at bounding box center [231, 119] width 9 height 8
type input "[DATE]"
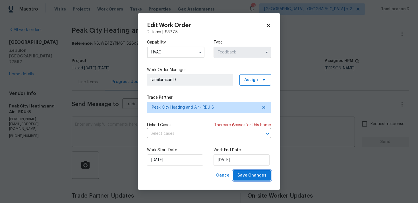
click at [252, 177] on span "Save Changes" at bounding box center [251, 175] width 29 height 7
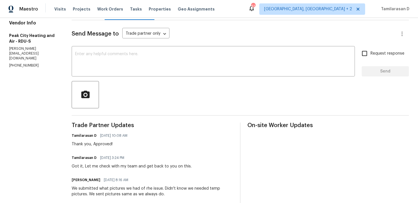
scroll to position [40, 0]
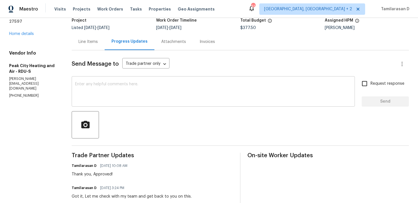
click at [109, 92] on textarea at bounding box center [213, 92] width 276 height 20
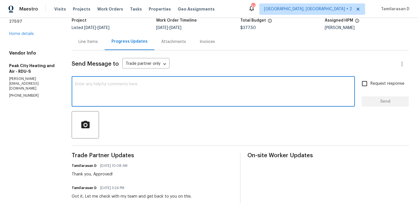
click at [86, 91] on textarea at bounding box center [213, 92] width 276 height 20
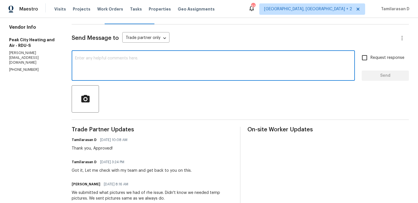
scroll to position [0, 0]
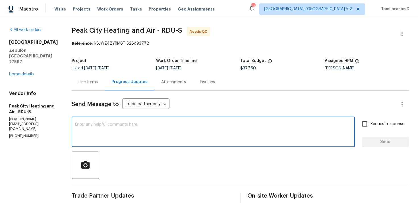
click at [86, 79] on div "Line Items" at bounding box center [87, 82] width 19 height 6
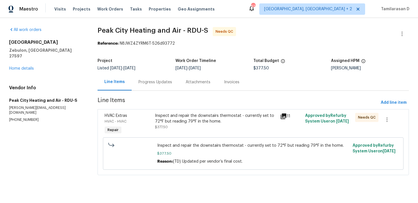
click at [155, 82] on div "Progress Updates" at bounding box center [155, 82] width 34 height 6
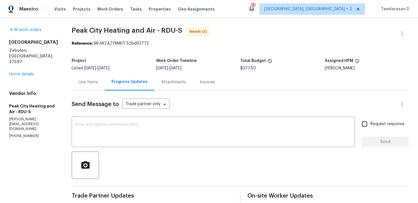
click at [93, 86] on div "Line Items" at bounding box center [88, 82] width 33 height 17
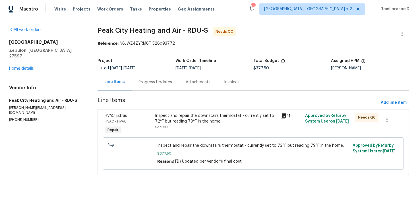
click at [198, 122] on div "Inspect and repair the downstairs thermostat - currently set to 72°F but readin…" at bounding box center [216, 118] width 122 height 11
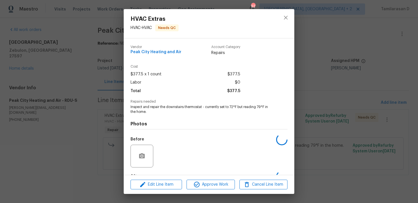
scroll to position [35, 0]
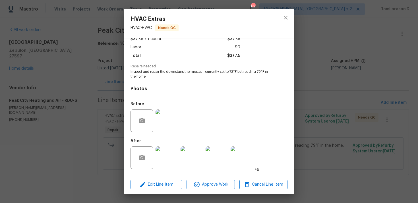
click at [111, 96] on div "HVAC Extras HVAC - HVAC Needs QC Vendor Peak City Heating and Air Account Categ…" at bounding box center [209, 101] width 418 height 203
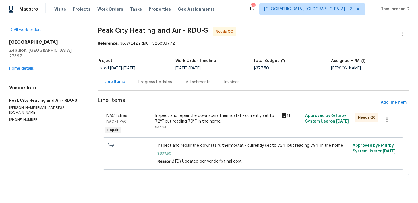
click at [152, 86] on div "Progress Updates" at bounding box center [155, 82] width 47 height 17
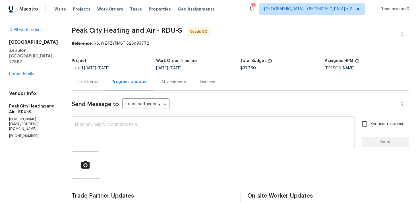
click at [94, 87] on div "Line Items" at bounding box center [88, 82] width 33 height 17
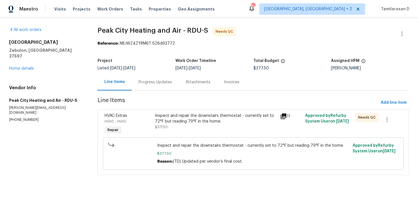
click at [202, 124] on div "Inspect and repair the downstairs thermostat - currently set to 72°F but readin…" at bounding box center [216, 118] width 122 height 11
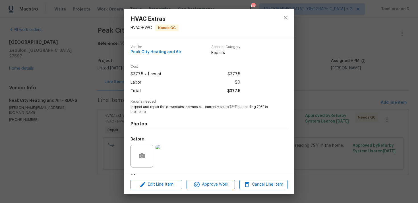
click at [131, 80] on span "Labor" at bounding box center [135, 82] width 11 height 8
click at [113, 73] on div "HVAC Extras HVAC - HVAC Needs QC Vendor Peak City Heating and Air Account Categ…" at bounding box center [209, 101] width 418 height 203
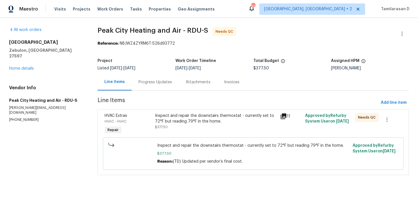
click at [190, 118] on div "Inspect and repair the downstairs thermostat - currently set to 72°F but readin…" at bounding box center [216, 118] width 122 height 11
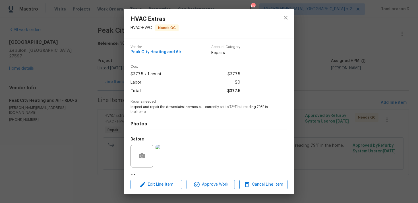
scroll to position [35, 0]
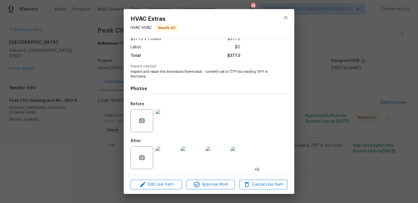
click at [157, 157] on img at bounding box center [166, 157] width 23 height 23
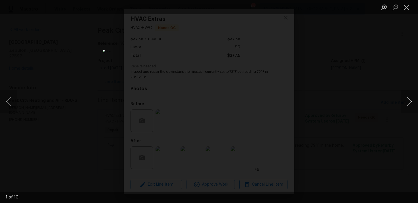
click at [410, 102] on button "Next image" at bounding box center [409, 101] width 17 height 23
click at [407, 9] on button "Close lightbox" at bounding box center [406, 7] width 11 height 10
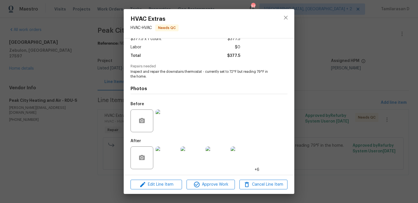
click at [118, 120] on div "HVAC Extras HVAC - HVAC Needs QC Vendor Peak City Heating and Air Account Categ…" at bounding box center [209, 101] width 418 height 203
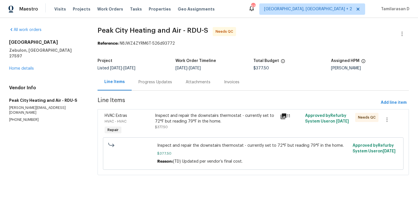
click at [147, 75] on div "Progress Updates" at bounding box center [155, 82] width 47 height 17
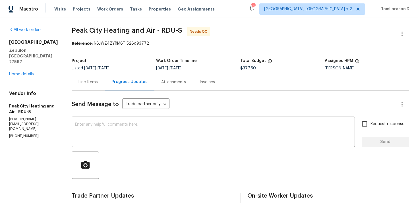
click at [87, 82] on div "Line Items" at bounding box center [87, 82] width 19 height 6
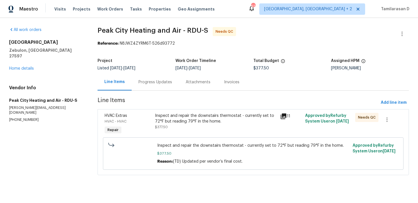
click at [207, 119] on div "Inspect and repair the downstairs thermostat - currently set to 72°F but readin…" at bounding box center [216, 118] width 122 height 11
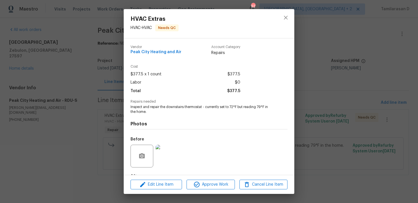
scroll to position [35, 0]
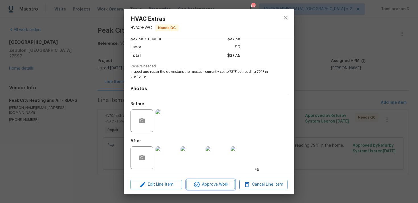
click at [207, 186] on span "Approve Work" at bounding box center [210, 184] width 45 height 7
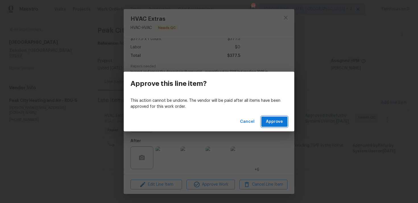
click at [272, 122] on span "Approve" at bounding box center [274, 121] width 17 height 7
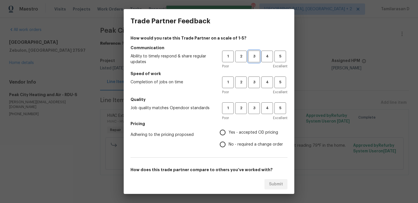
click at [253, 61] on button "3" at bounding box center [254, 57] width 12 height 12
click at [255, 80] on span "3" at bounding box center [254, 82] width 11 height 7
click at [257, 116] on div "Poor Excellent" at bounding box center [254, 118] width 65 height 6
click at [253, 110] on span "3" at bounding box center [254, 108] width 11 height 7
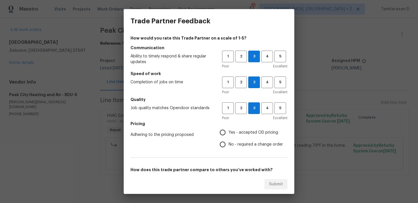
click at [225, 144] on input "No - required a change order" at bounding box center [223, 144] width 12 height 12
radio input "true"
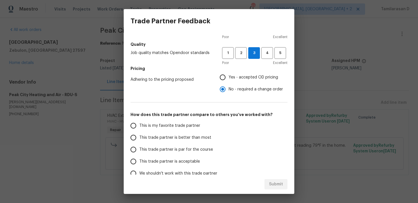
scroll to position [59, 0]
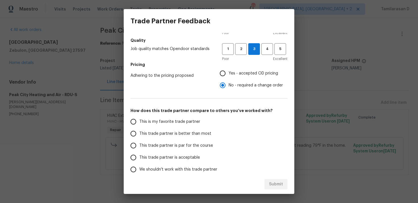
click at [133, 145] on input "This trade partner is par for the course" at bounding box center [133, 146] width 12 height 12
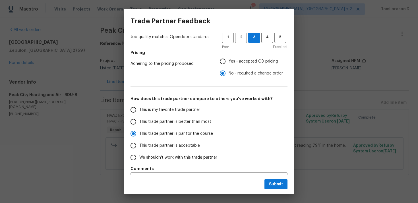
scroll to position [86, 0]
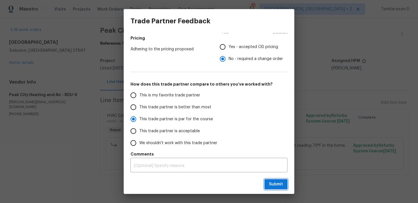
click at [277, 182] on span "Submit" at bounding box center [276, 184] width 14 height 7
radio input "true"
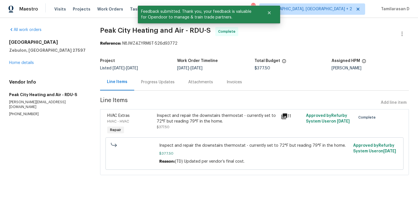
click at [150, 82] on div "Progress Updates" at bounding box center [158, 82] width 34 height 6
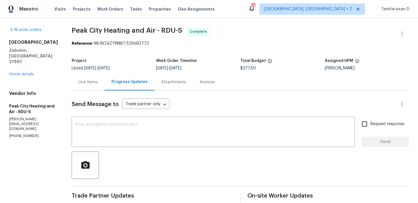
click at [104, 57] on div "Project Listed 10/6/2025 - 10/9/2025 Work Order Timeline 10/7/2025 - 10/7/2025 …" at bounding box center [240, 64] width 337 height 18
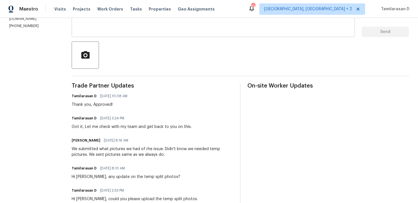
scroll to position [110, 0]
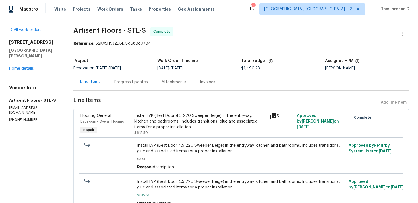
click at [124, 81] on div "Progress Updates" at bounding box center [131, 82] width 34 height 6
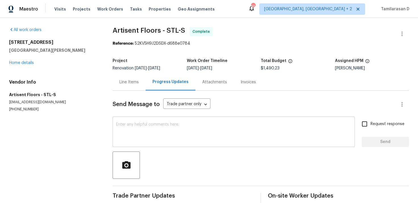
scroll to position [5, 0]
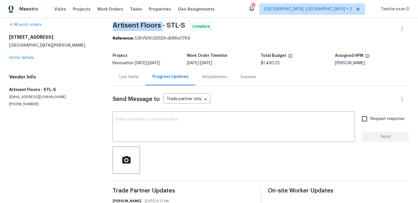
drag, startPoint x: 113, startPoint y: 24, endPoint x: 161, endPoint y: 23, distance: 48.3
click at [161, 23] on span "Artisent Floors - STL-S" at bounding box center [149, 25] width 72 height 7
copy span "Artisent Floors"
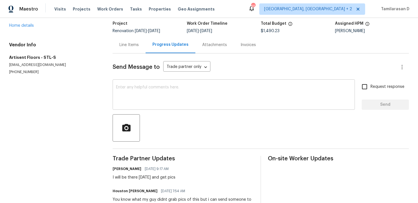
scroll to position [0, 0]
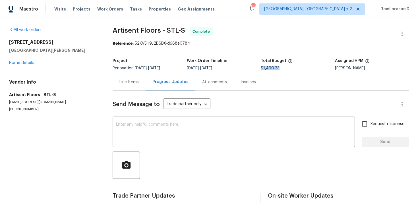
drag, startPoint x: 261, startPoint y: 69, endPoint x: 286, endPoint y: 69, distance: 25.3
click at [286, 69] on div "$1,490.23" at bounding box center [298, 68] width 74 height 4
copy span "$1,490.23"
click at [27, 63] on link "Home details" at bounding box center [21, 63] width 25 height 4
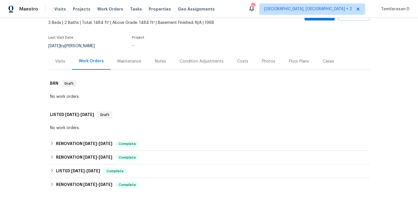
scroll to position [41, 0]
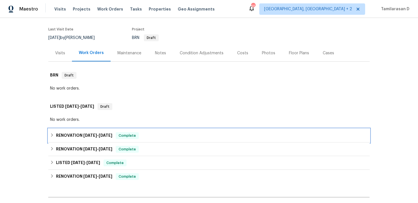
click at [53, 134] on icon at bounding box center [52, 135] width 4 height 4
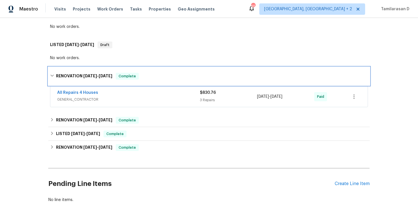
scroll to position [109, 0]
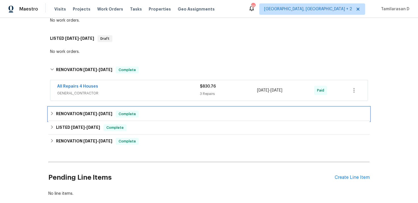
click at [55, 110] on div "RENOVATION [DATE] - [DATE] Complete" at bounding box center [208, 114] width 321 height 14
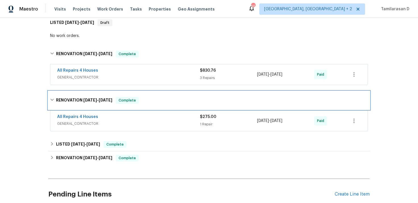
scroll to position [139, 0]
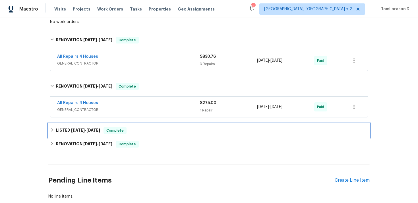
click at [57, 128] on h6 "LISTED [DATE] - [DATE]" at bounding box center [78, 130] width 44 height 7
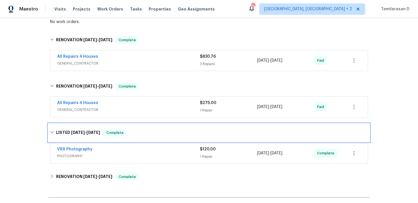
scroll to position [193, 0]
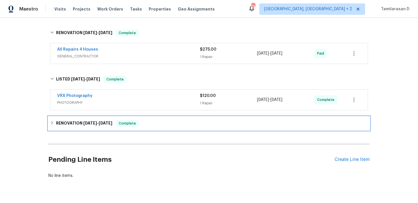
click at [54, 122] on icon at bounding box center [52, 123] width 4 height 4
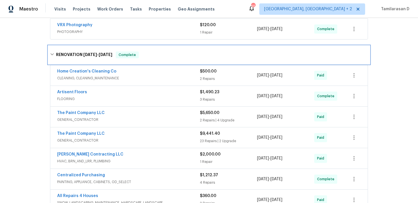
scroll to position [270, 0]
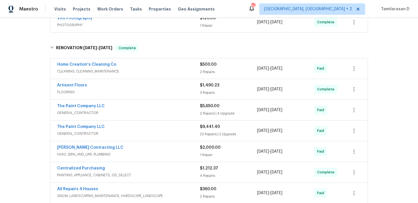
click at [192, 151] on div "[PERSON_NAME] Contracting LLC" at bounding box center [128, 148] width 143 height 7
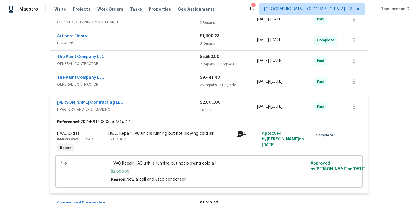
scroll to position [328, 0]
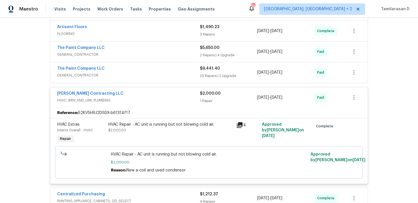
click at [118, 93] on div "[PERSON_NAME] Contracting LLC" at bounding box center [128, 94] width 143 height 7
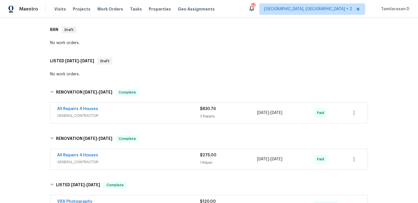
scroll to position [0, 0]
